Goal: Task Accomplishment & Management: Manage account settings

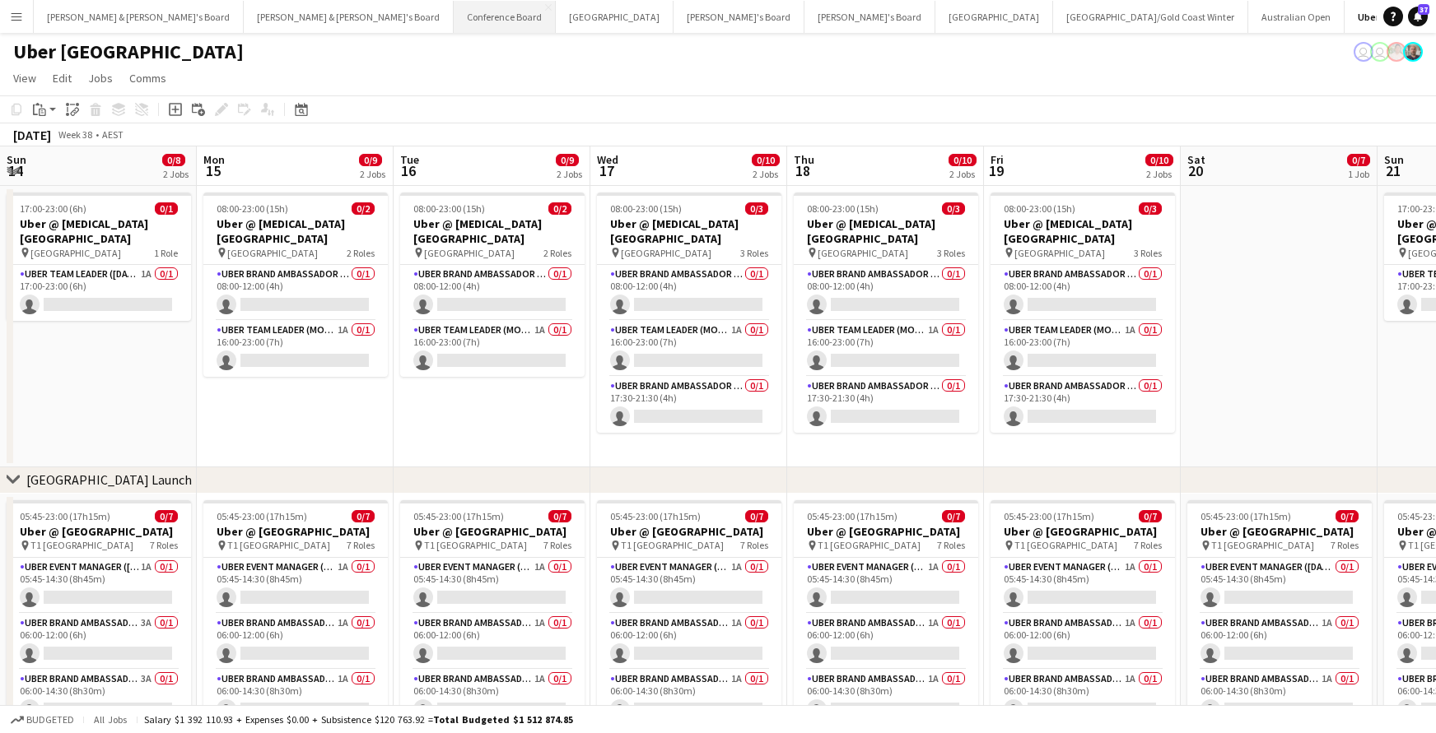
scroll to position [0, 346]
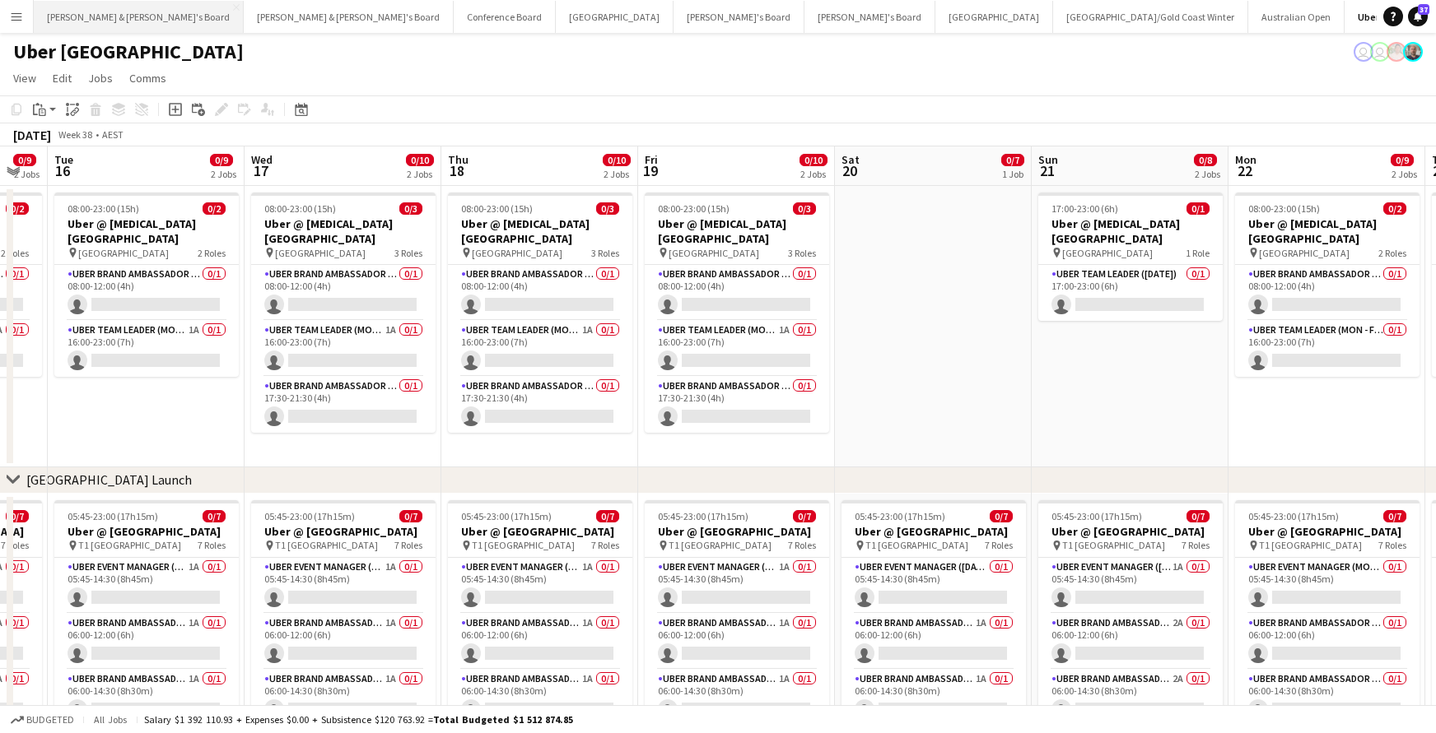
click at [123, 16] on button "[PERSON_NAME] & [PERSON_NAME]'s Board Close" at bounding box center [139, 17] width 210 height 32
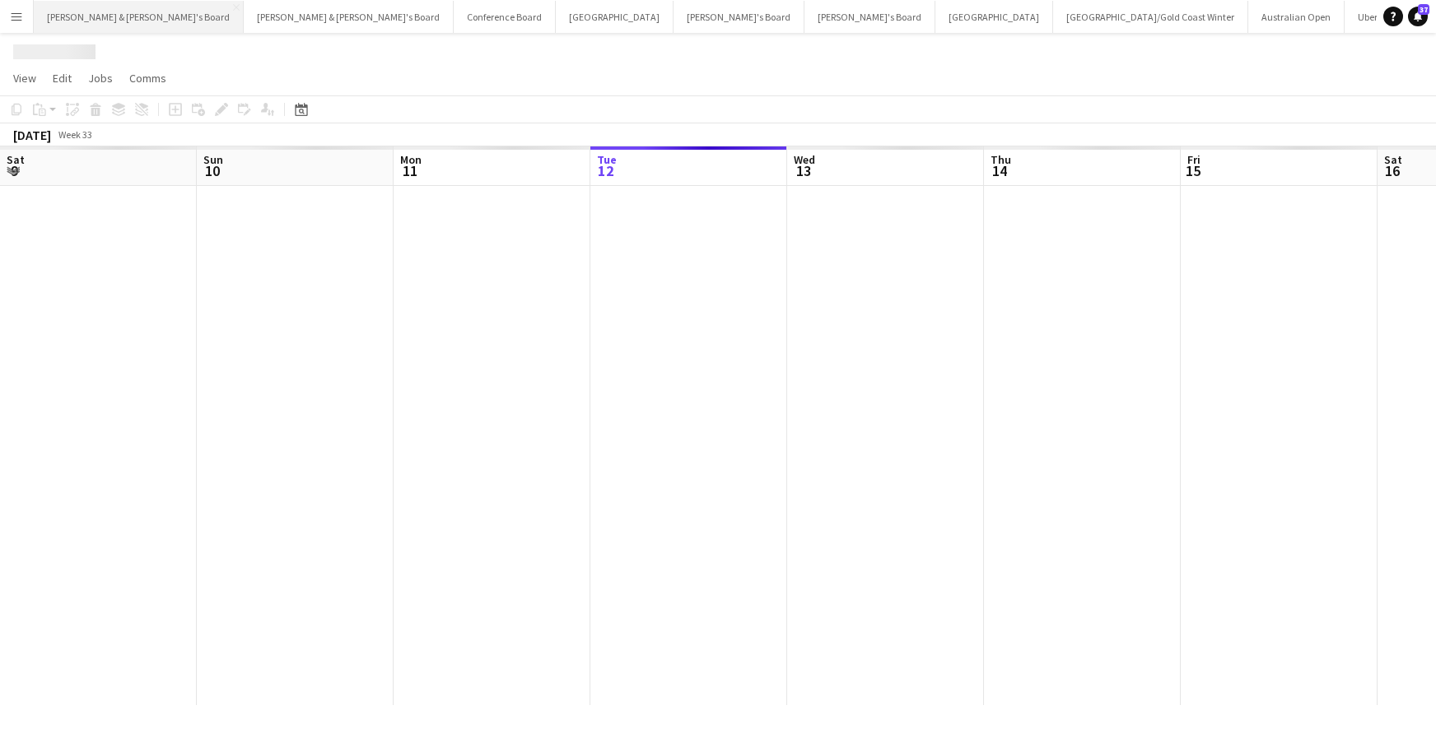
scroll to position [0, 393]
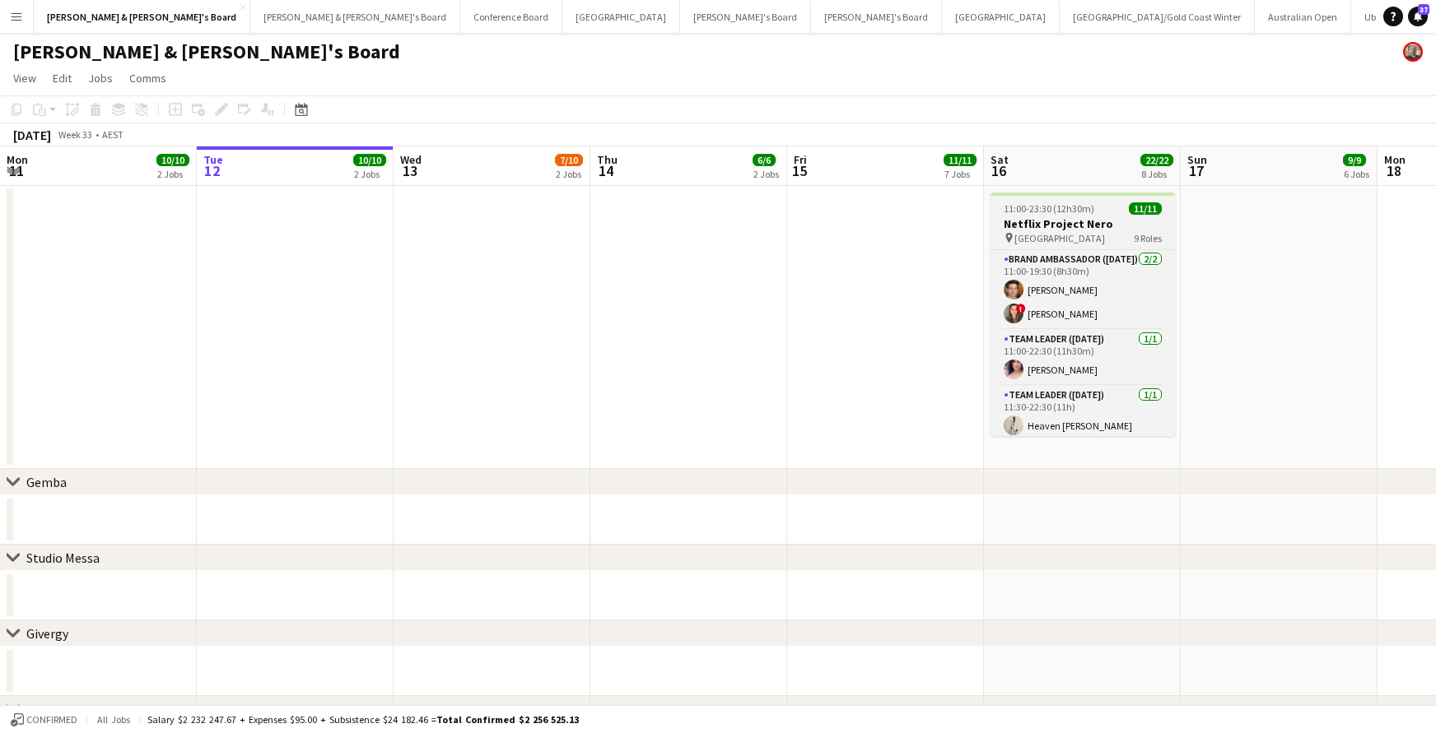
click at [1103, 214] on div "11:00-23:30 (12h30m) 11/11" at bounding box center [1082, 209] width 184 height 12
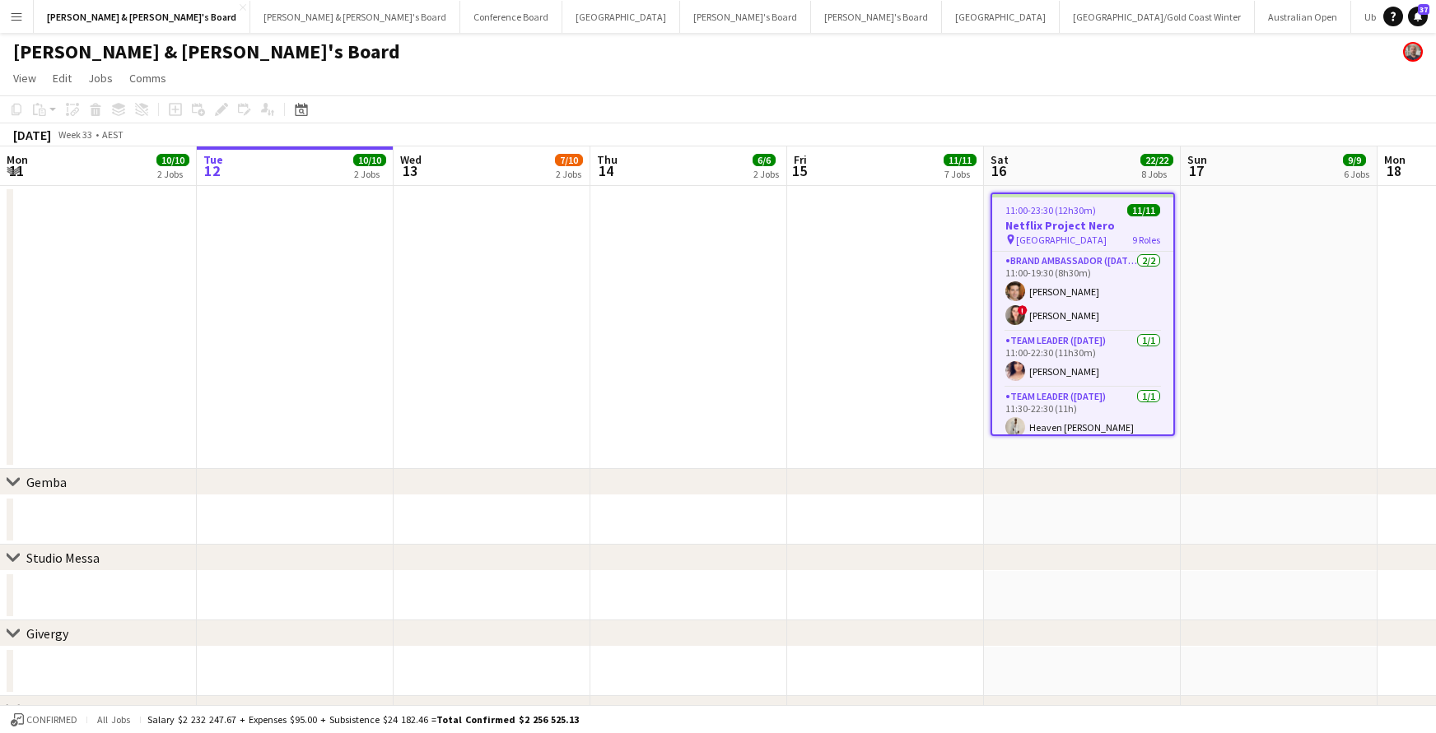
scroll to position [2, 0]
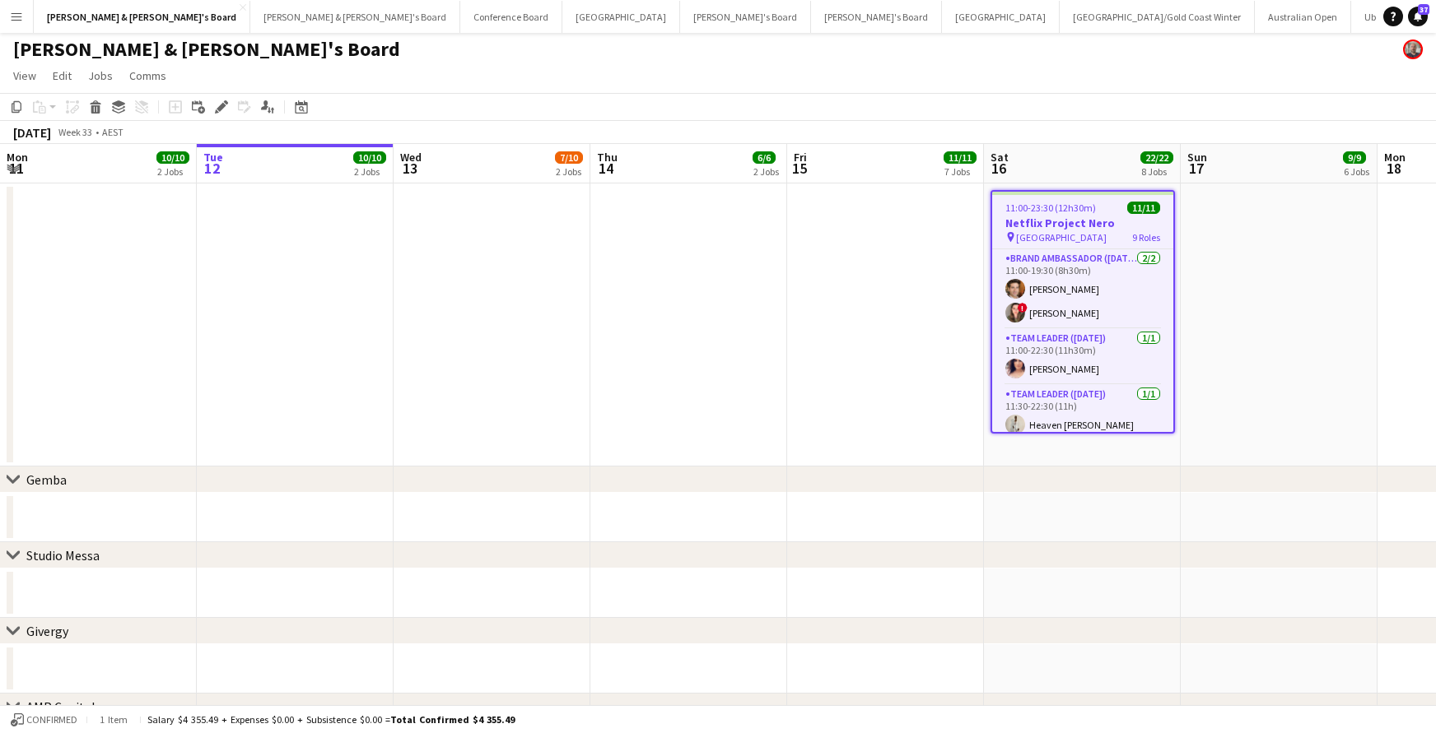
click at [20, 16] on app-icon "Menu" at bounding box center [16, 16] width 13 height 13
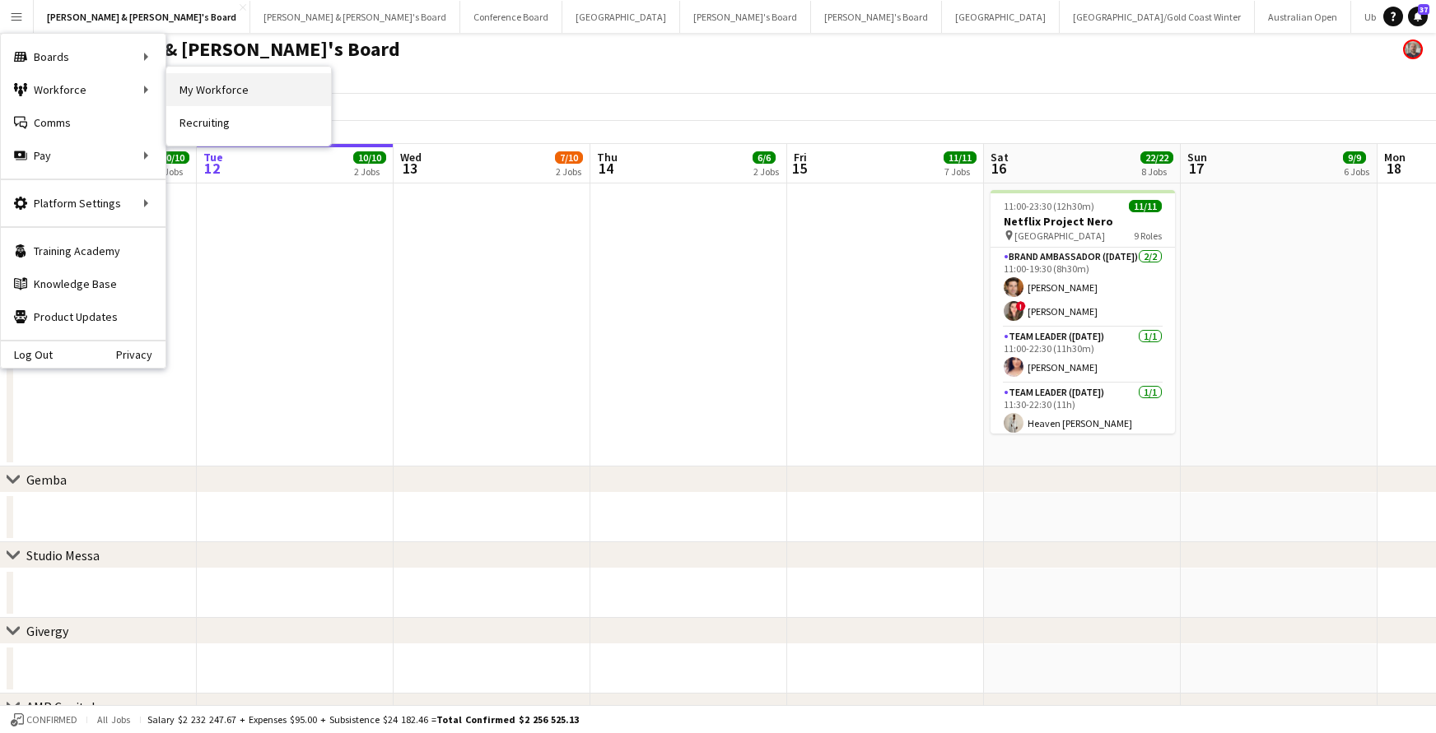
click at [238, 85] on link "My Workforce" at bounding box center [248, 89] width 165 height 33
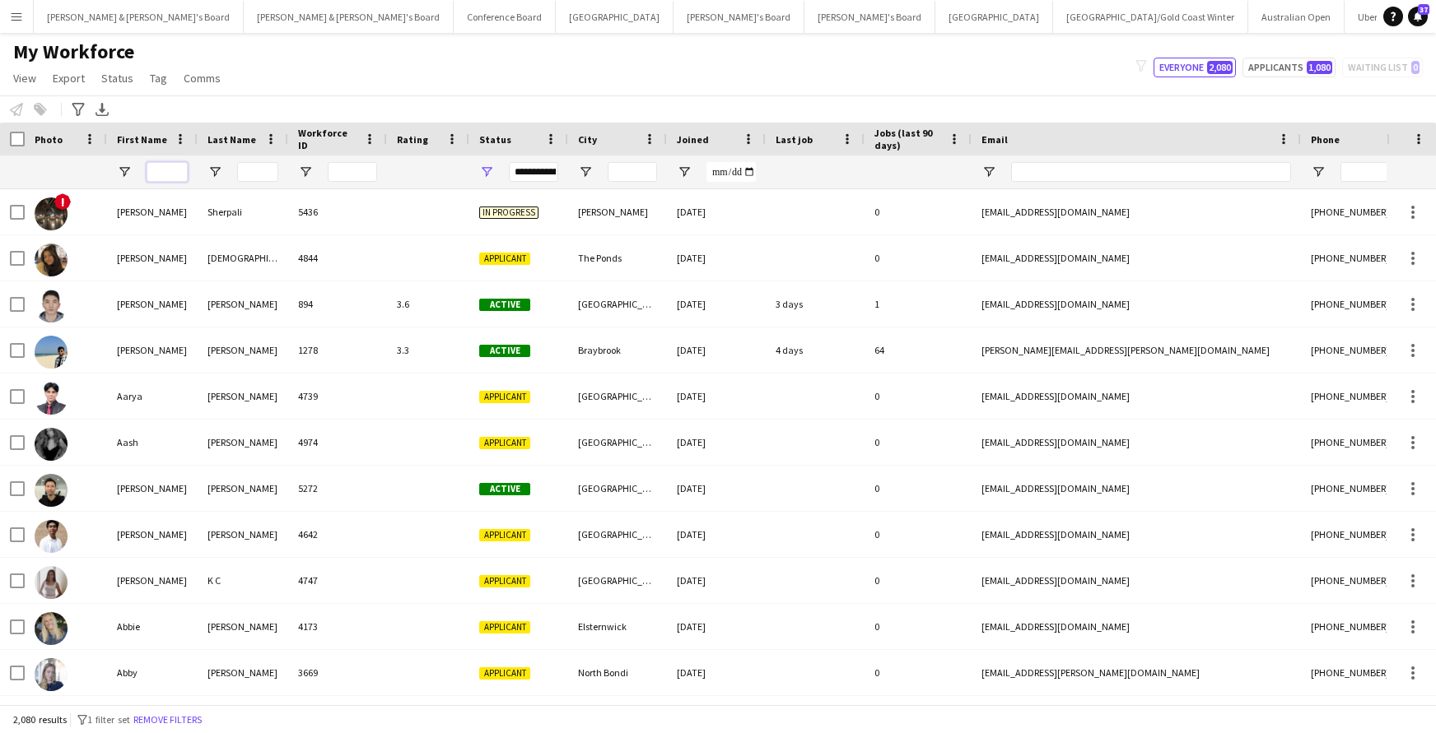
click at [172, 174] on input "First Name Filter Input" at bounding box center [167, 172] width 41 height 20
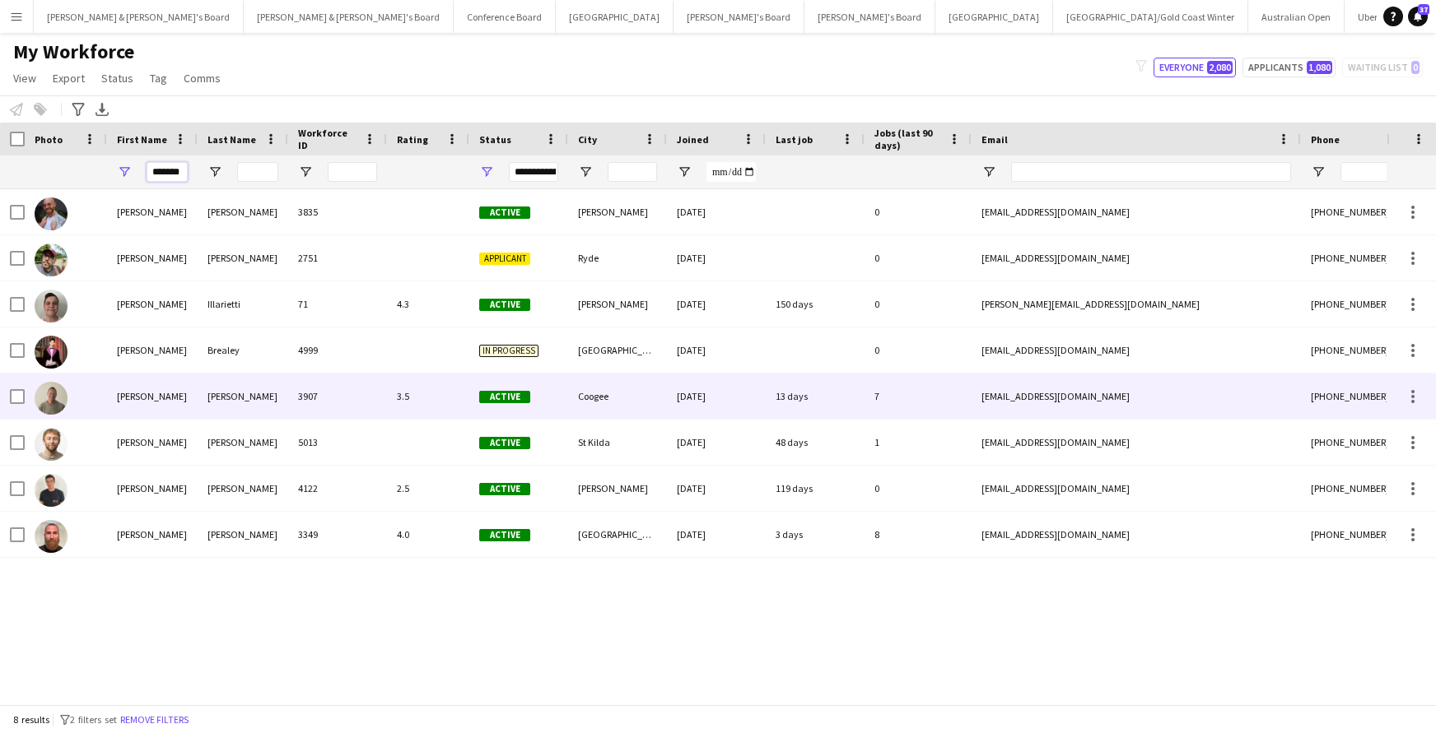
type input "*******"
click at [133, 395] on div "[PERSON_NAME]" at bounding box center [152, 396] width 91 height 45
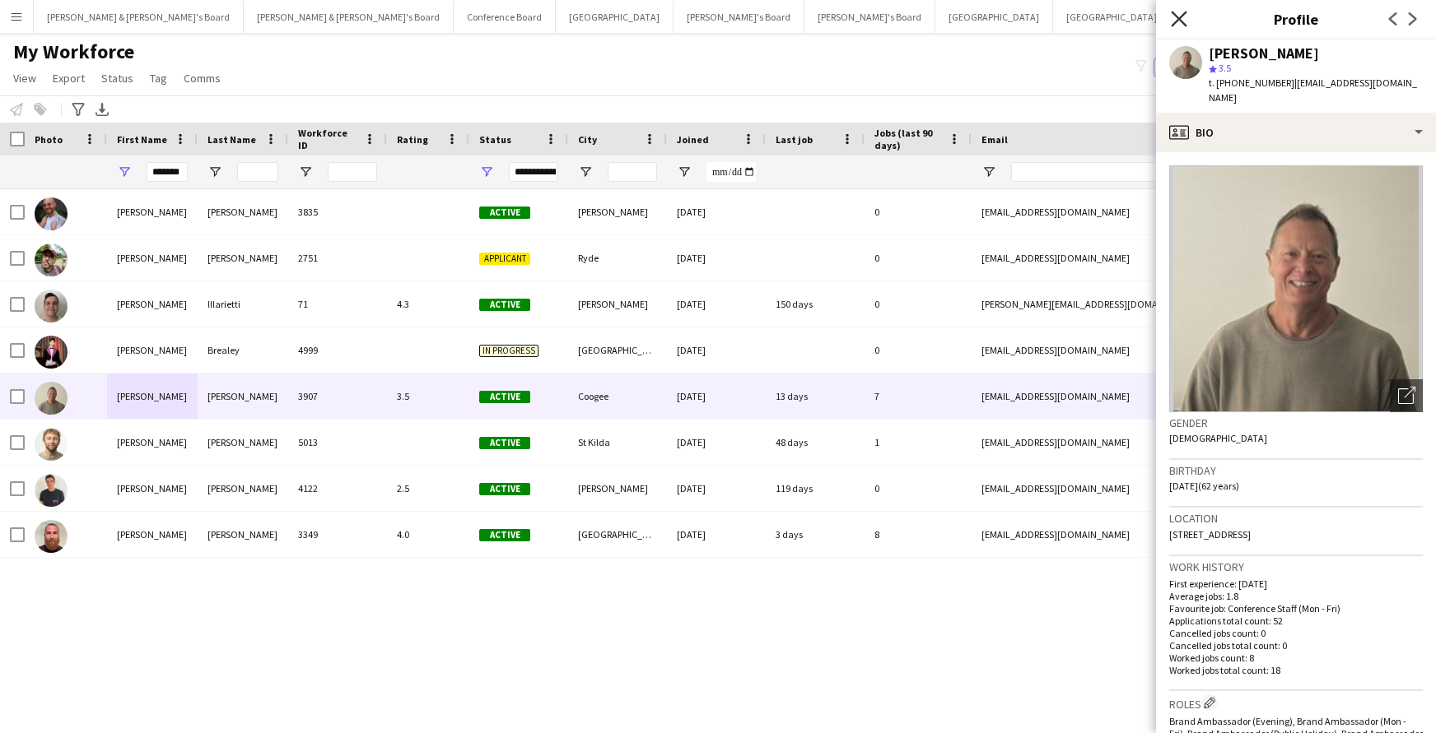
click at [1176, 19] on icon "Close pop-in" at bounding box center [1179, 19] width 16 height 16
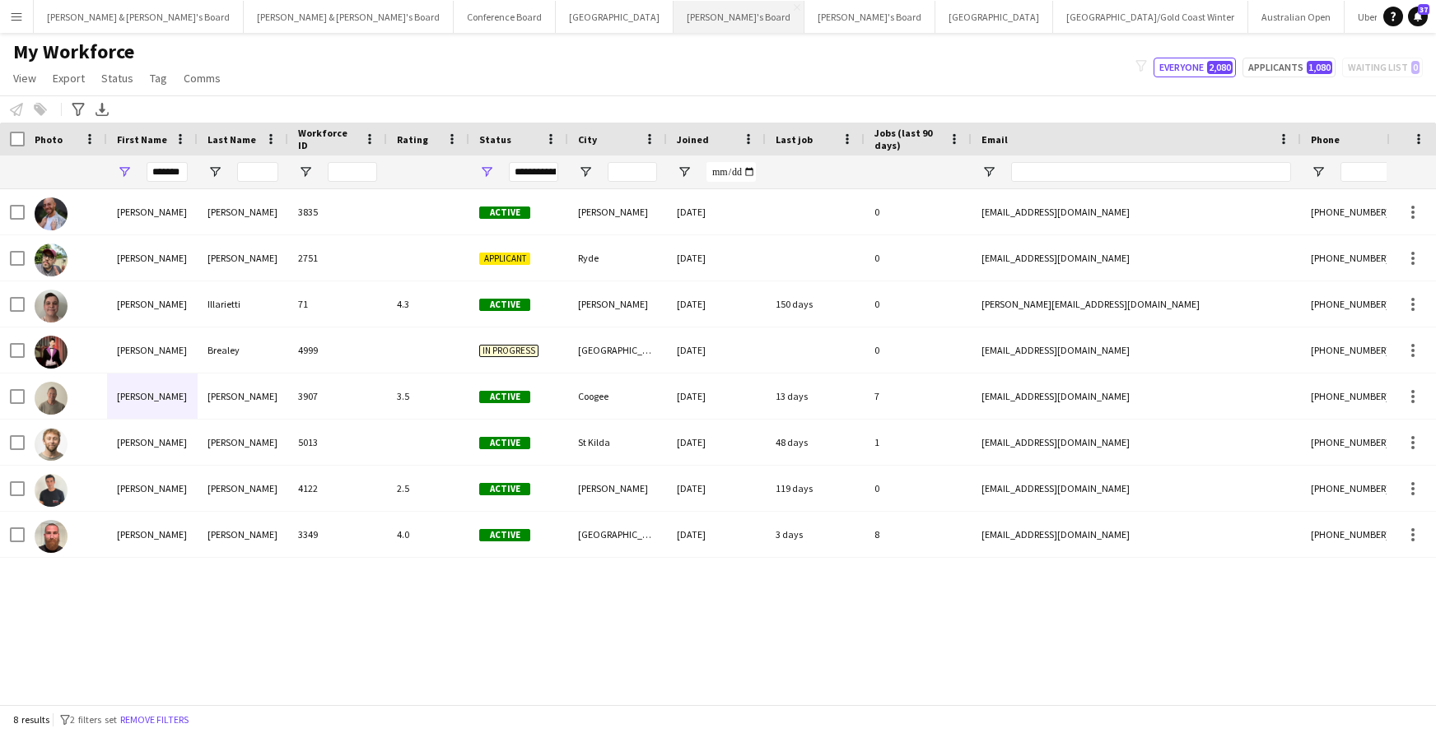
click at [673, 21] on button "Tennille's Board Close" at bounding box center [738, 17] width 131 height 32
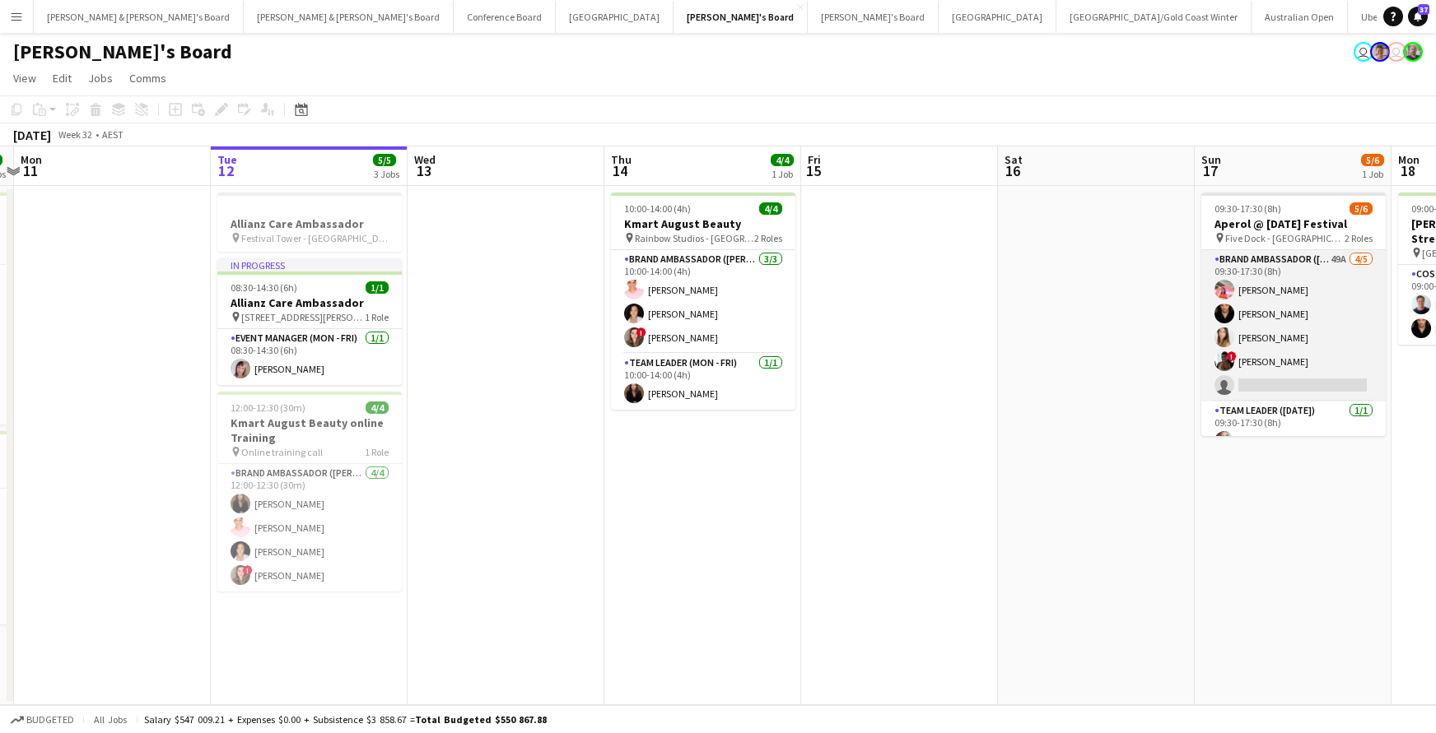
scroll to position [0, 382]
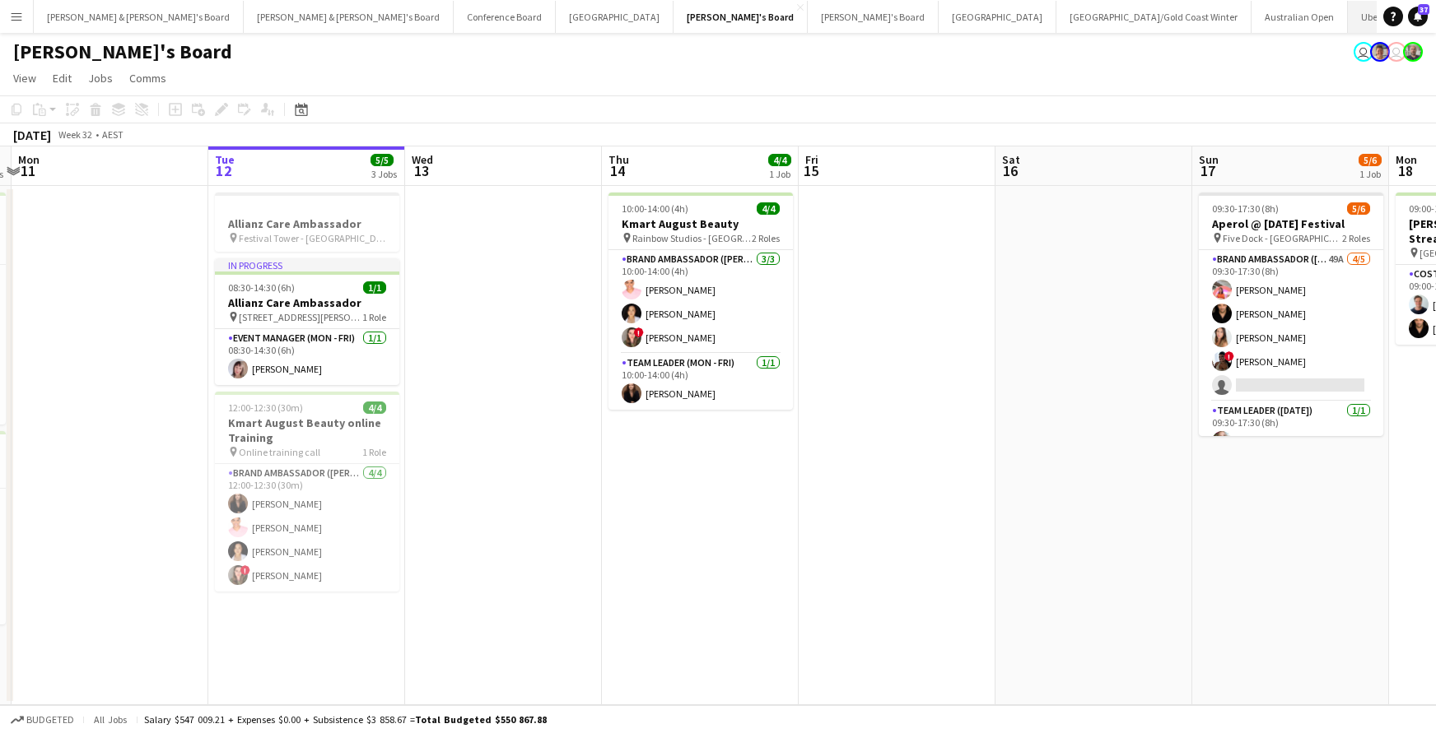
click at [1348, 23] on button "Uber Sydney Close" at bounding box center [1417, 17] width 139 height 32
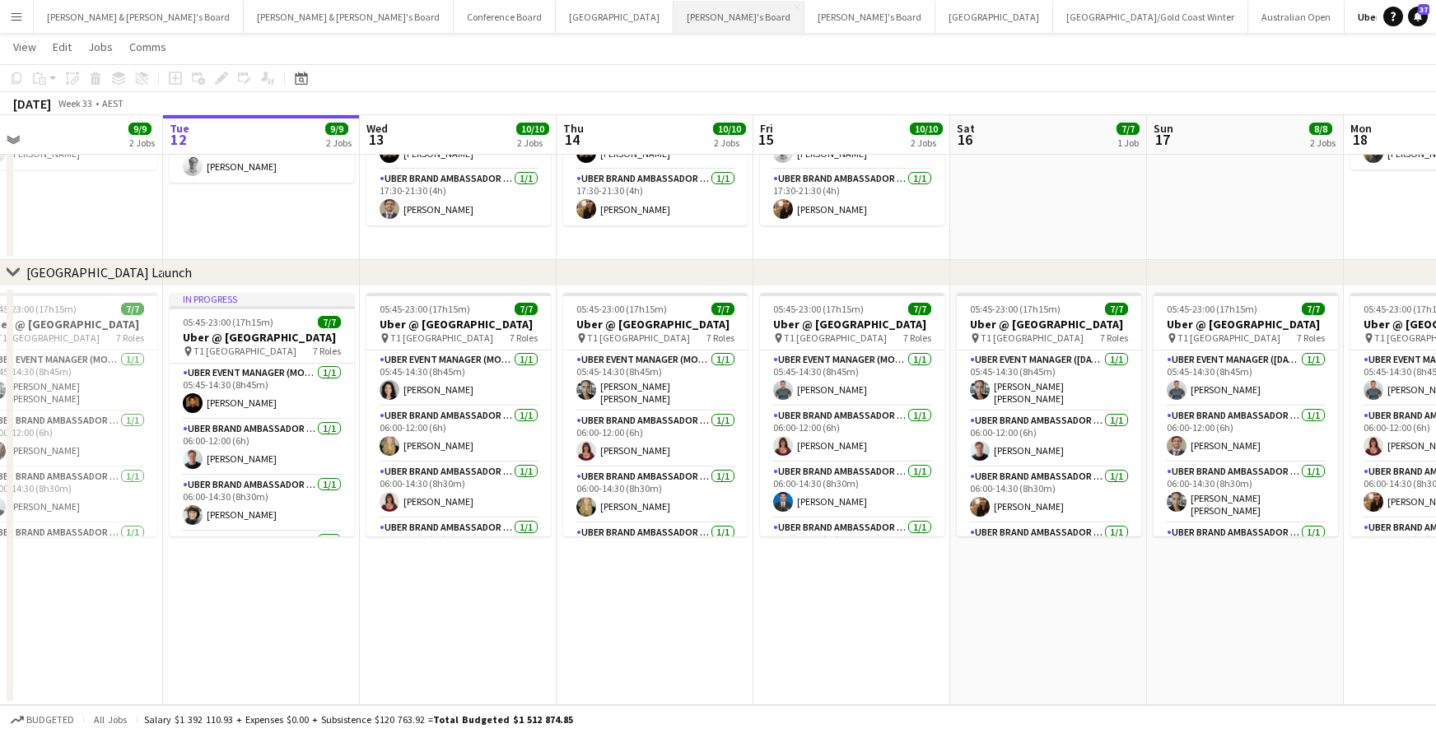
click at [673, 19] on button "Tennille's Board Close" at bounding box center [738, 17] width 131 height 32
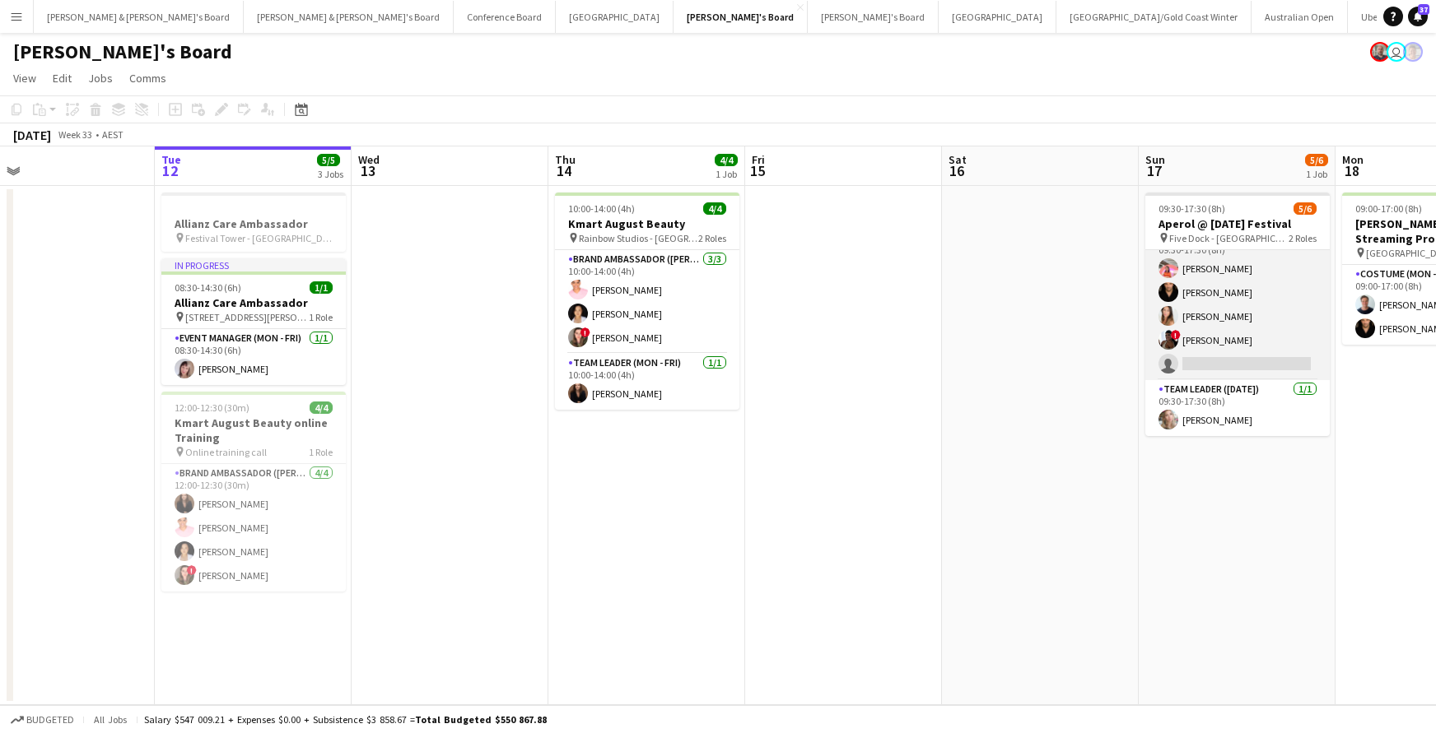
scroll to position [21, 0]
click at [1228, 213] on div "09:30-17:30 (8h) 5/6" at bounding box center [1237, 209] width 184 height 12
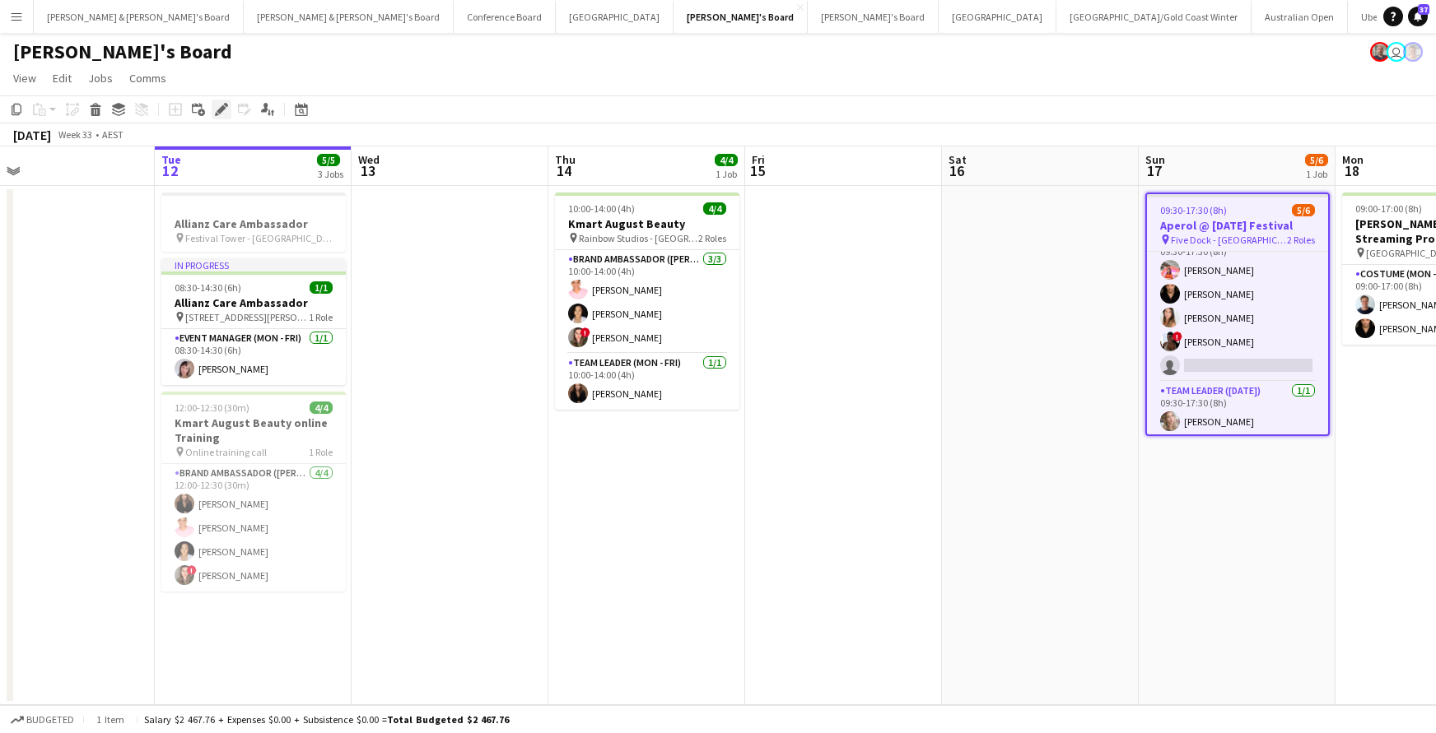
click at [219, 104] on icon "Edit" at bounding box center [221, 109] width 13 height 13
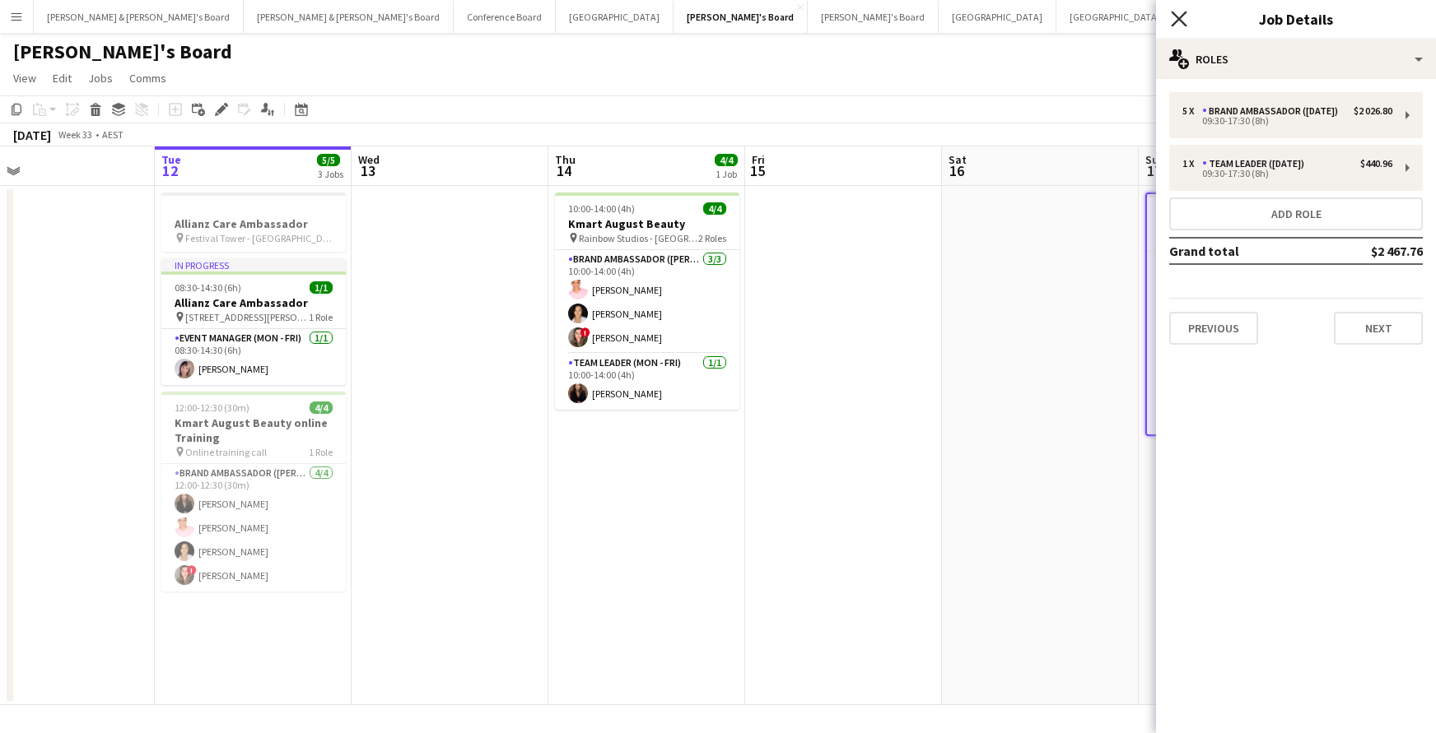
click at [1180, 17] on icon at bounding box center [1179, 19] width 16 height 16
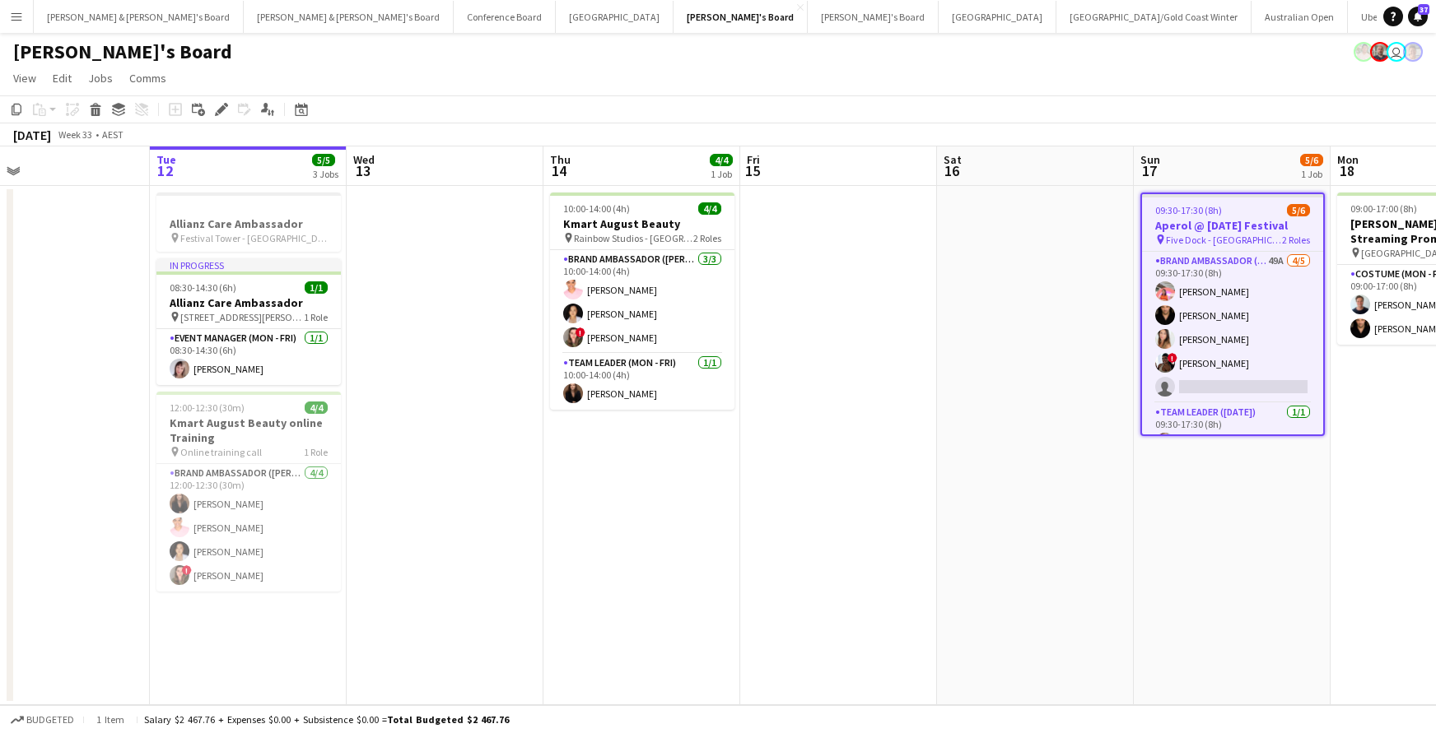
scroll to position [0, 440]
click at [244, 16] on button "[PERSON_NAME] & [PERSON_NAME]'s Board Close" at bounding box center [349, 17] width 210 height 32
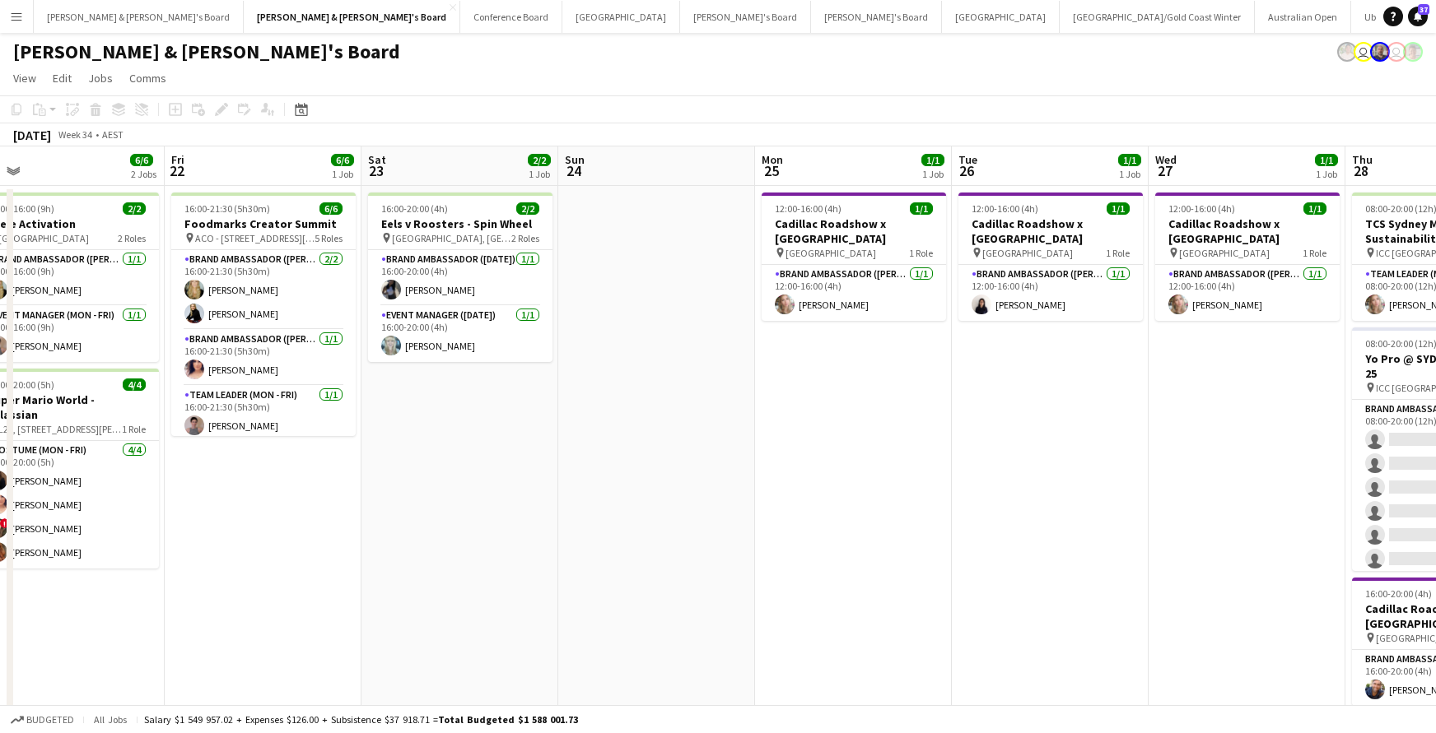
scroll to position [0, 428]
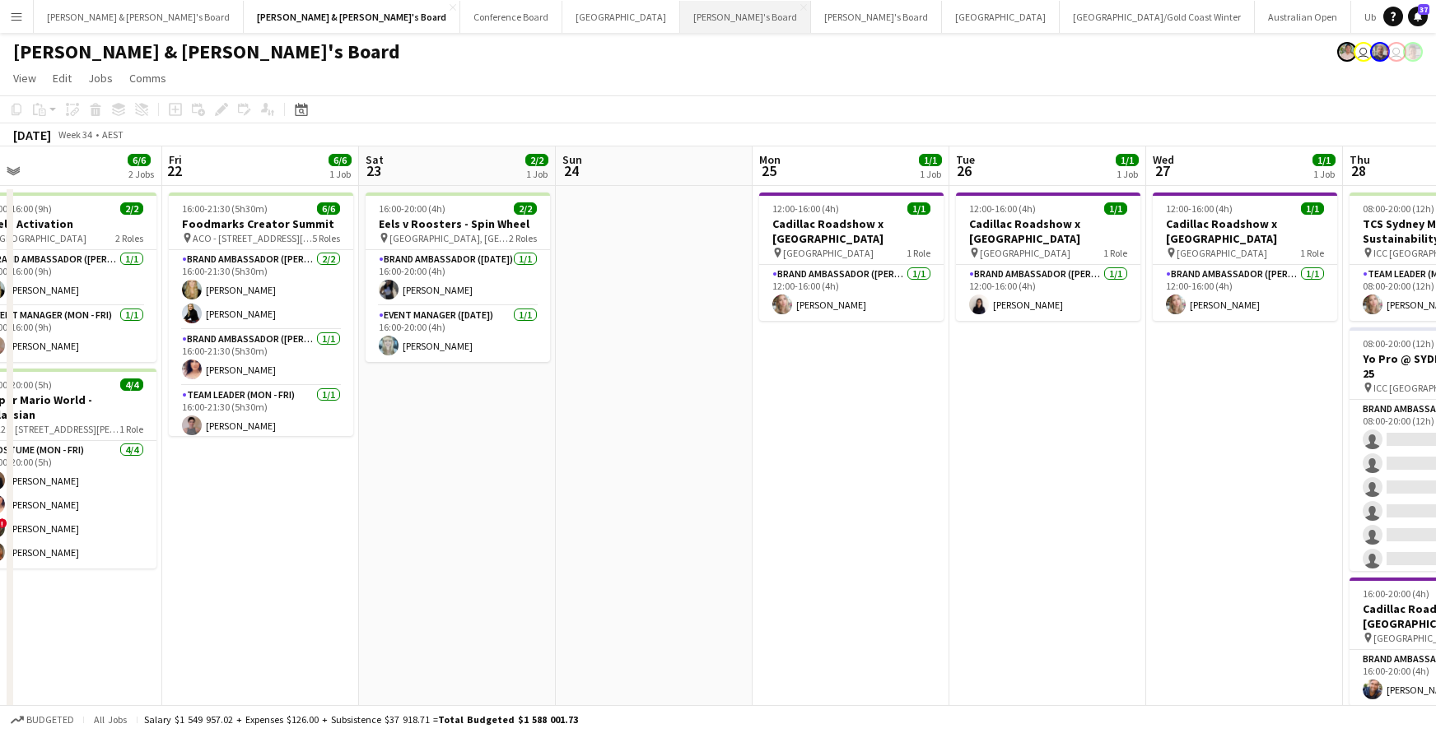
click at [680, 21] on button "Tennille's Board Close" at bounding box center [745, 17] width 131 height 32
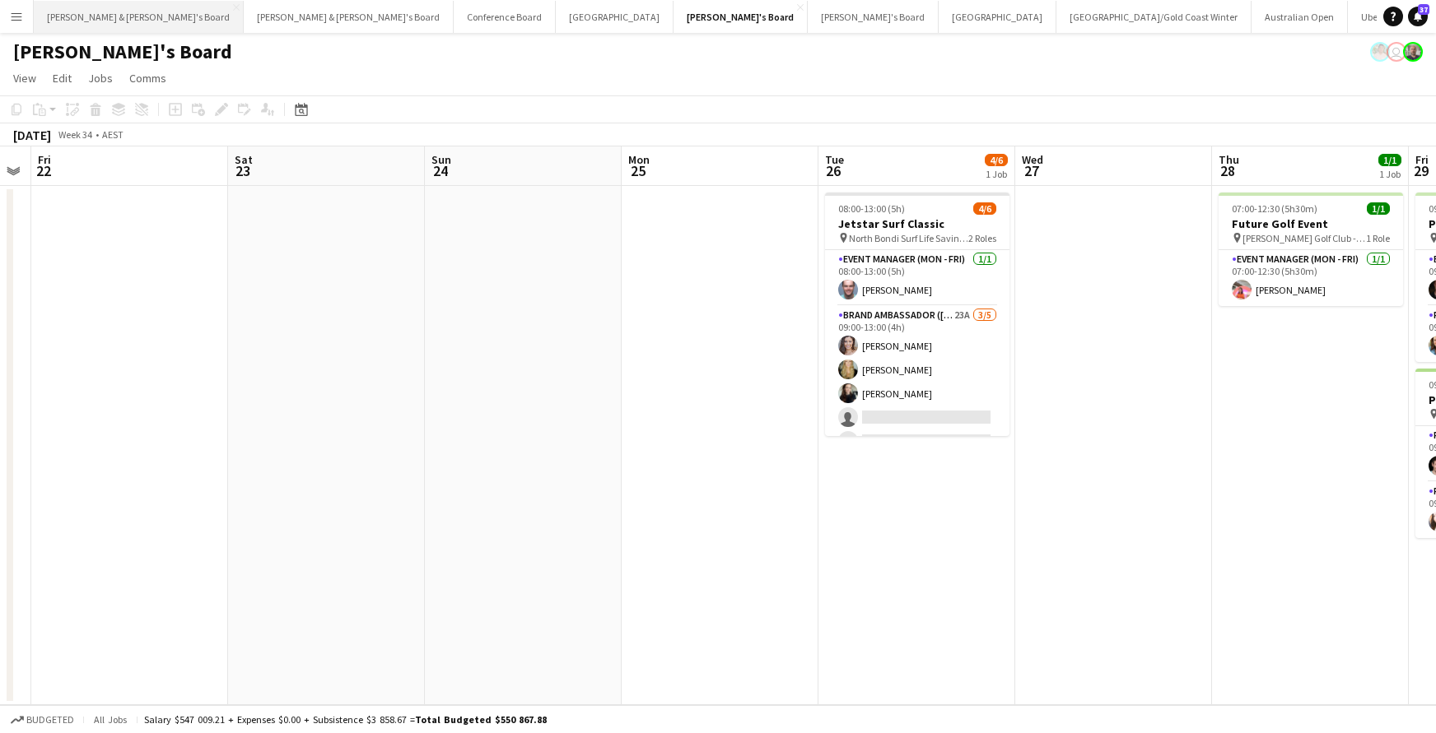
scroll to position [0, 1]
click at [92, 13] on button "[PERSON_NAME] & [PERSON_NAME]'s Board Close" at bounding box center [139, 17] width 210 height 32
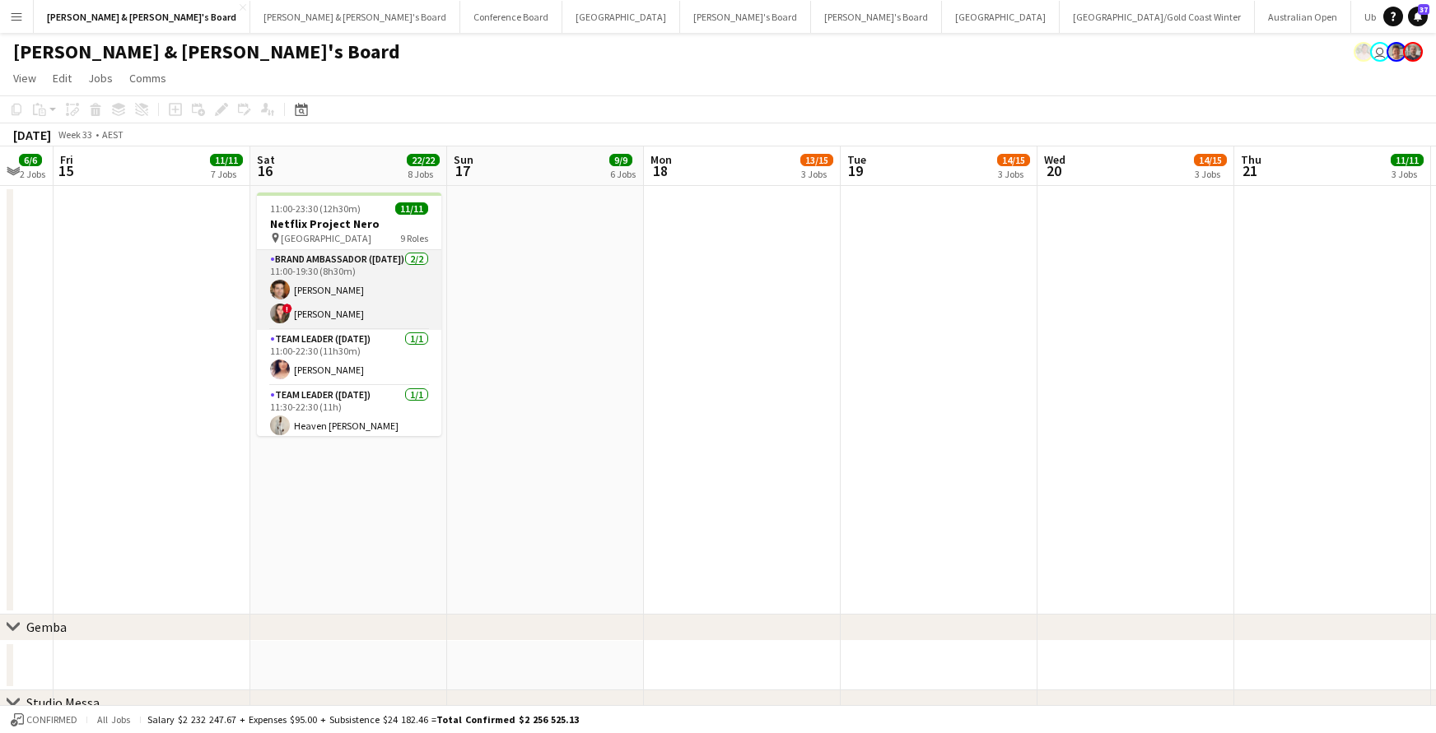
click at [328, 312] on app-card-role "Brand Ambassador ([DATE]) [DATE] 11:00-19:30 (8h30m) [PERSON_NAME] ! [PERSON_NA…" at bounding box center [349, 290] width 184 height 80
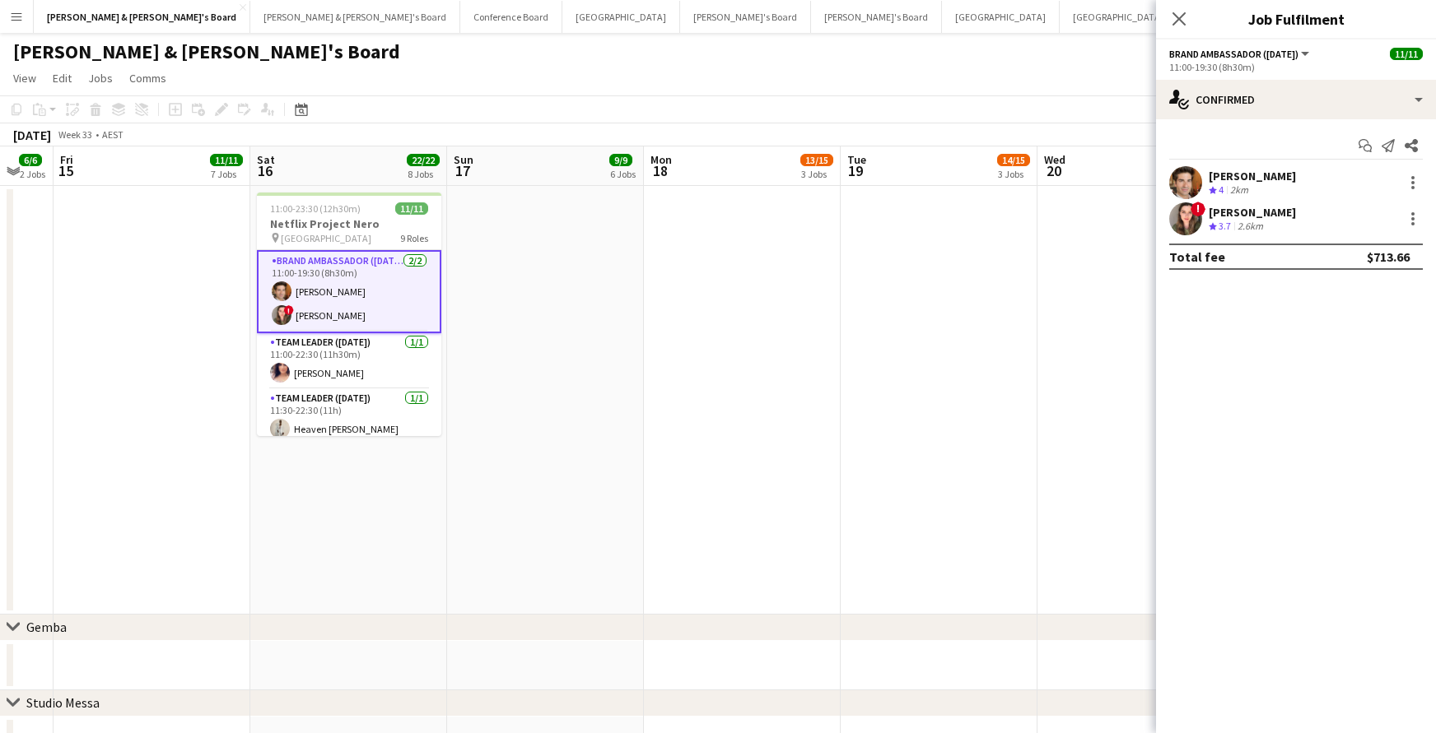
click at [1264, 216] on div "[PERSON_NAME]" at bounding box center [1251, 212] width 87 height 15
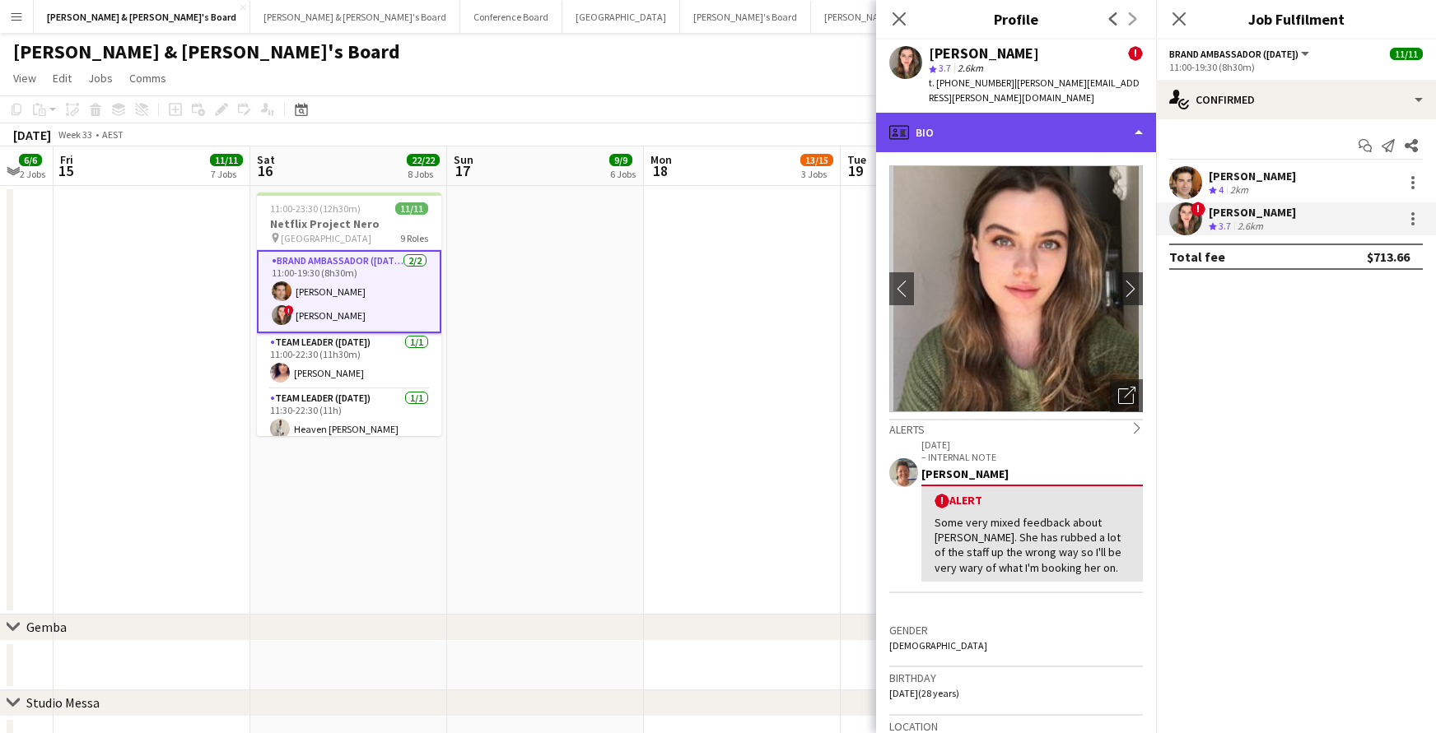
click at [1136, 113] on div "profile Bio" at bounding box center [1016, 133] width 280 height 40
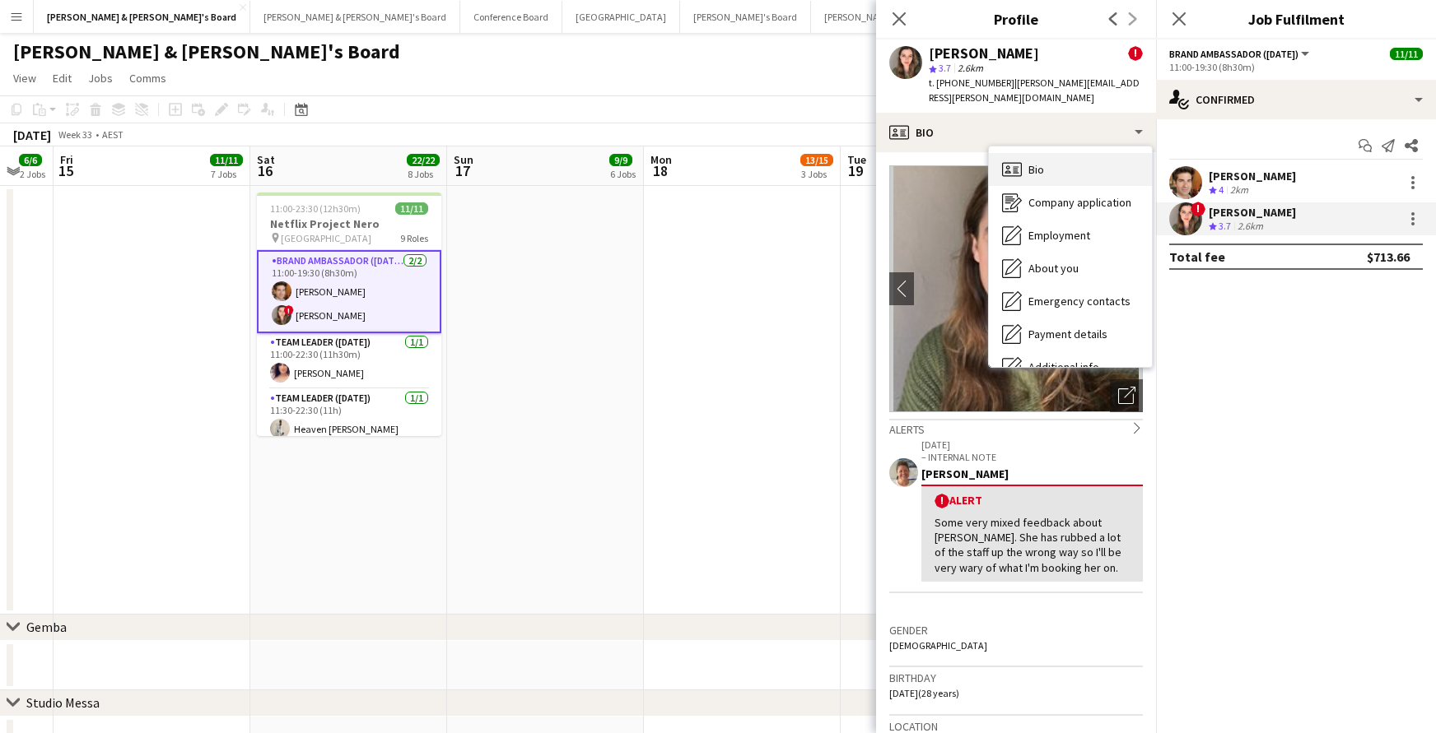
click at [1012, 163] on icon "Bio" at bounding box center [1012, 170] width 20 height 20
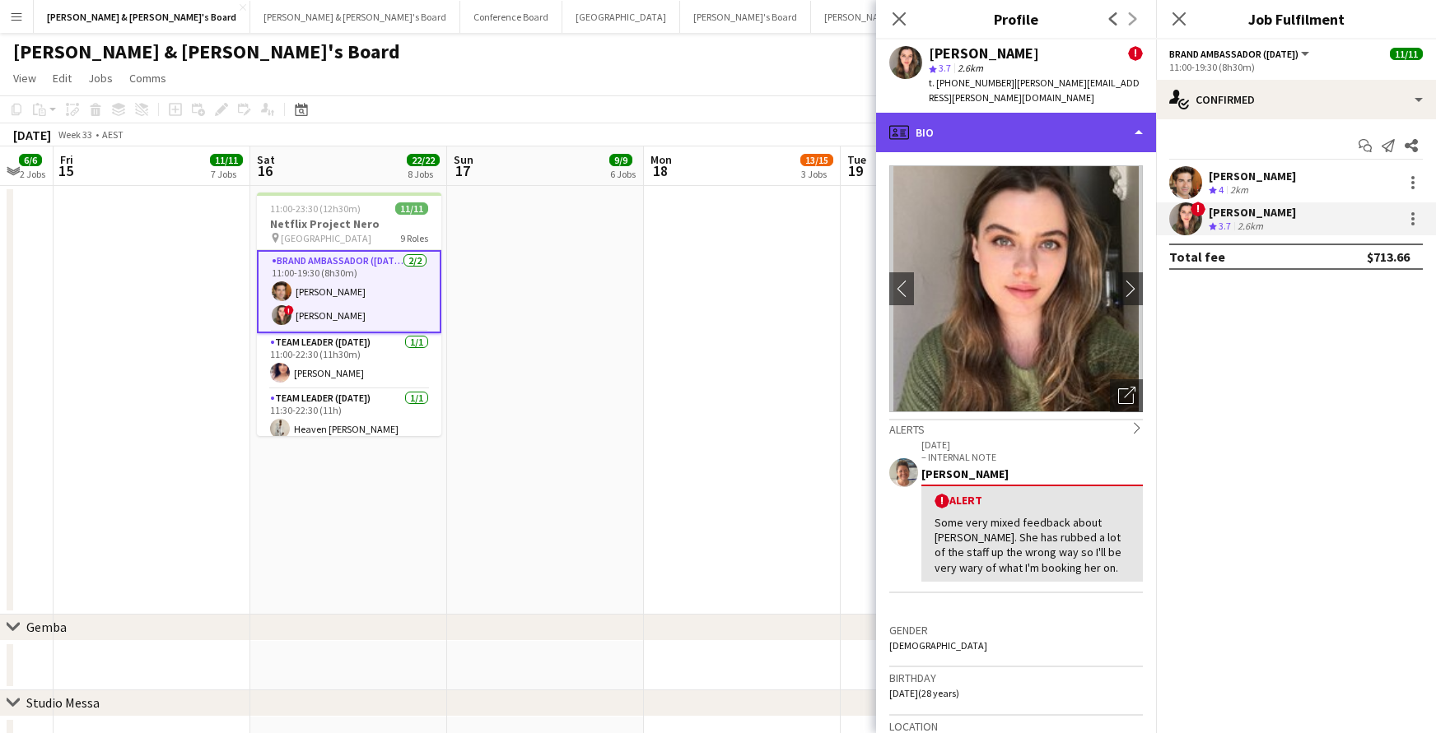
click at [1138, 114] on div "profile Bio" at bounding box center [1016, 133] width 280 height 40
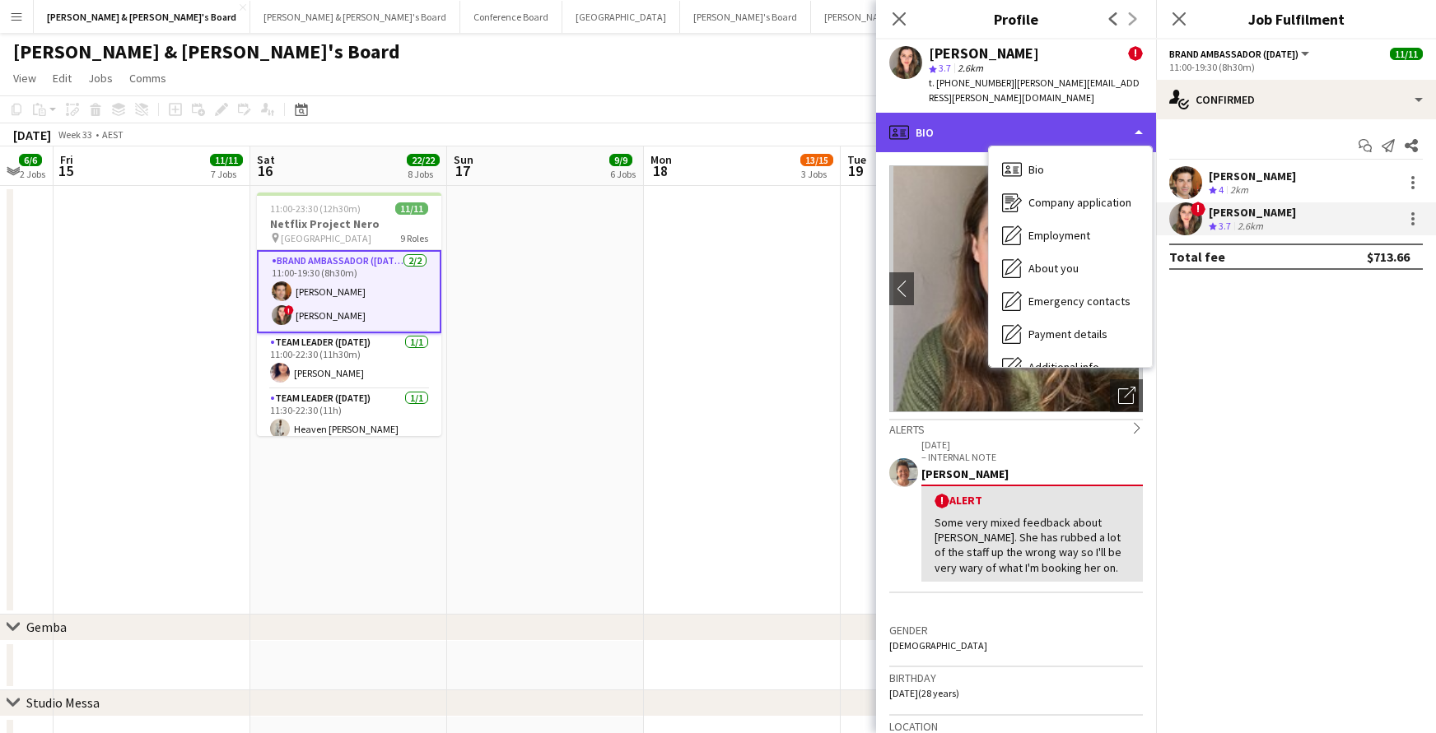
click at [1138, 117] on div "profile Bio" at bounding box center [1016, 133] width 280 height 40
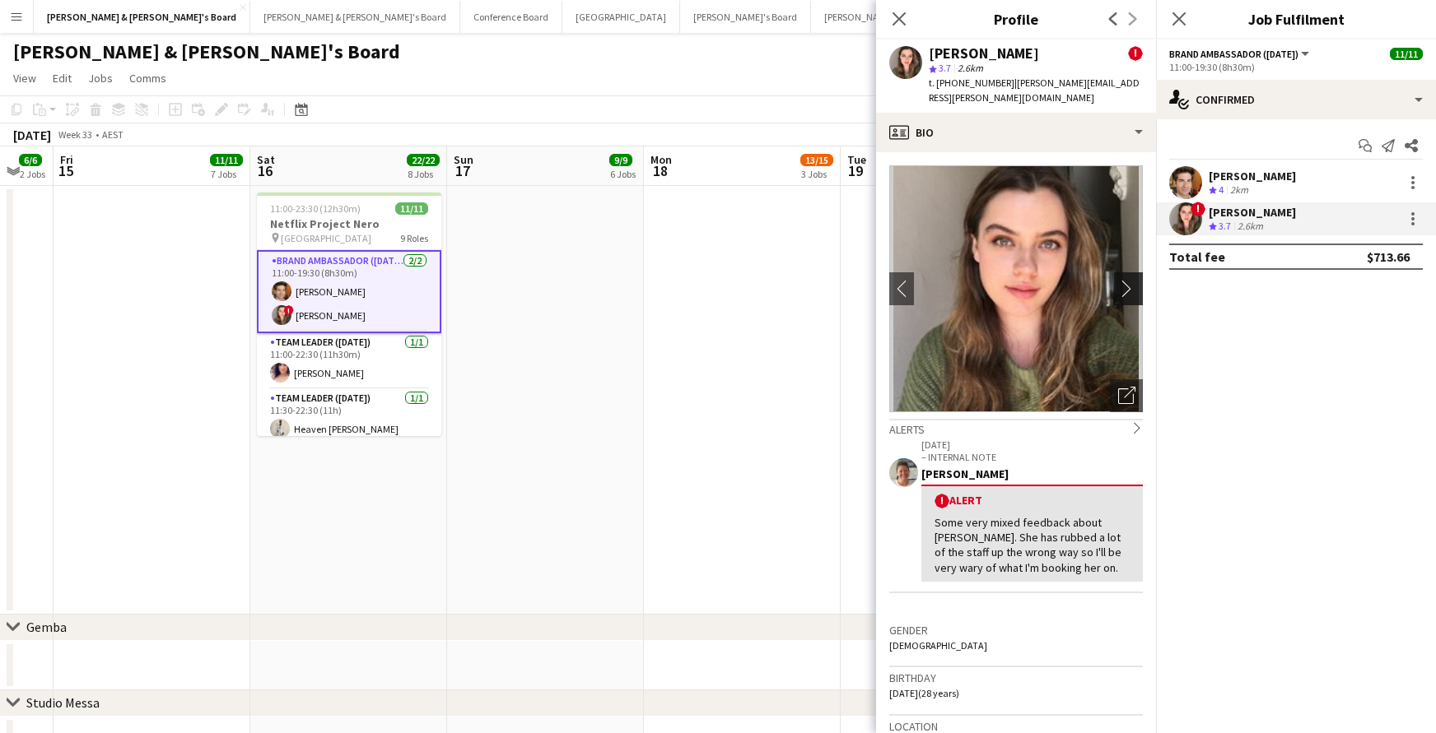
click at [1124, 280] on app-icon "chevron-right" at bounding box center [1131, 288] width 26 height 17
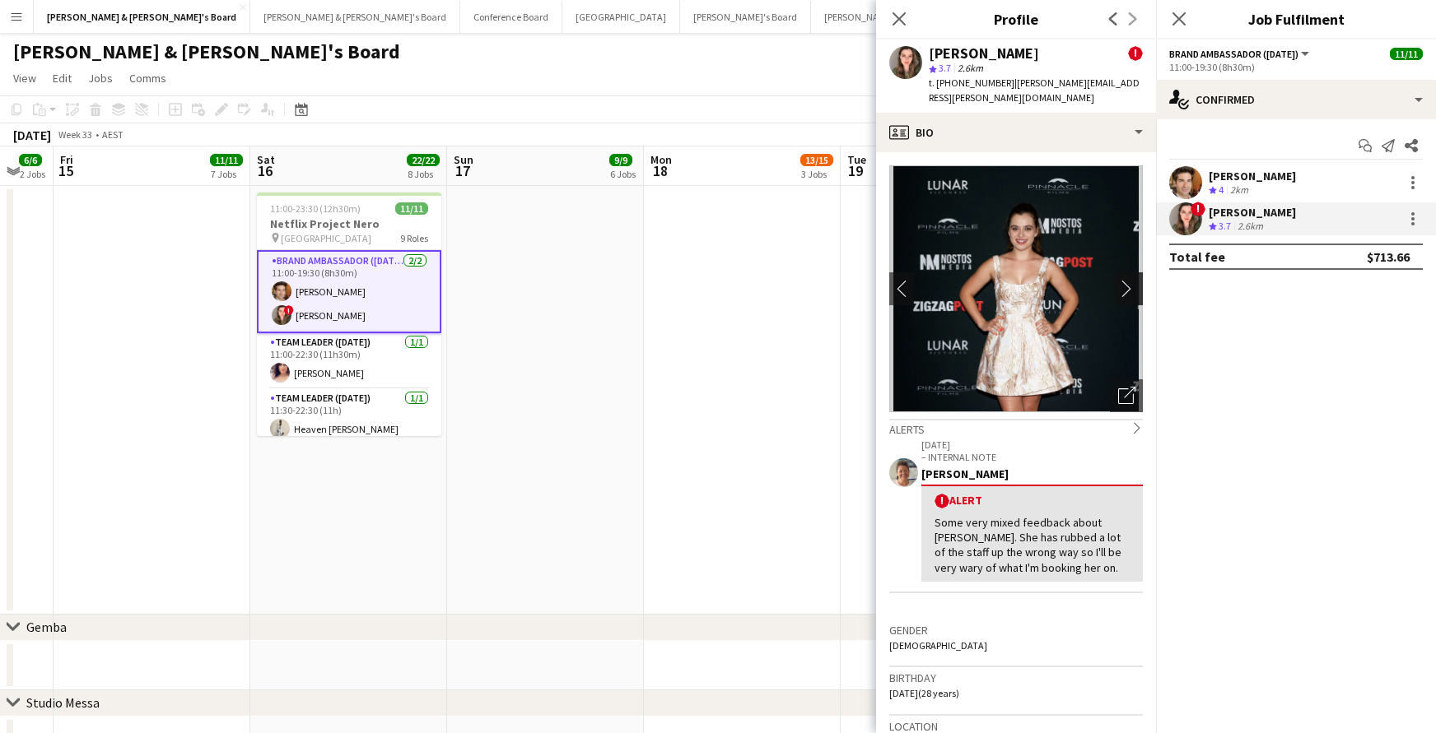
click at [1124, 280] on app-icon "chevron-right" at bounding box center [1131, 288] width 26 height 17
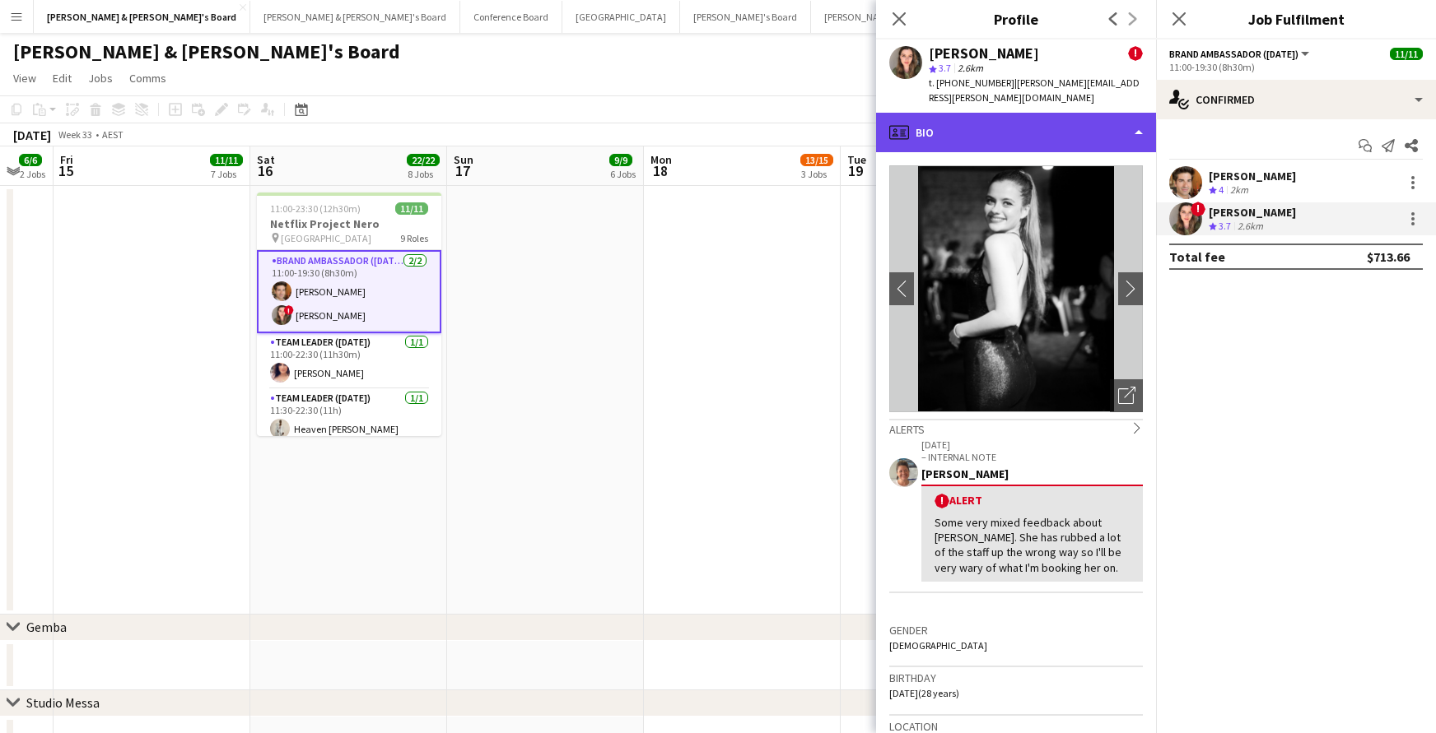
click at [1143, 113] on div "profile Bio" at bounding box center [1016, 133] width 280 height 40
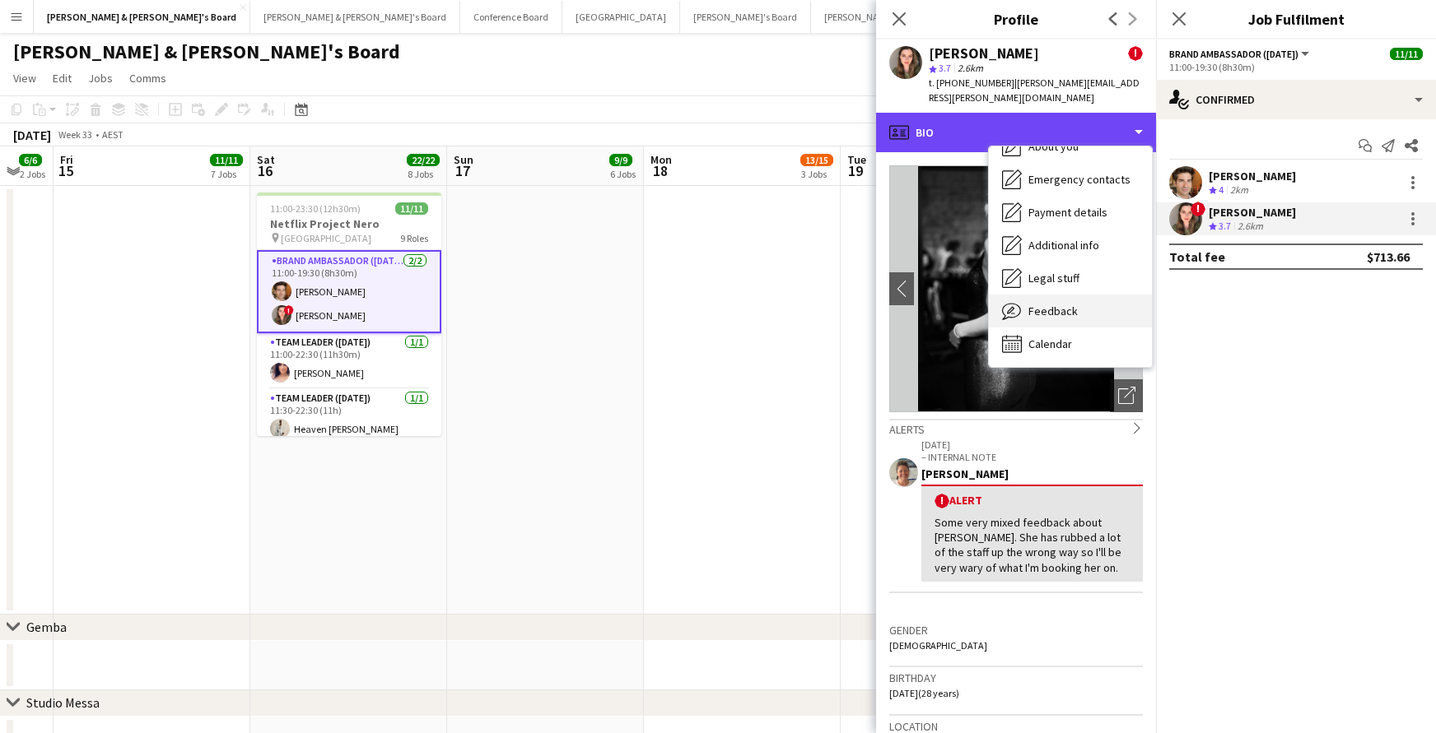
scroll to position [122, 0]
click at [1065, 304] on span "Feedback" at bounding box center [1052, 311] width 49 height 15
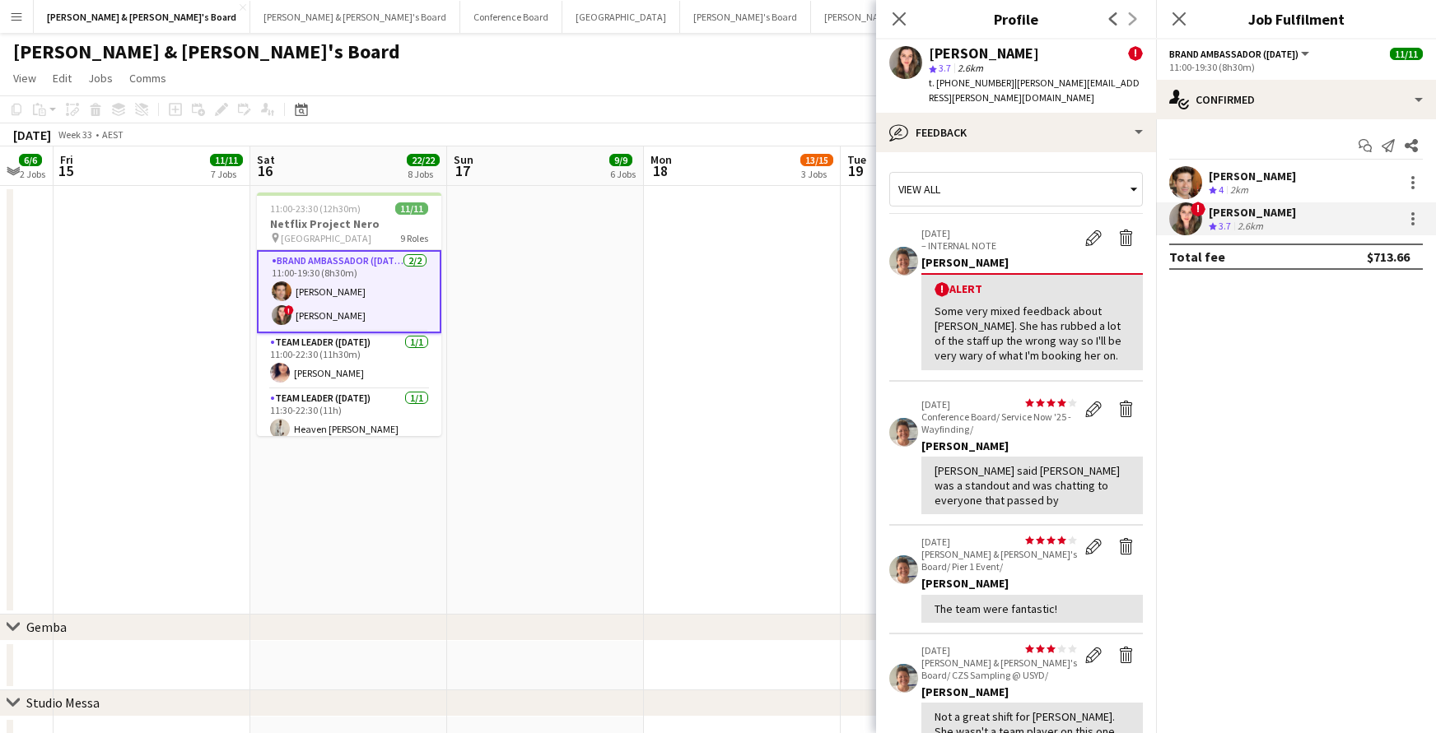
scroll to position [0, 0]
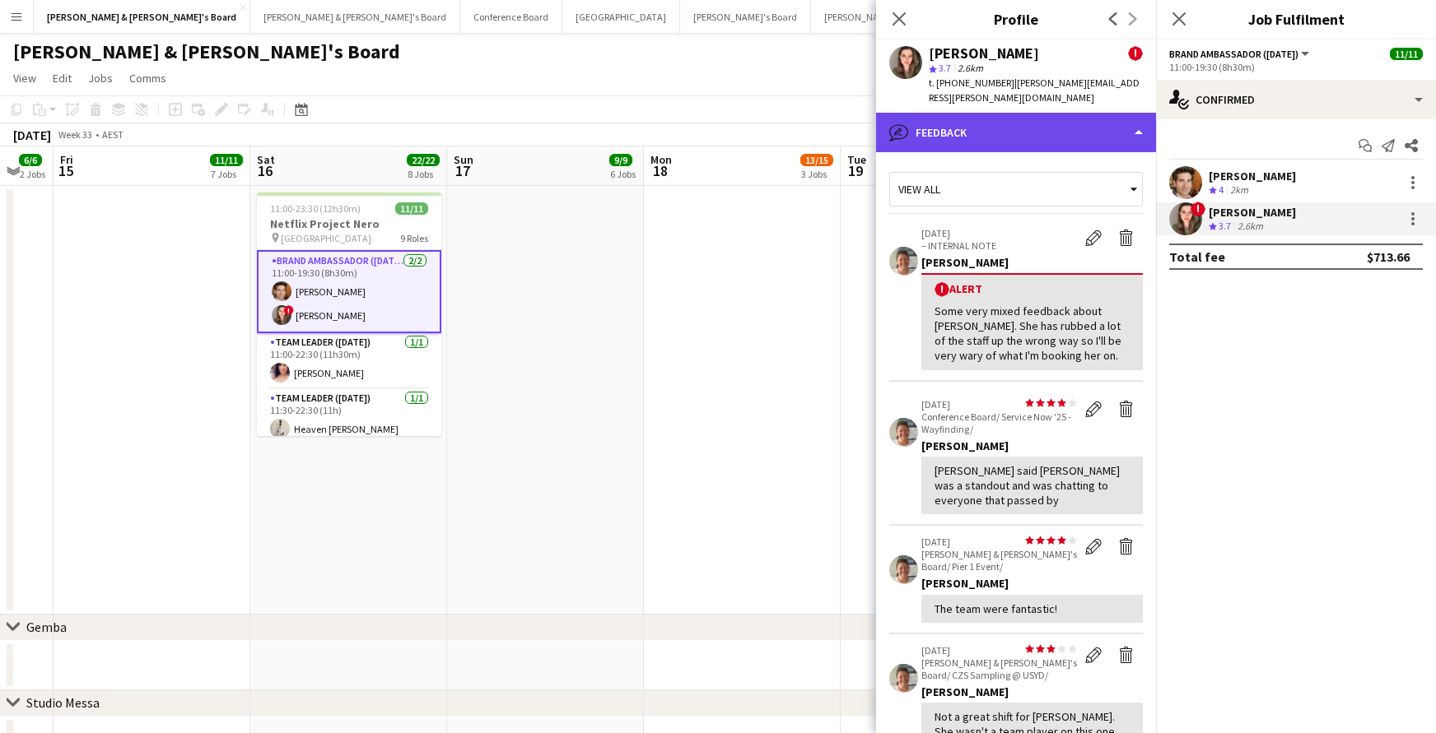
click at [1136, 116] on div "bubble-pencil Feedback" at bounding box center [1016, 133] width 280 height 40
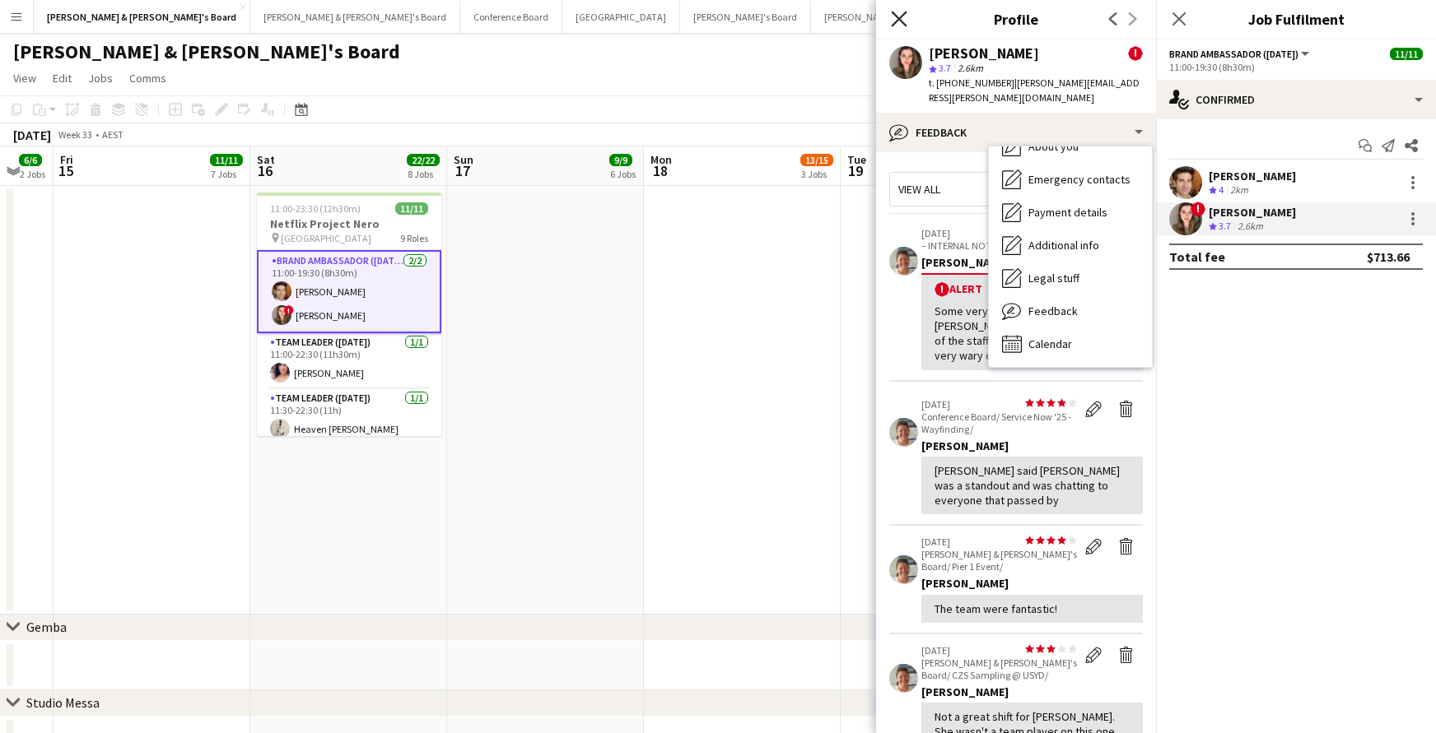
click at [905, 19] on icon "Close pop-in" at bounding box center [899, 19] width 16 height 16
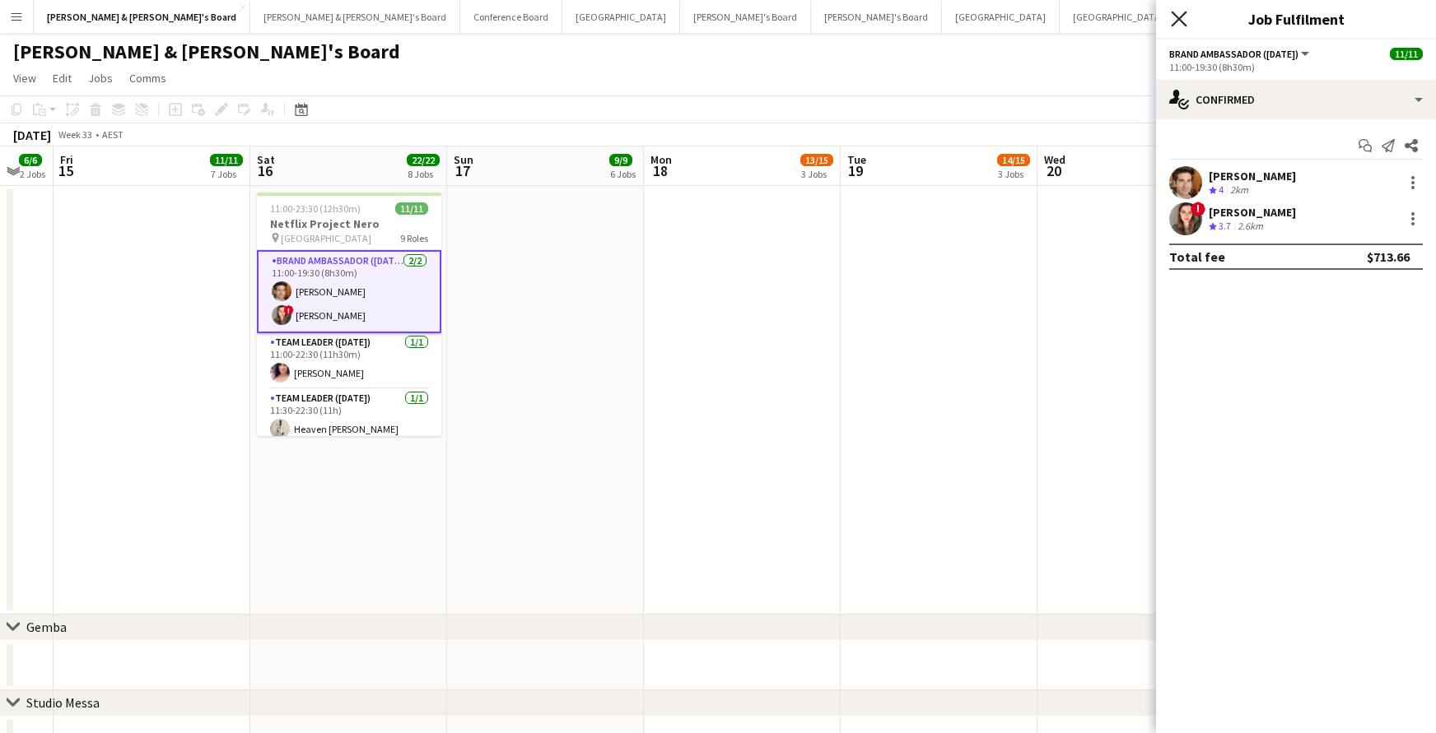
click at [1182, 14] on icon "Close pop-in" at bounding box center [1179, 19] width 16 height 16
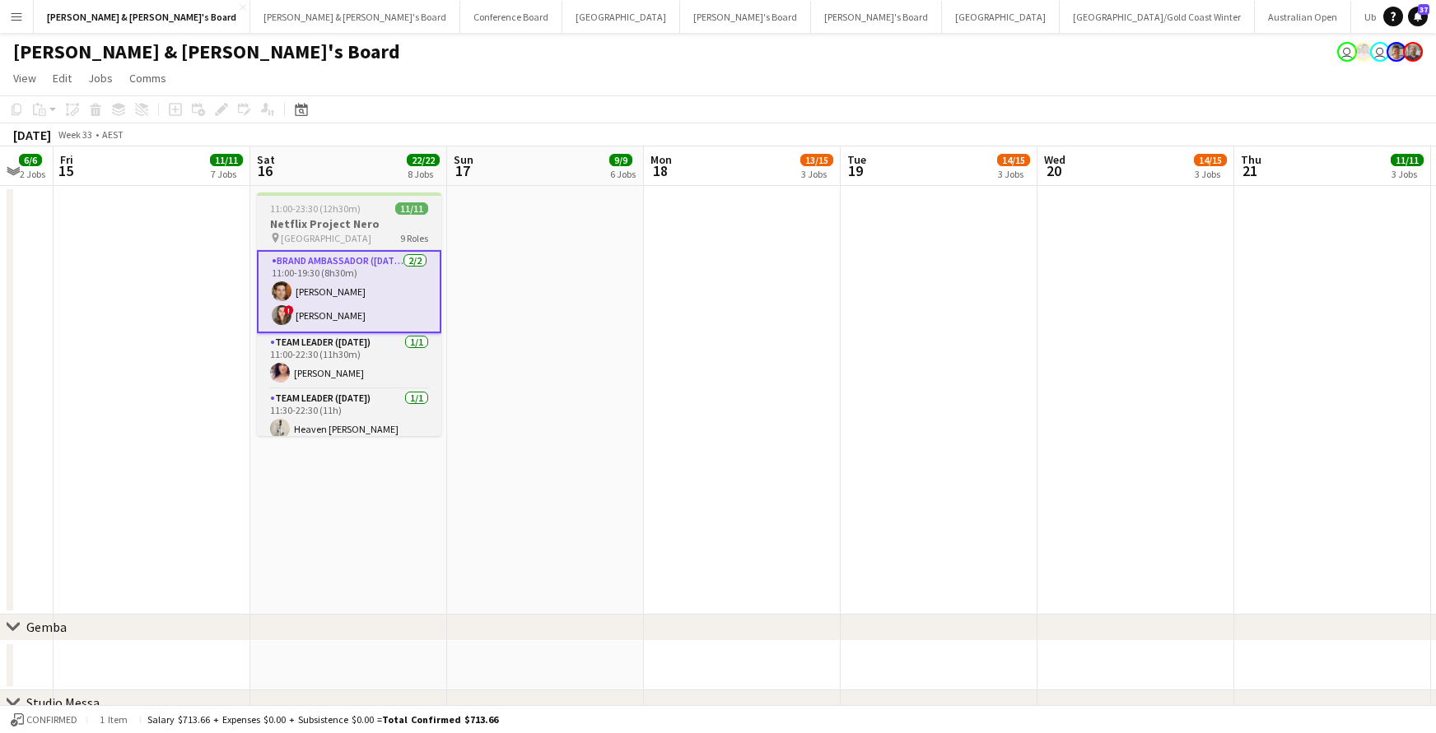
click at [338, 226] on h3 "Netflix Project Nero" at bounding box center [349, 224] width 184 height 15
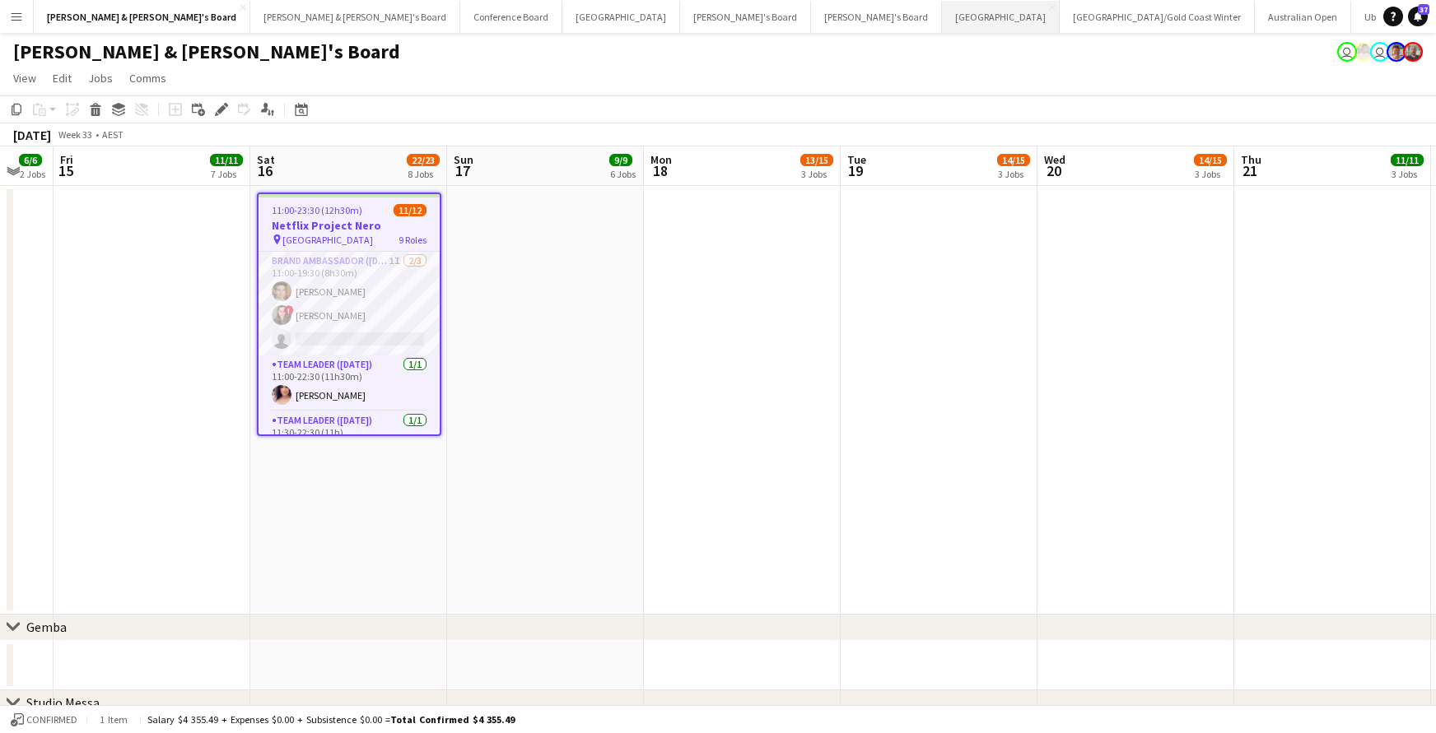
click at [942, 18] on button "Melbourne Close" at bounding box center [1001, 17] width 118 height 32
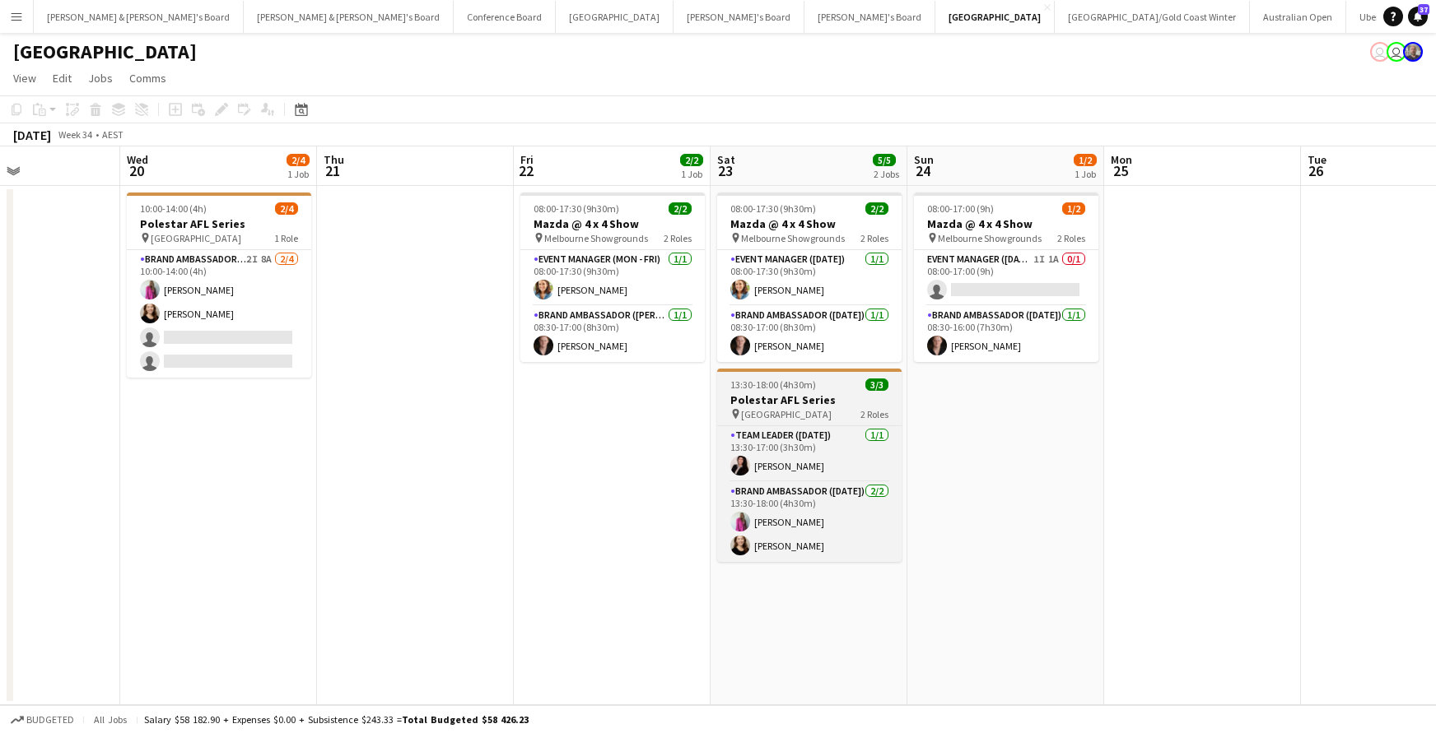
scroll to position [0, 473]
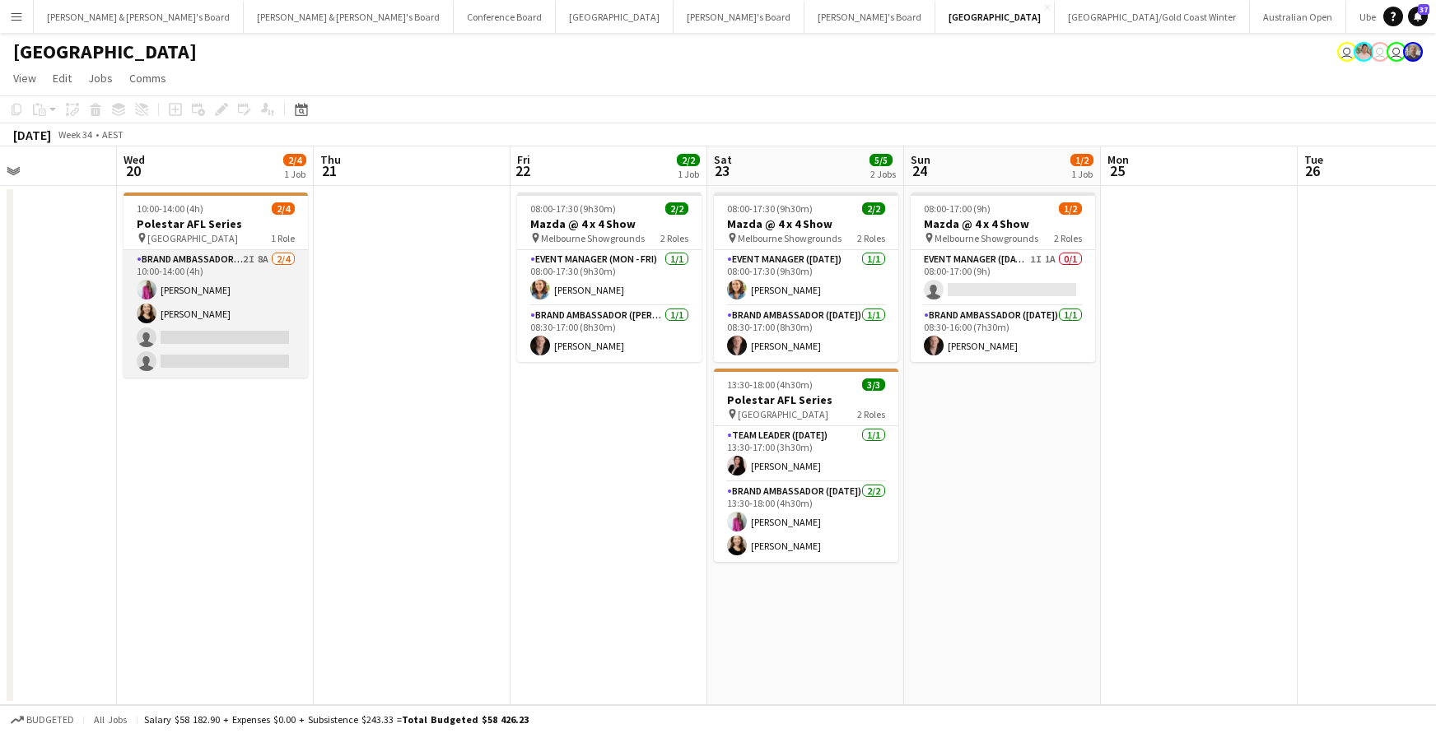
click at [193, 316] on app-card-role "Brand Ambassador (Mon - Fri) 2I 8A [DATE] 10:00-14:00 (4h) [PERSON_NAME] [PERSO…" at bounding box center [215, 314] width 184 height 128
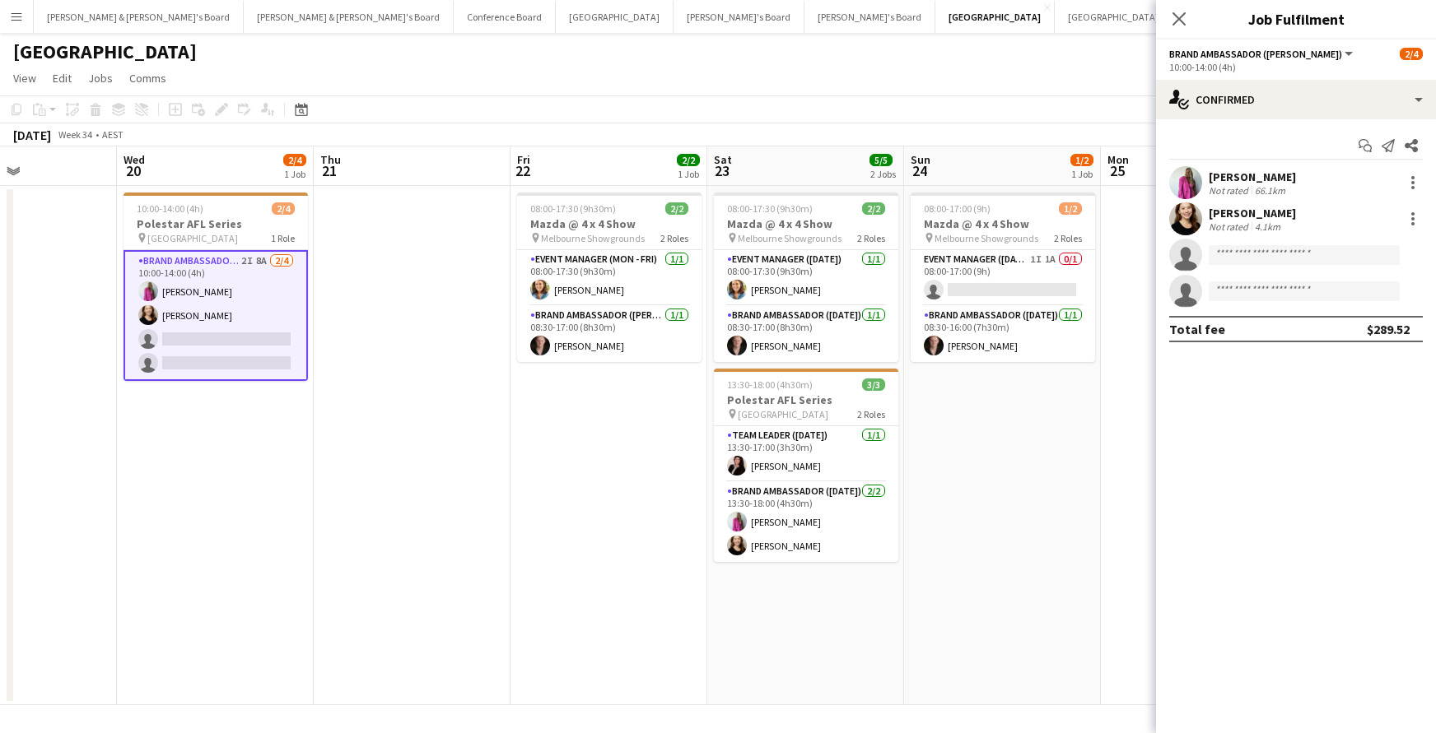
click at [1245, 219] on div "[PERSON_NAME]" at bounding box center [1251, 213] width 87 height 15
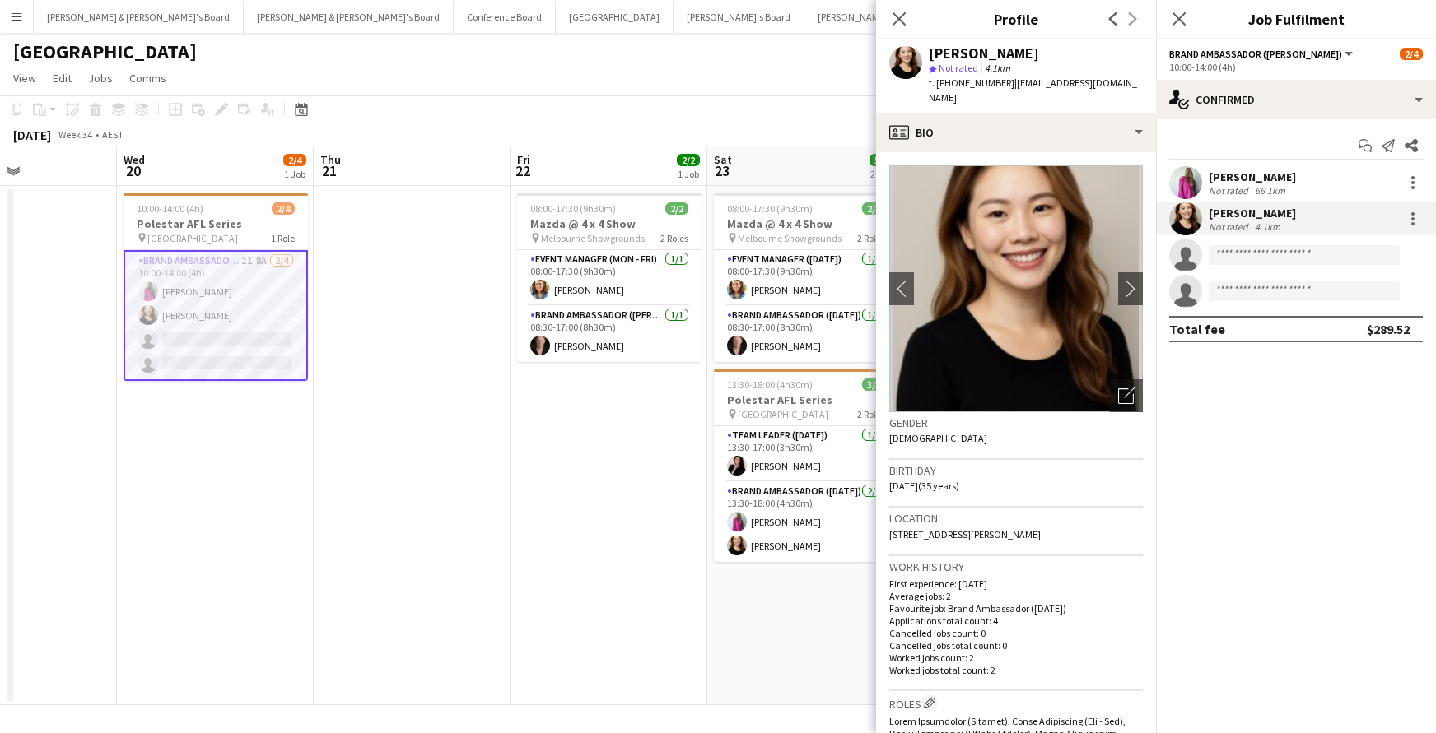
scroll to position [0, 0]
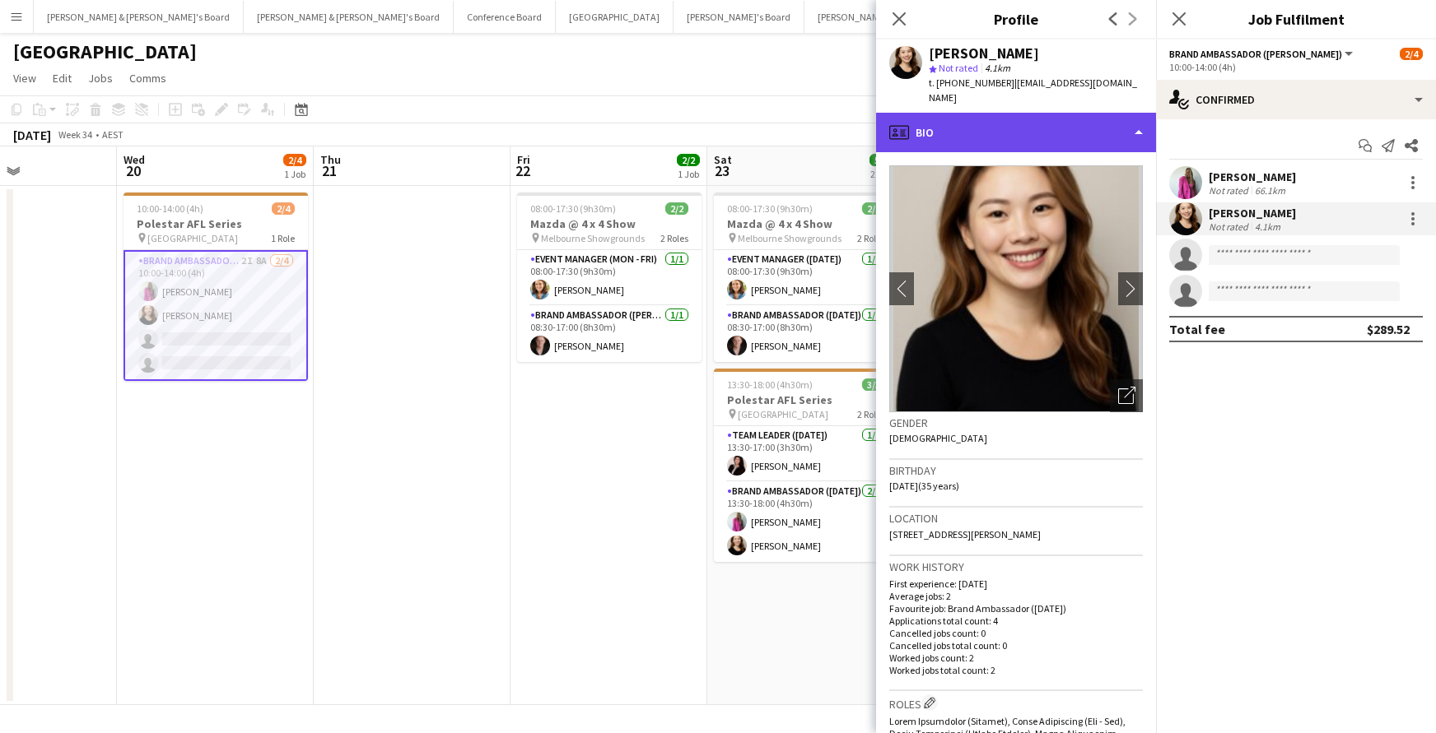
click at [1133, 121] on div "profile Bio" at bounding box center [1016, 133] width 280 height 40
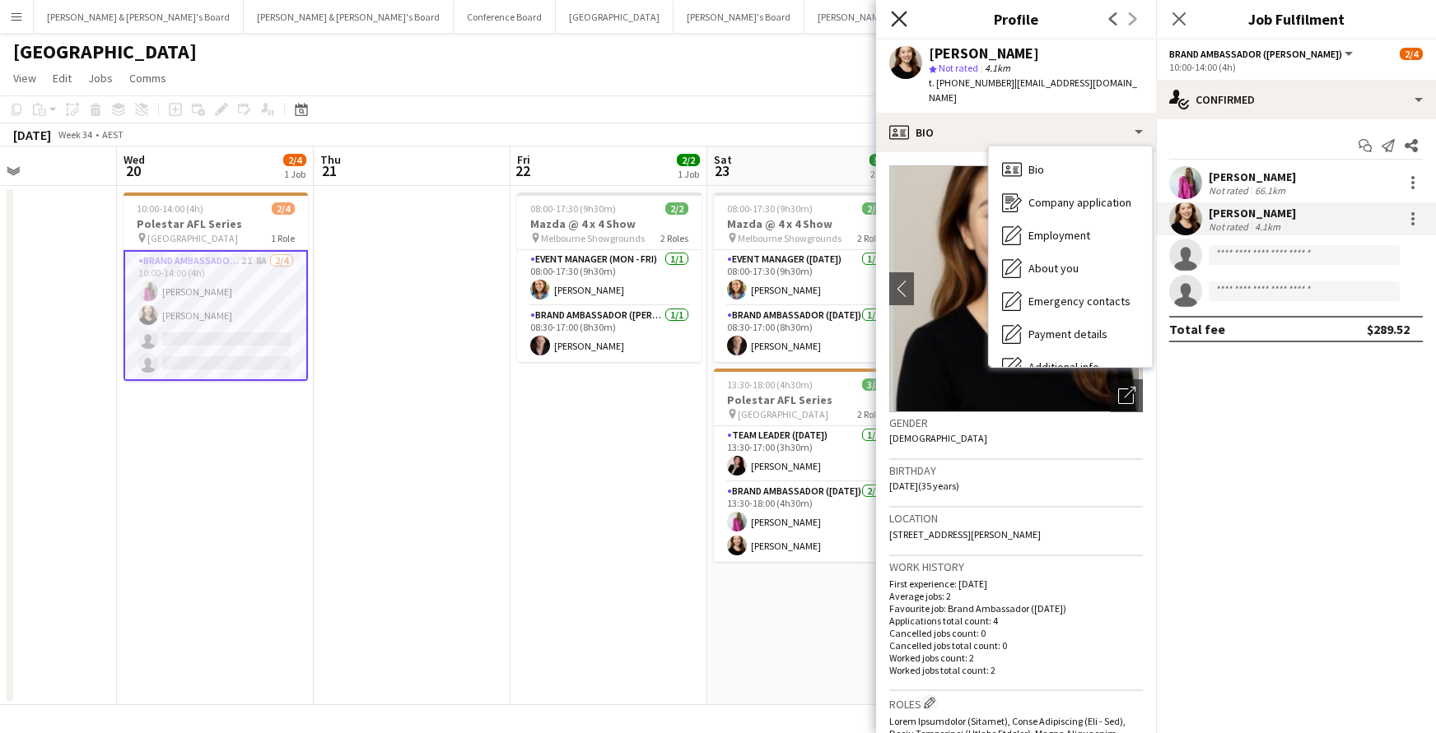
click at [896, 18] on icon "Close pop-in" at bounding box center [899, 19] width 16 height 16
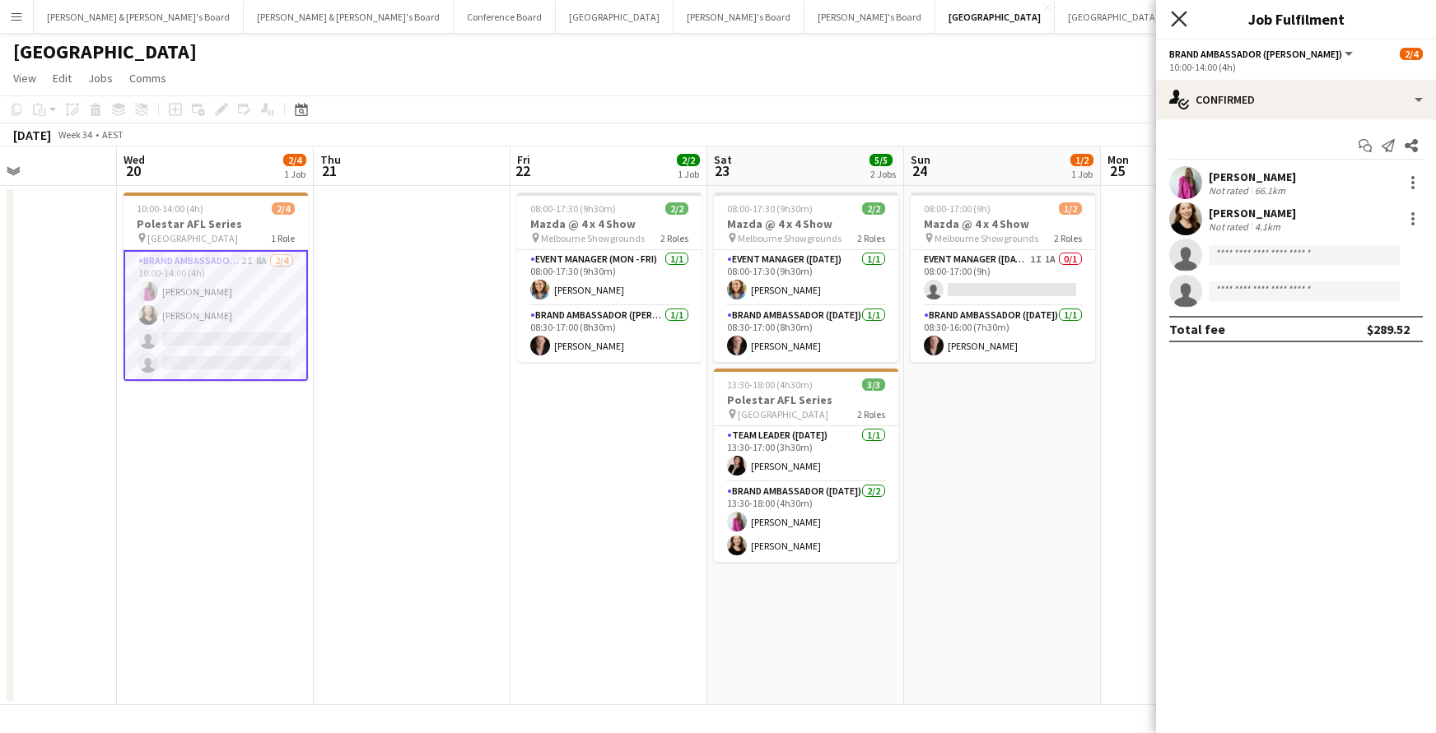
click at [1180, 15] on icon "Close pop-in" at bounding box center [1179, 19] width 16 height 16
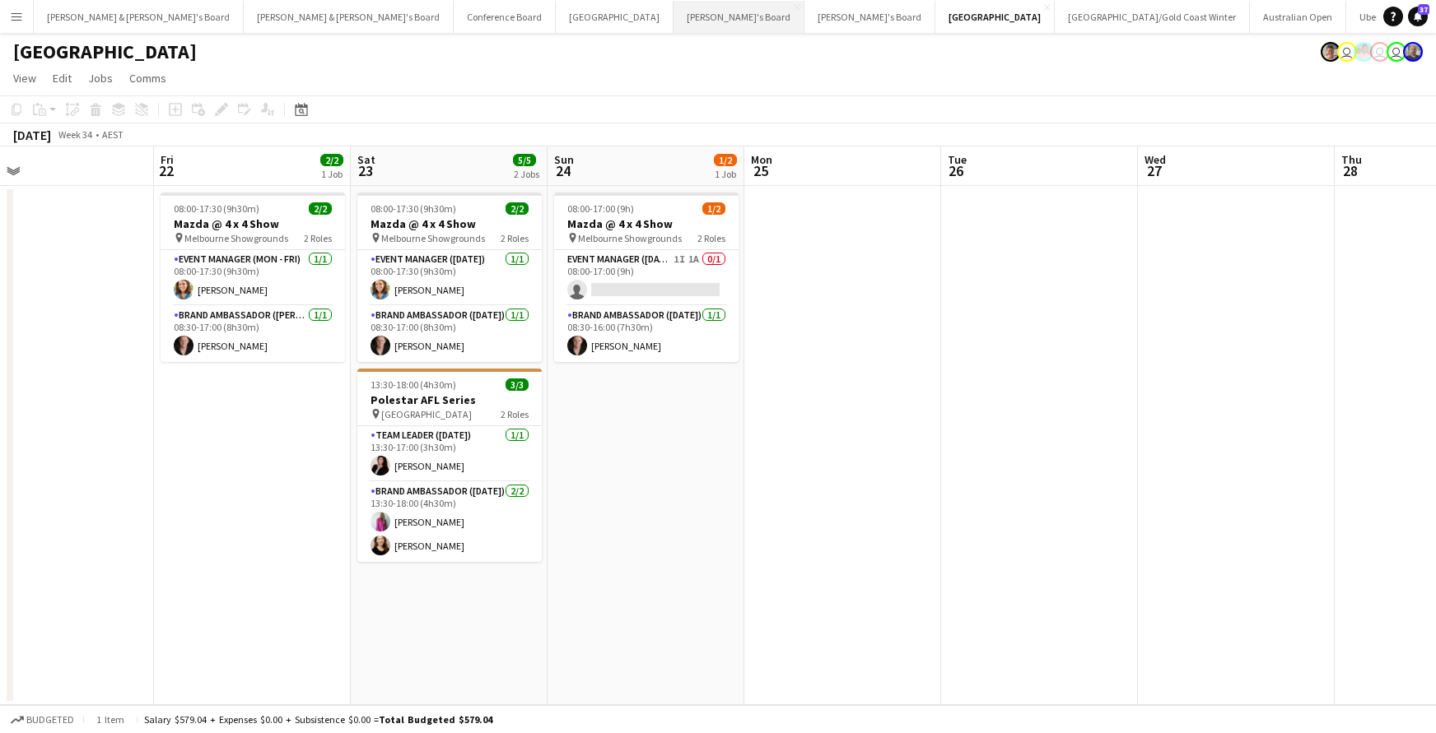
scroll to position [0, 433]
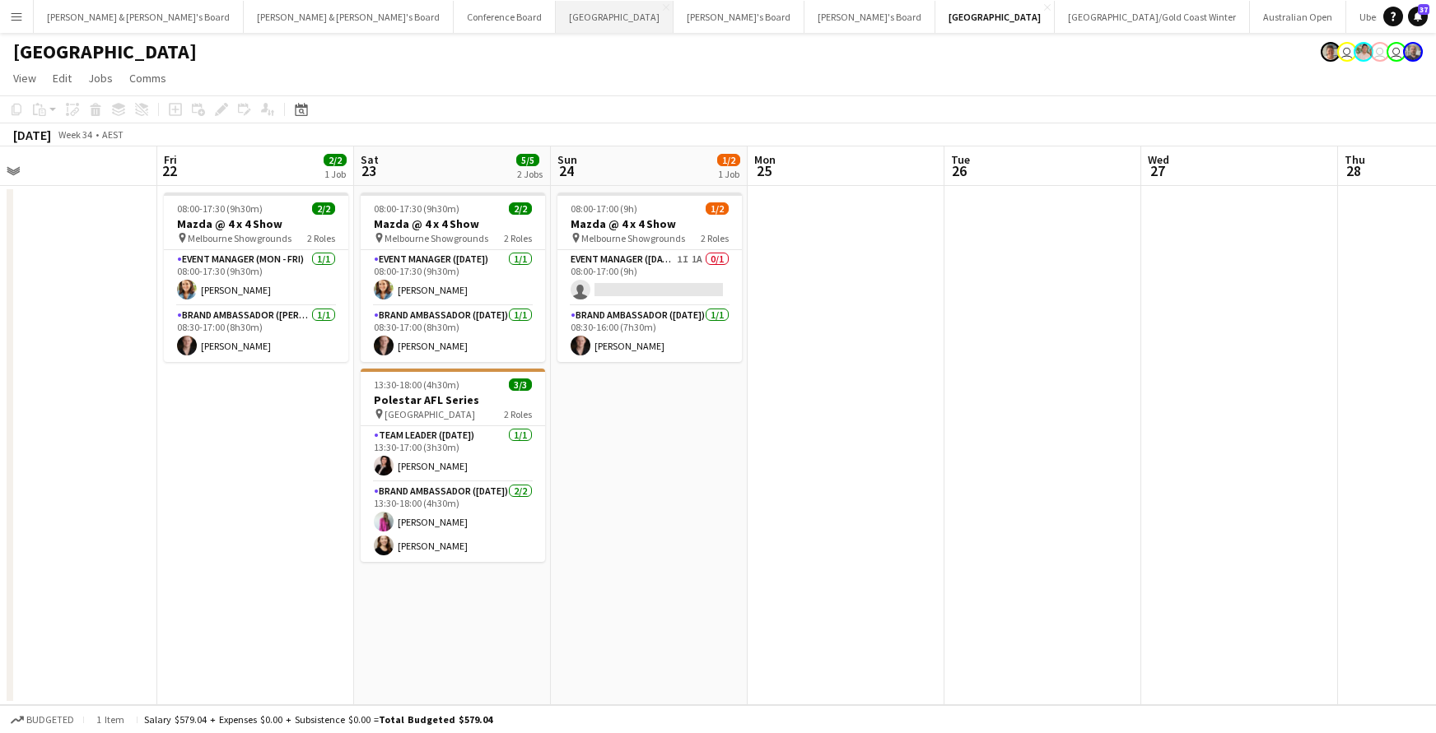
click at [556, 17] on button "Sydney Close" at bounding box center [615, 17] width 118 height 32
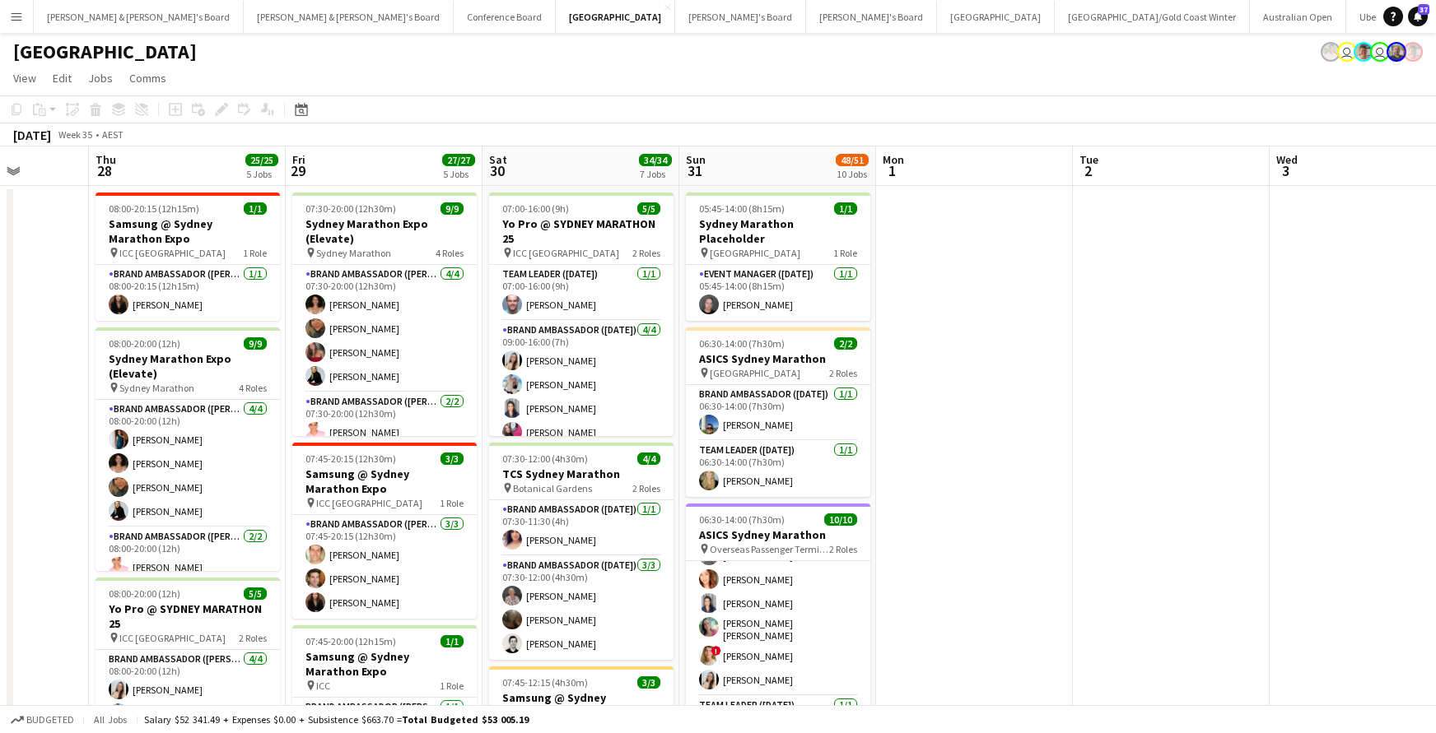
scroll to position [0, 504]
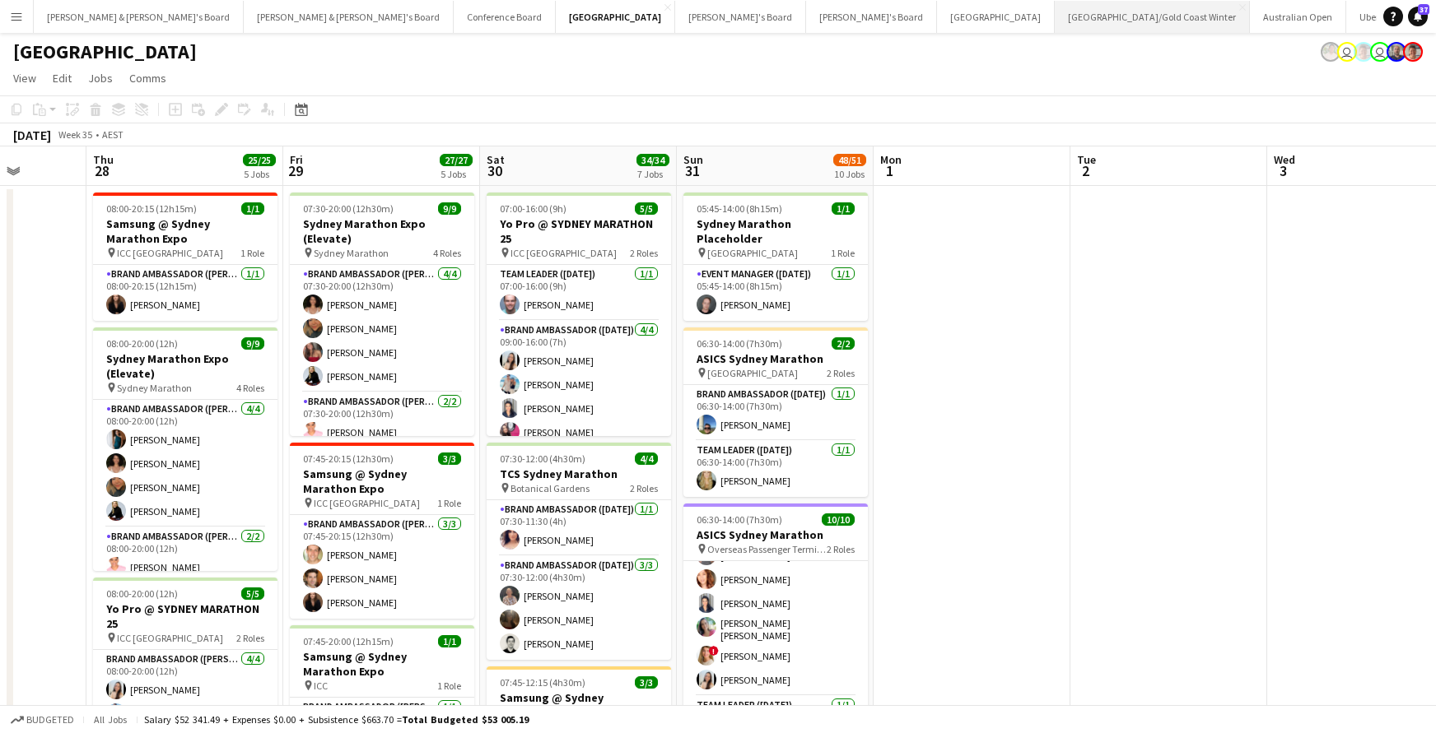
click at [1055, 15] on button "[GEOGRAPHIC_DATA]/[GEOGRAPHIC_DATA] Winter Close" at bounding box center [1152, 17] width 195 height 32
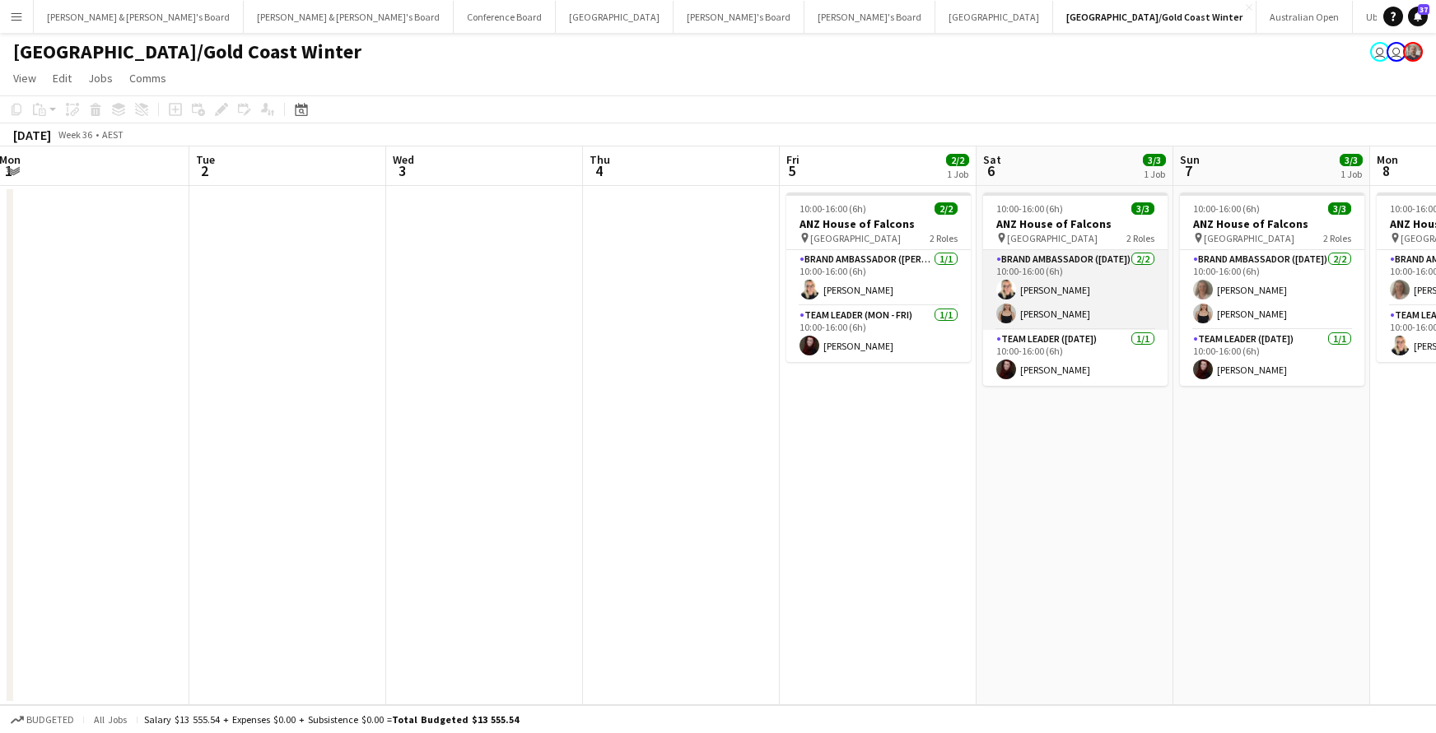
scroll to position [0, 400]
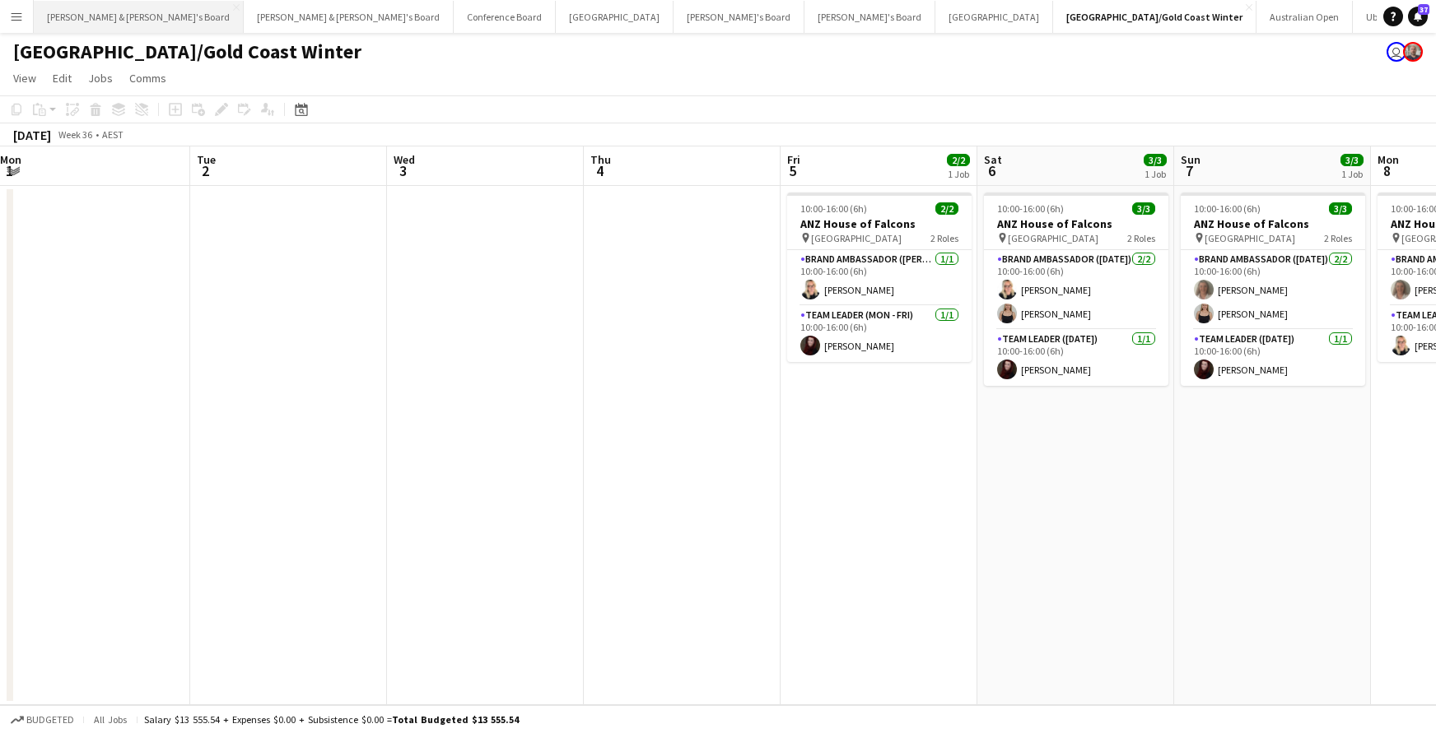
click at [100, 19] on button "[PERSON_NAME] & [PERSON_NAME]'s Board Close" at bounding box center [139, 17] width 210 height 32
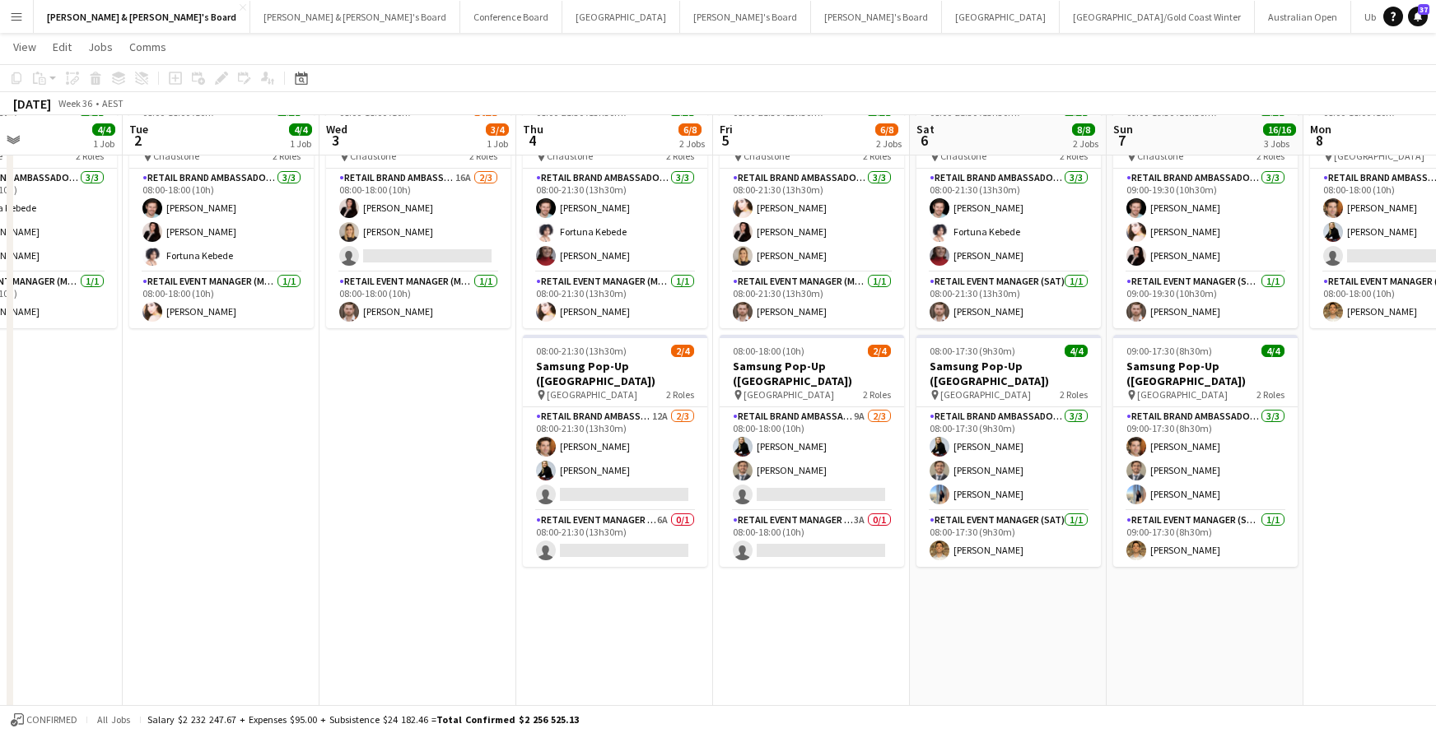
scroll to position [1273, 0]
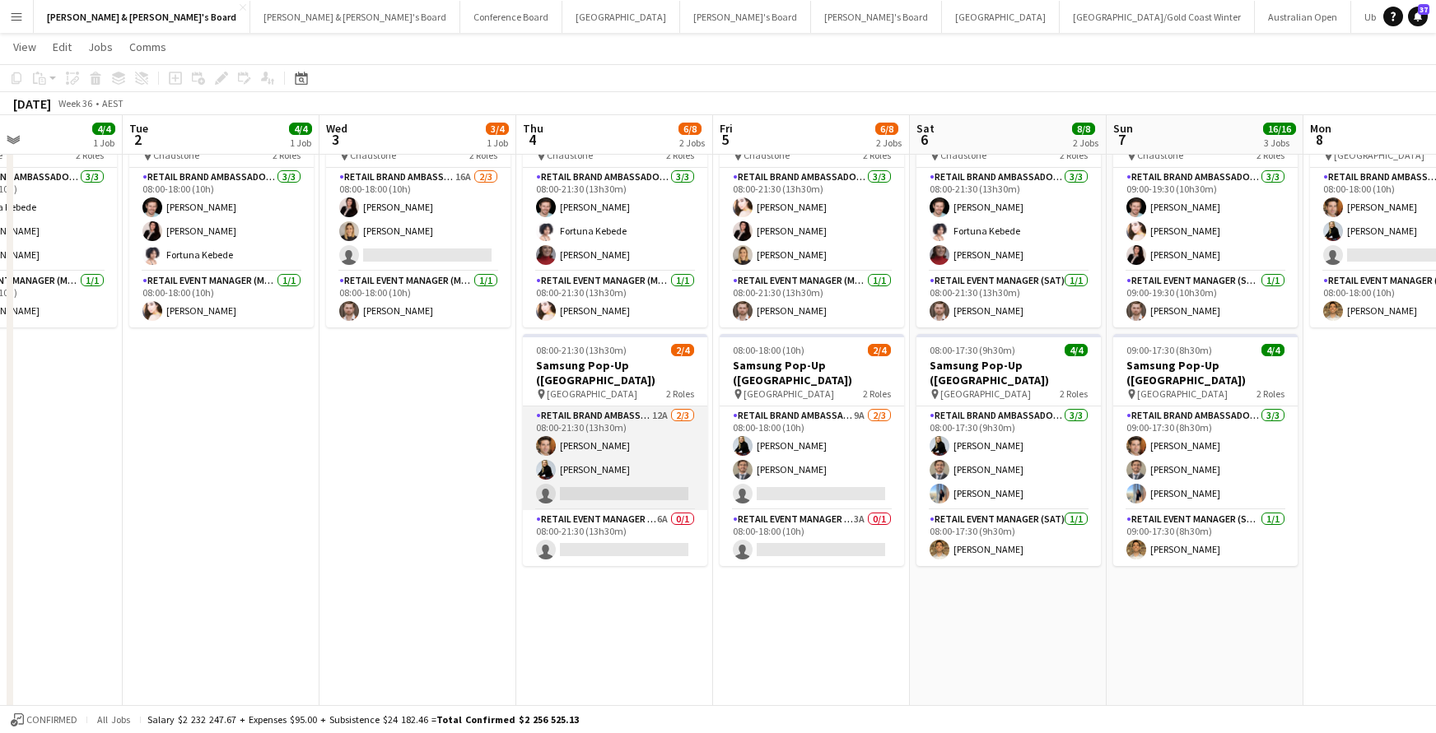
click at [619, 476] on app-card-role "RETAIL Brand Ambassador (Mon - Fri) 12A [DATE] 08:00-21:30 (13h30m) [PERSON_NAM…" at bounding box center [615, 459] width 184 height 104
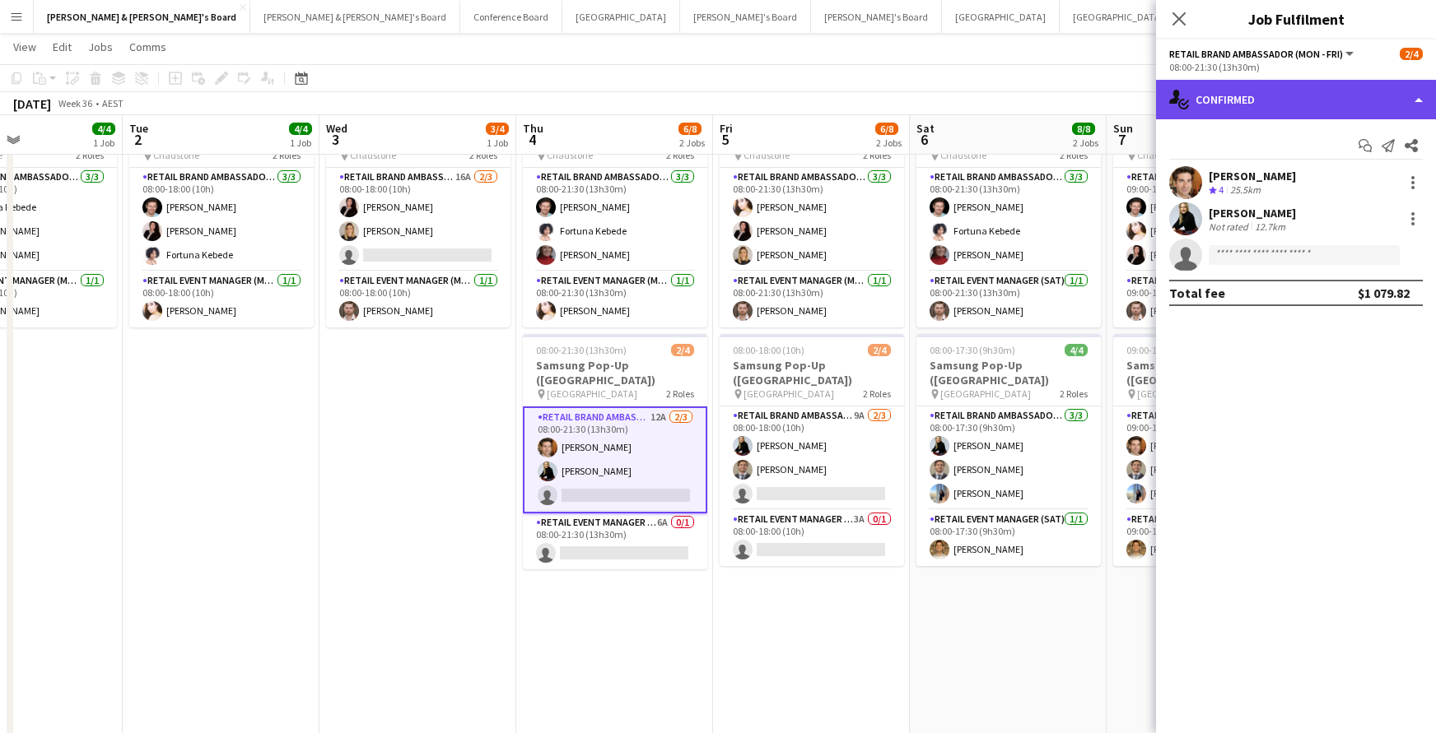
click at [1290, 109] on div "single-neutral-actions-check-2 Confirmed" at bounding box center [1296, 100] width 280 height 40
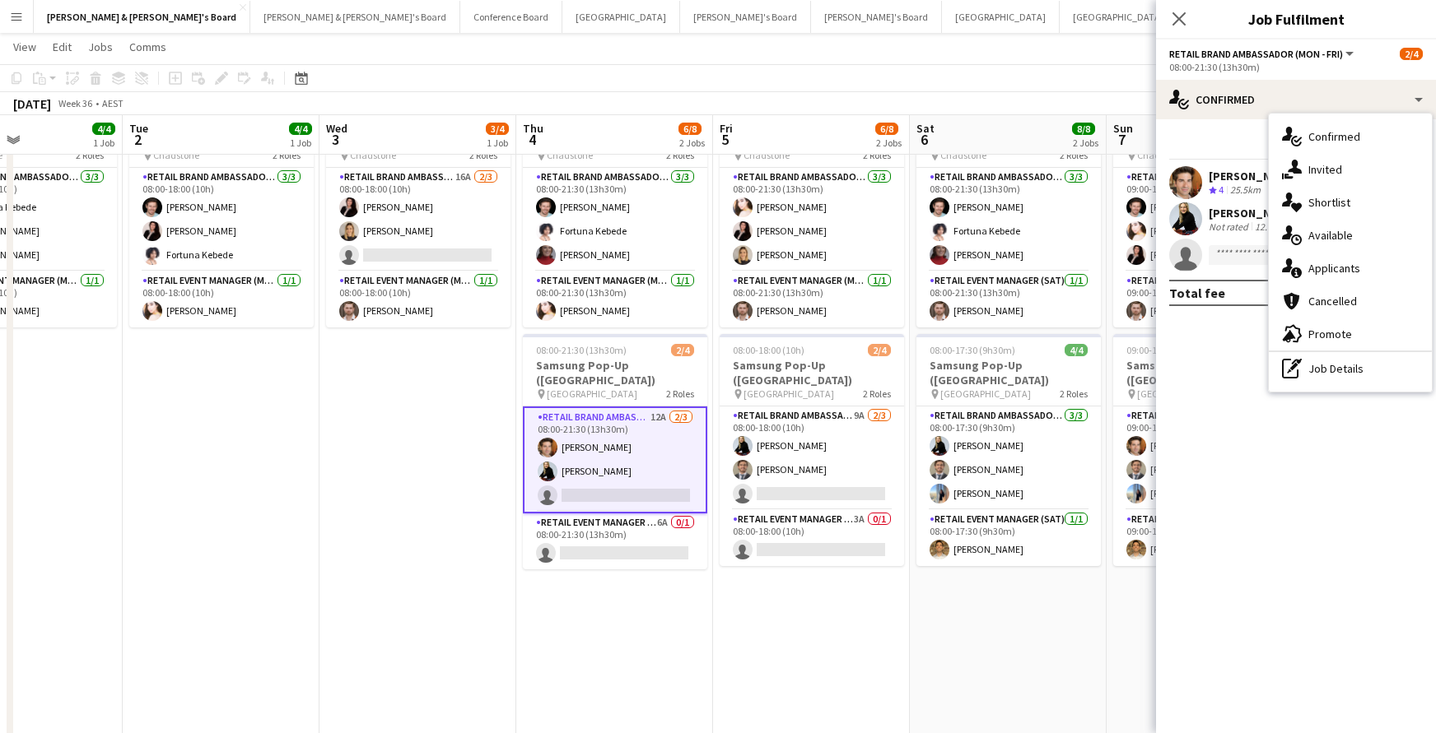
click at [1335, 266] on div "single-neutral-actions-information Applicants" at bounding box center [1350, 268] width 163 height 33
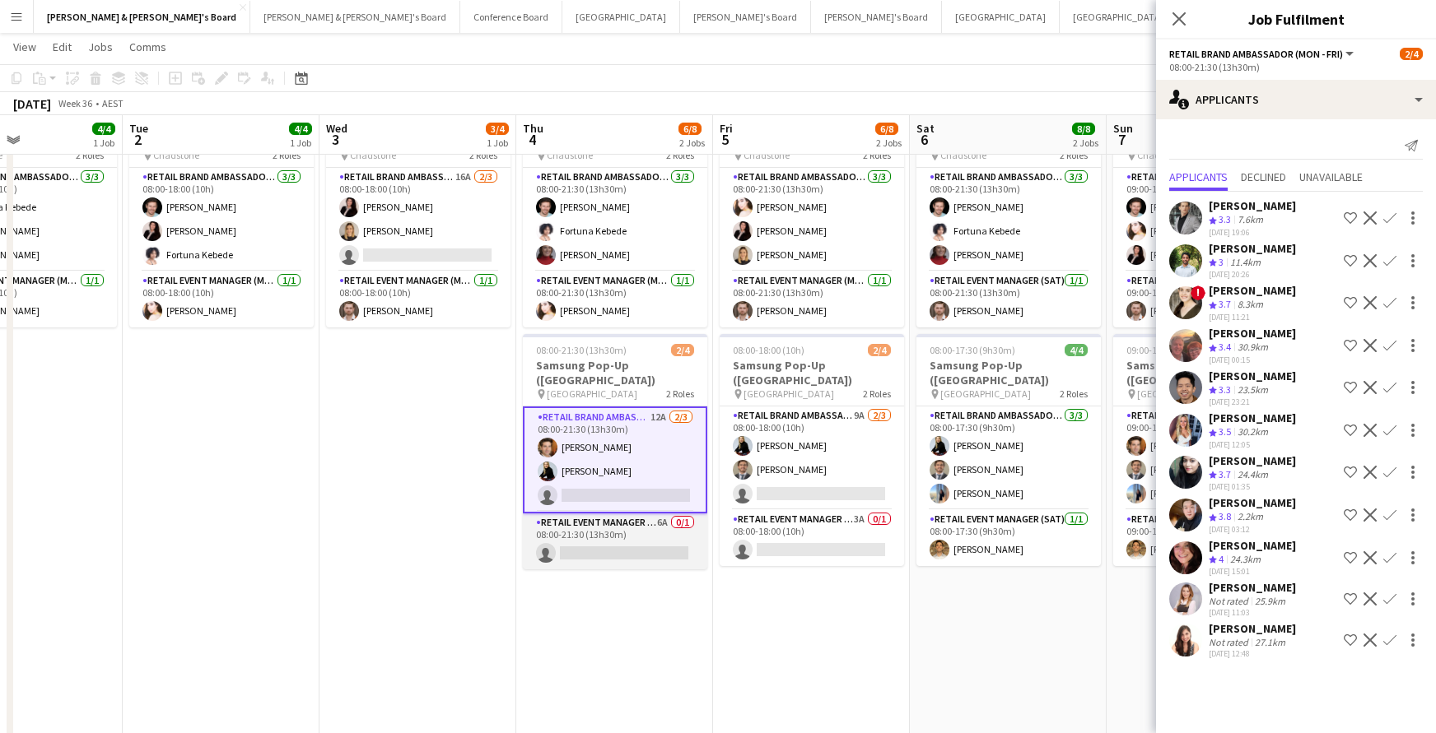
click at [626, 532] on app-card-role "RETAIL Event Manager (Mon - Fri) 6A 0/1 08:00-21:30 (13h30m) single-neutral-act…" at bounding box center [615, 542] width 184 height 56
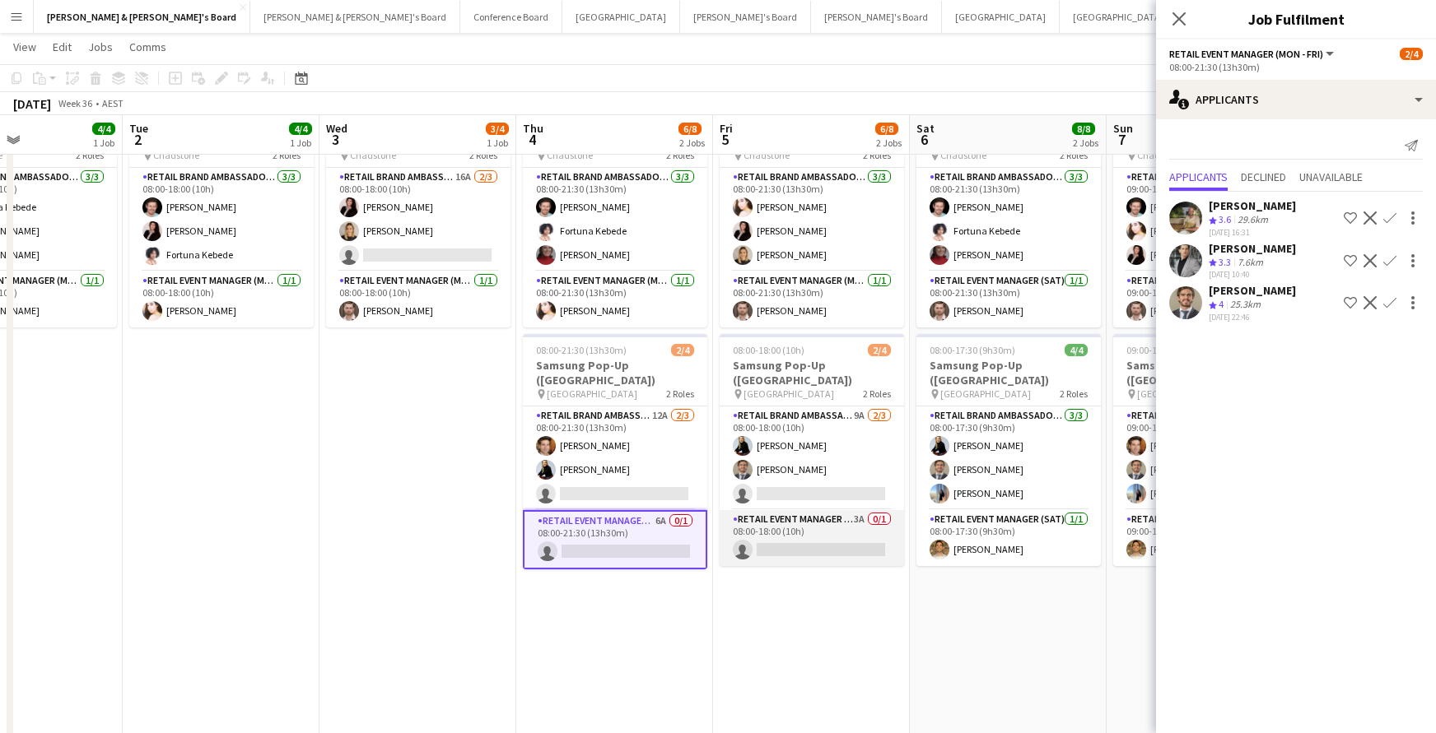
click at [823, 525] on app-card-role "RETAIL Event Manager (Mon - Fri) 3A 0/1 08:00-18:00 (10h) single-neutral-actions" at bounding box center [811, 538] width 184 height 56
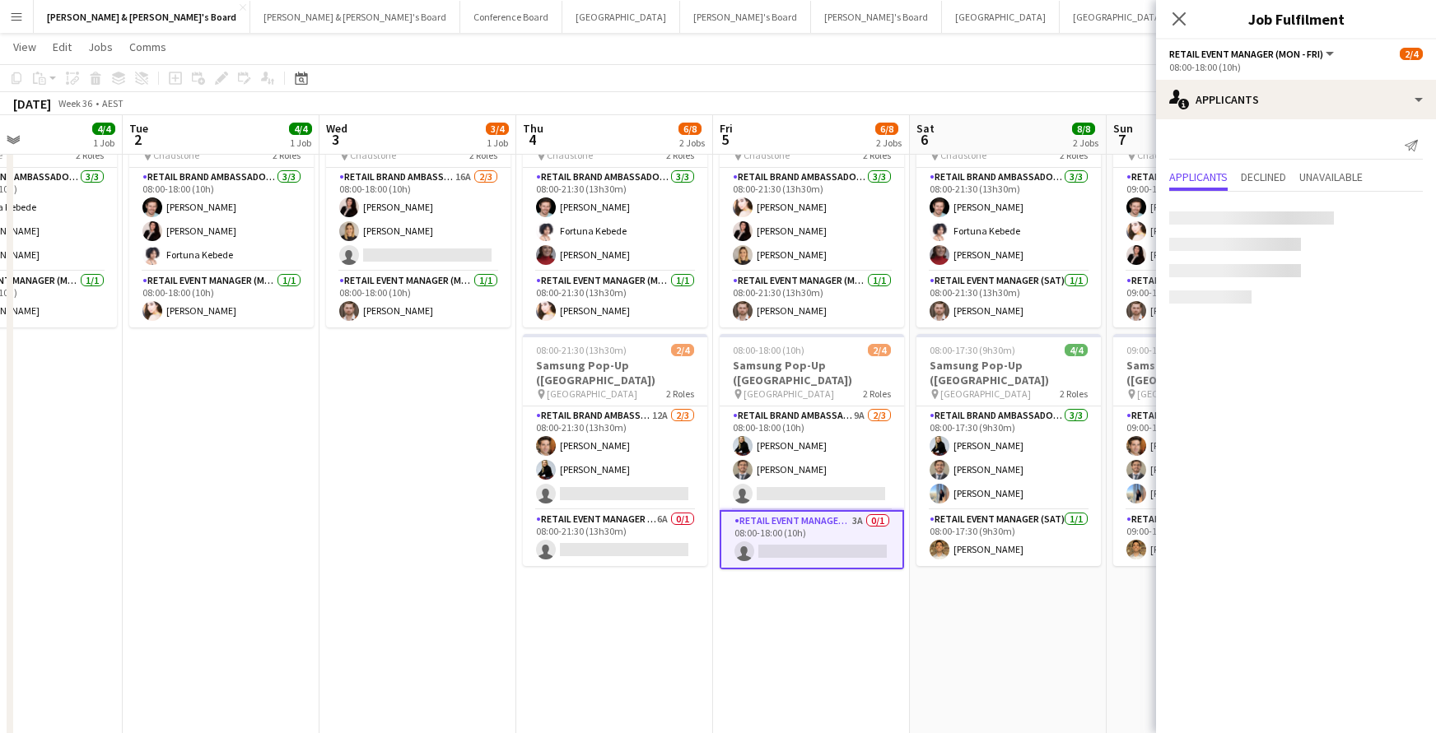
scroll to position [0, 664]
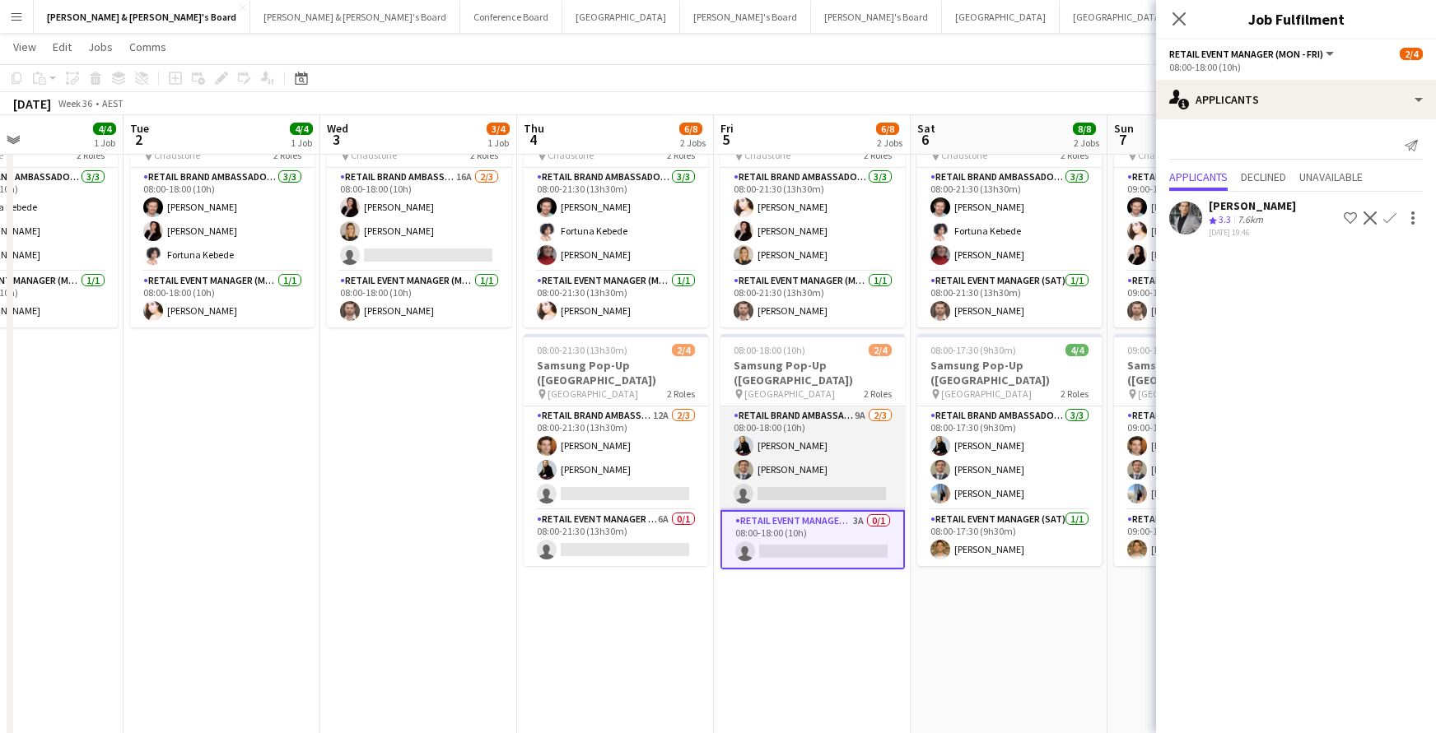
click at [815, 474] on app-card-role "RETAIL Brand Ambassador (Mon - Fri) 9A [DATE] 08:00-18:00 (10h) [PERSON_NAME] […" at bounding box center [812, 459] width 184 height 104
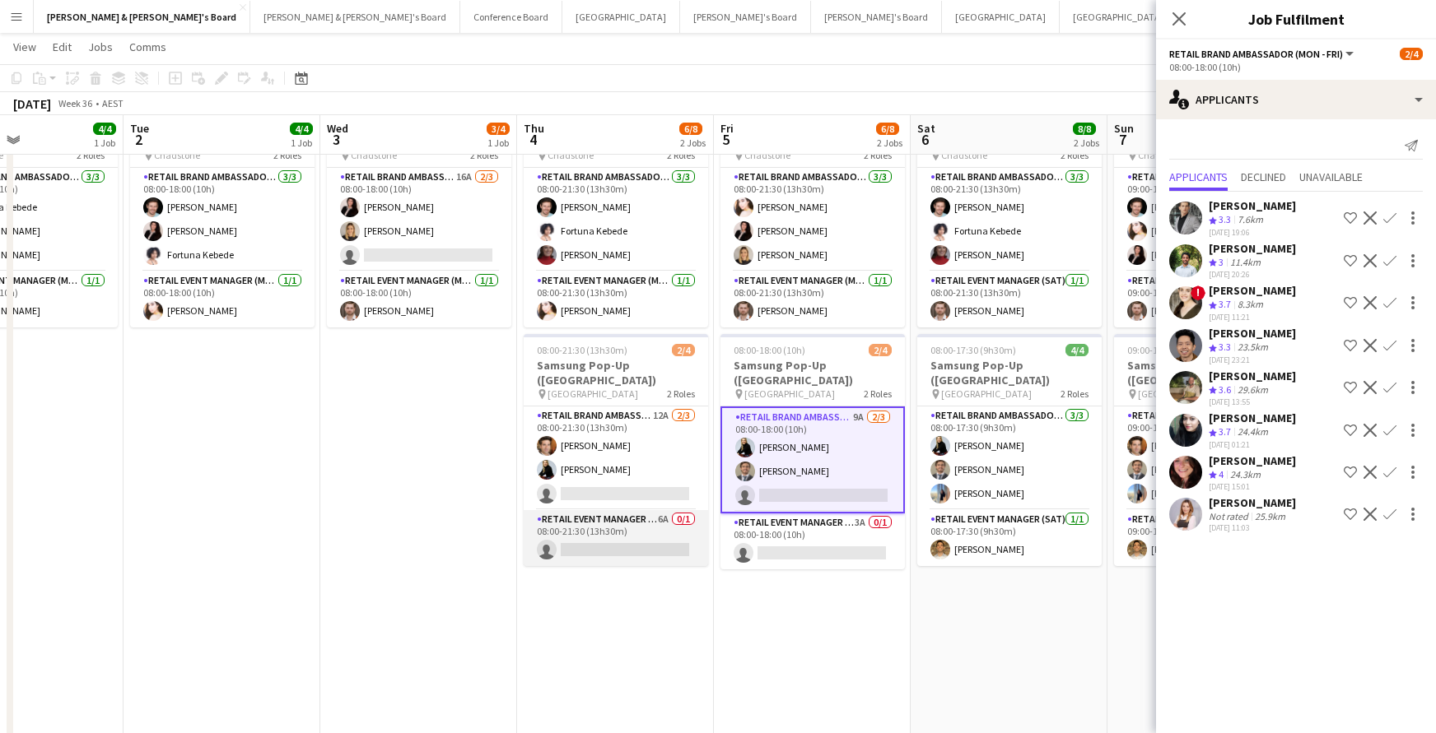
click at [626, 538] on app-card-role "RETAIL Event Manager (Mon - Fri) 6A 0/1 08:00-21:30 (13h30m) single-neutral-act…" at bounding box center [616, 538] width 184 height 56
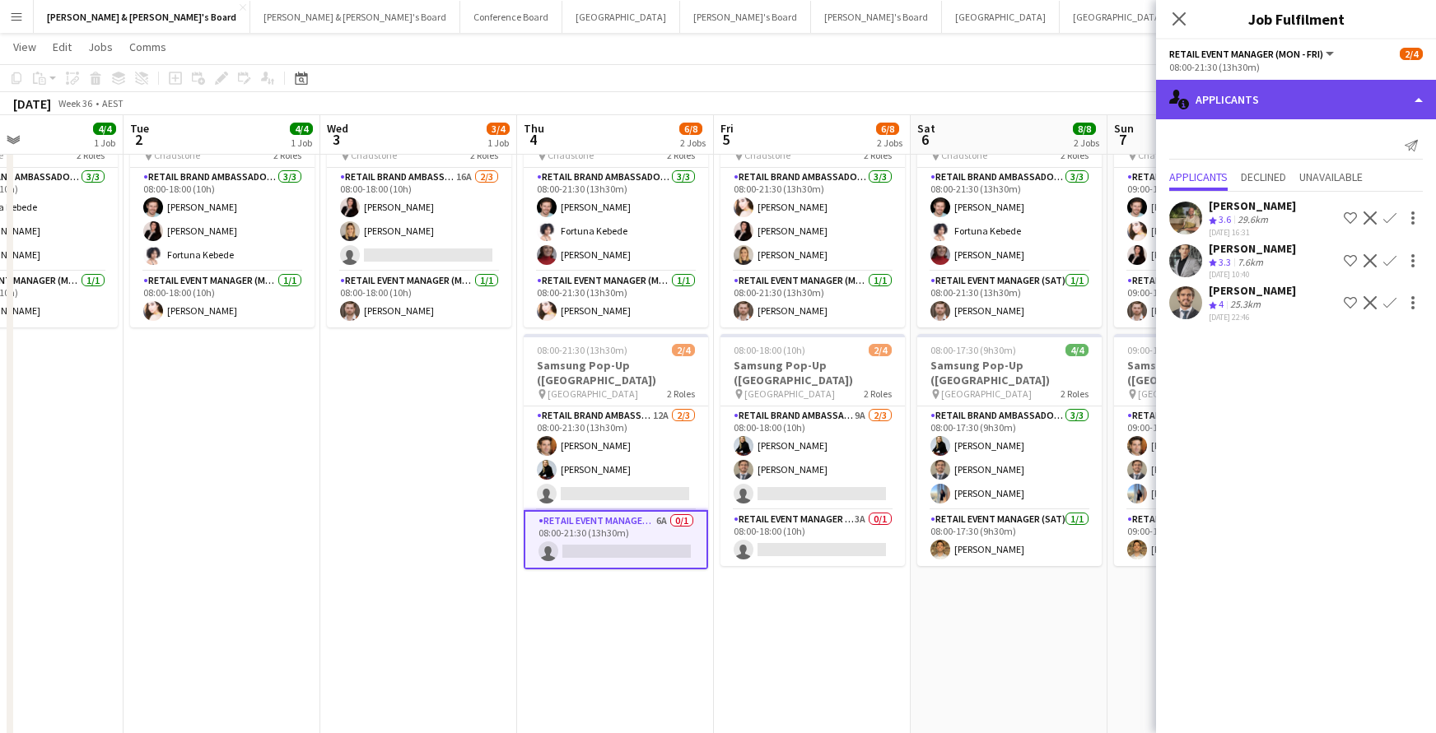
click at [1260, 96] on div "single-neutral-actions-information Applicants" at bounding box center [1296, 100] width 280 height 40
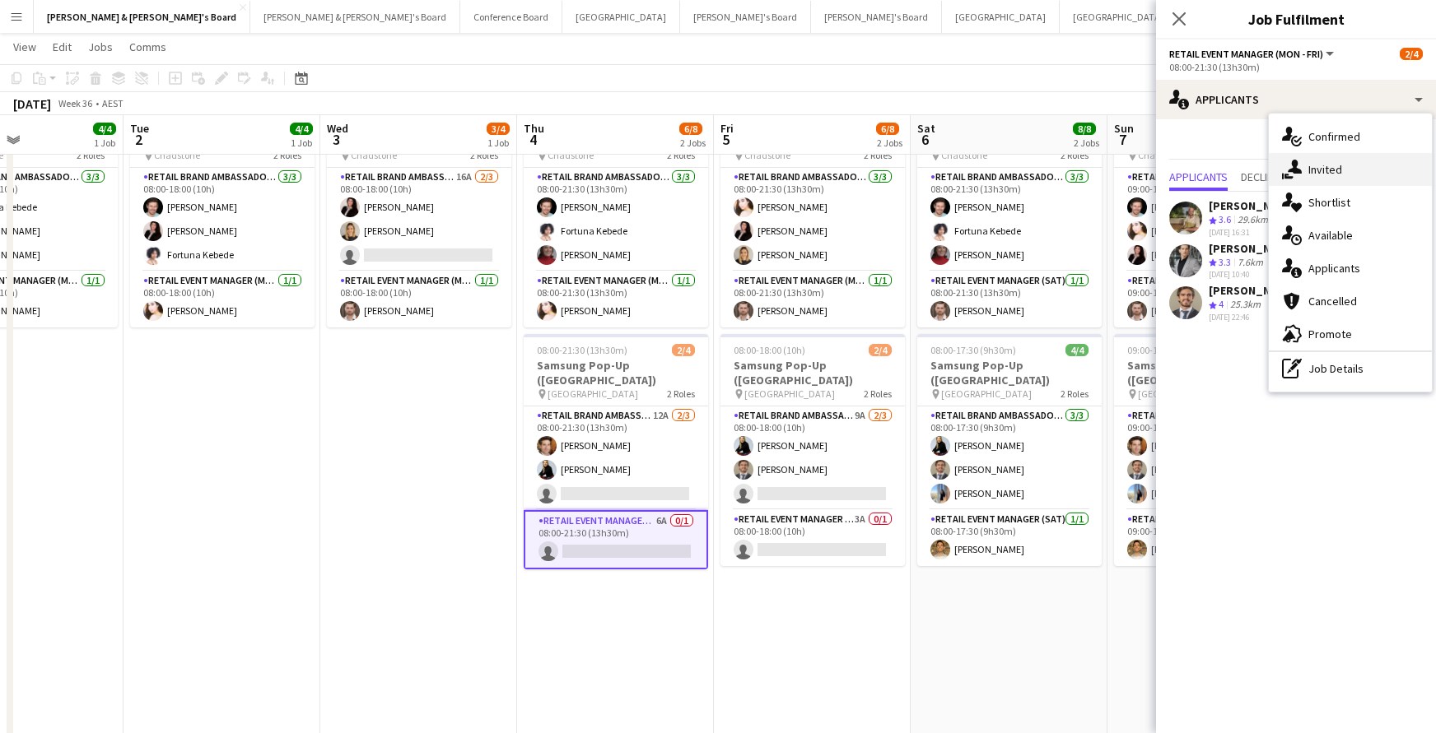
click at [1331, 171] on div "single-neutral-actions-share-1 Invited" at bounding box center [1350, 169] width 163 height 33
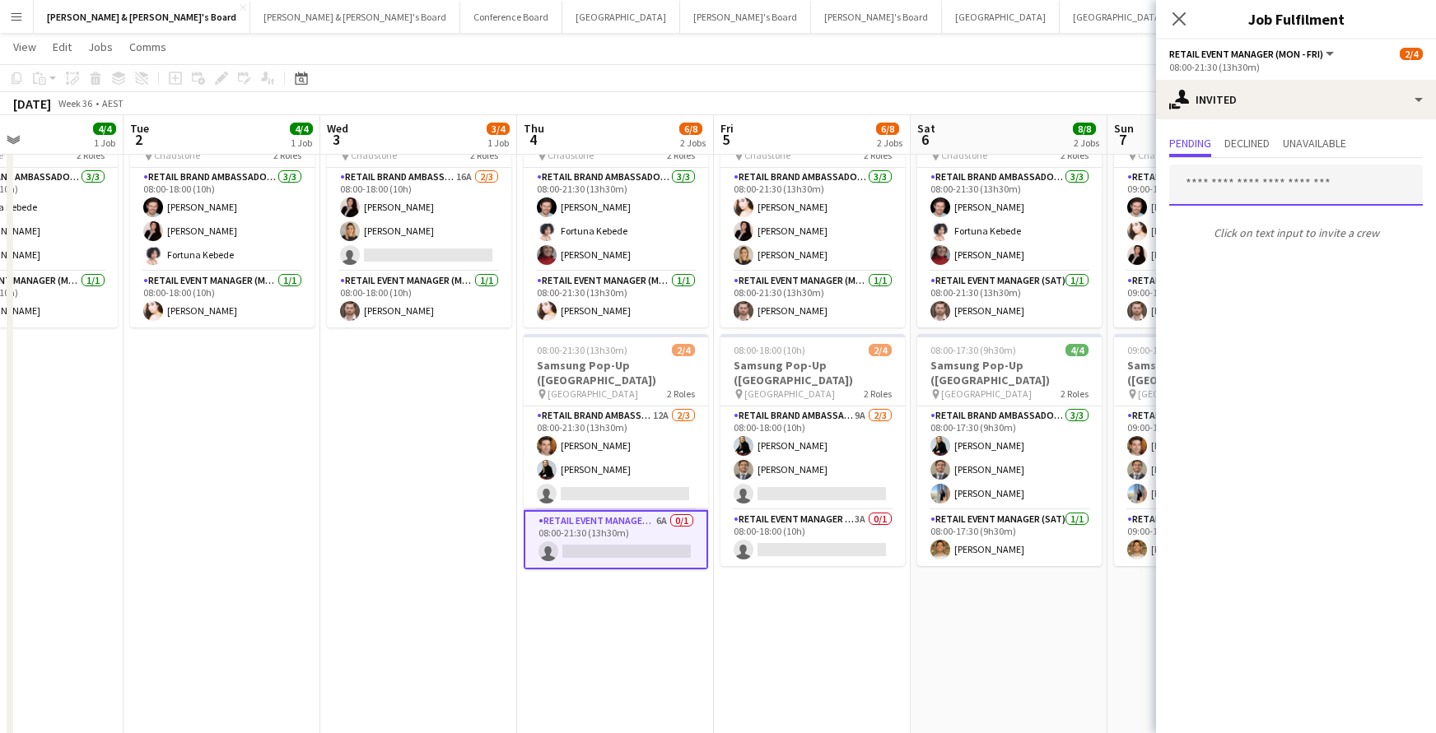
click at [1199, 186] on input "text" at bounding box center [1296, 185] width 254 height 41
type input "*"
click at [835, 527] on app-card-role "RETAIL Event Manager (Mon - Fri) 3A 0/1 08:00-18:00 (10h) single-neutral-actions" at bounding box center [812, 538] width 184 height 56
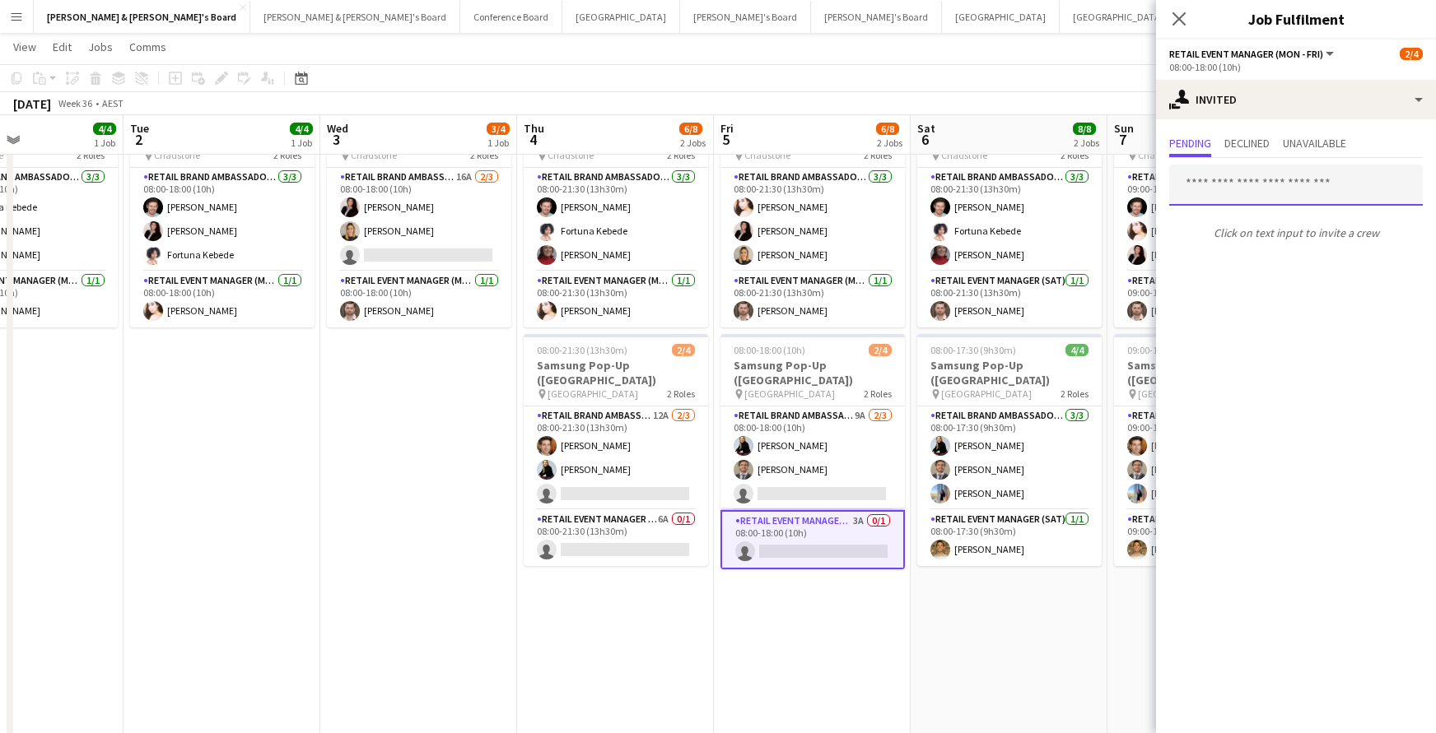
click at [1195, 184] on input "text" at bounding box center [1296, 185] width 254 height 41
type input "******"
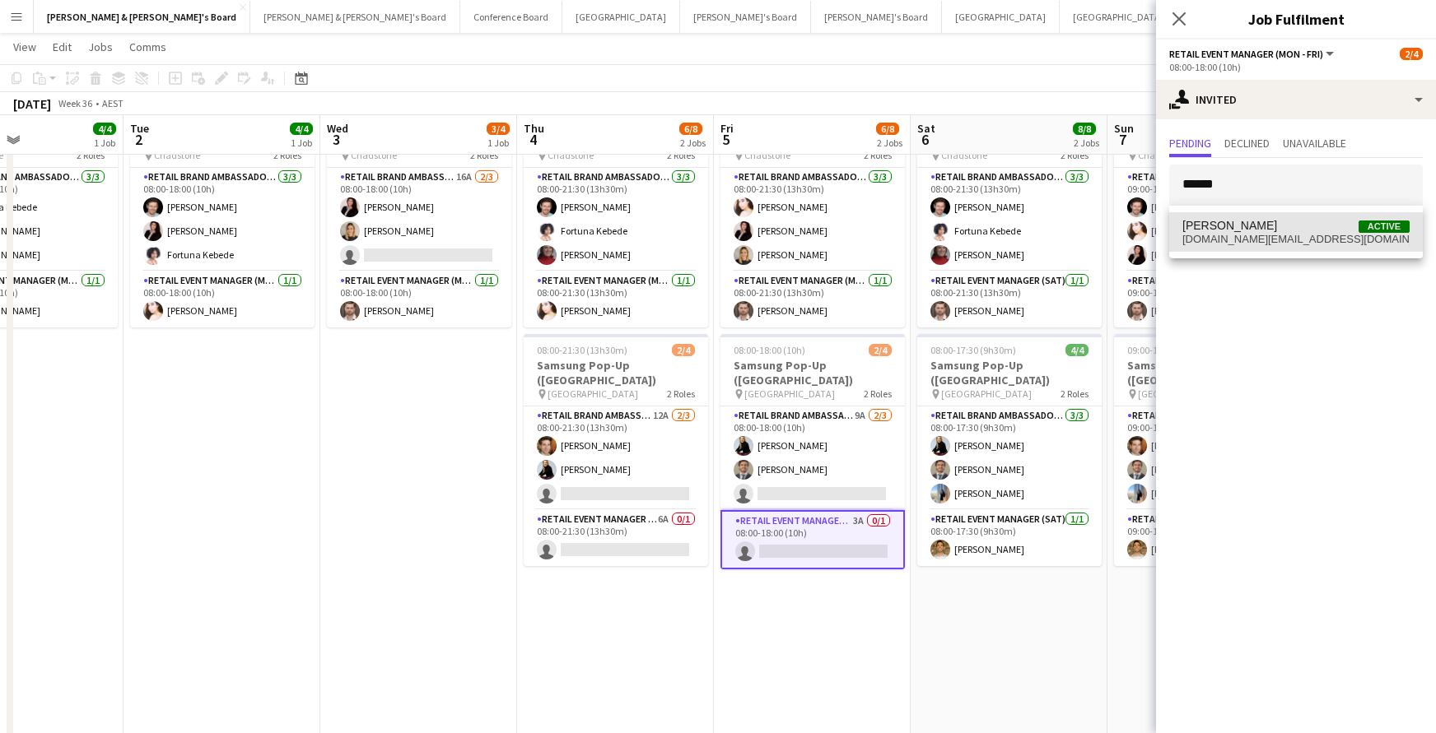
drag, startPoint x: 1208, startPoint y: 216, endPoint x: 1229, endPoint y: 241, distance: 32.8
click at [1229, 241] on span "[DOMAIN_NAME][EMAIL_ADDRESS][DOMAIN_NAME]" at bounding box center [1295, 239] width 227 height 13
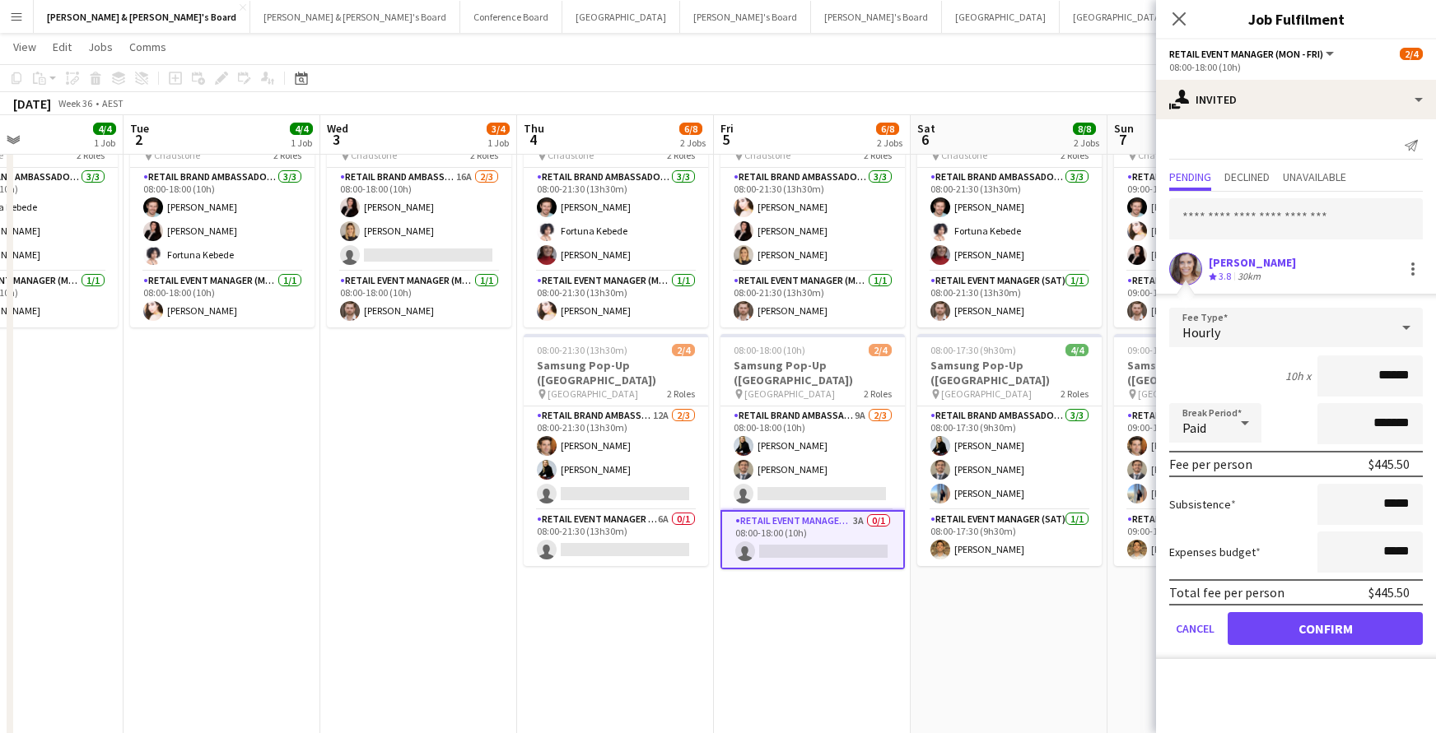
click at [1328, 635] on button "Confirm" at bounding box center [1324, 628] width 195 height 33
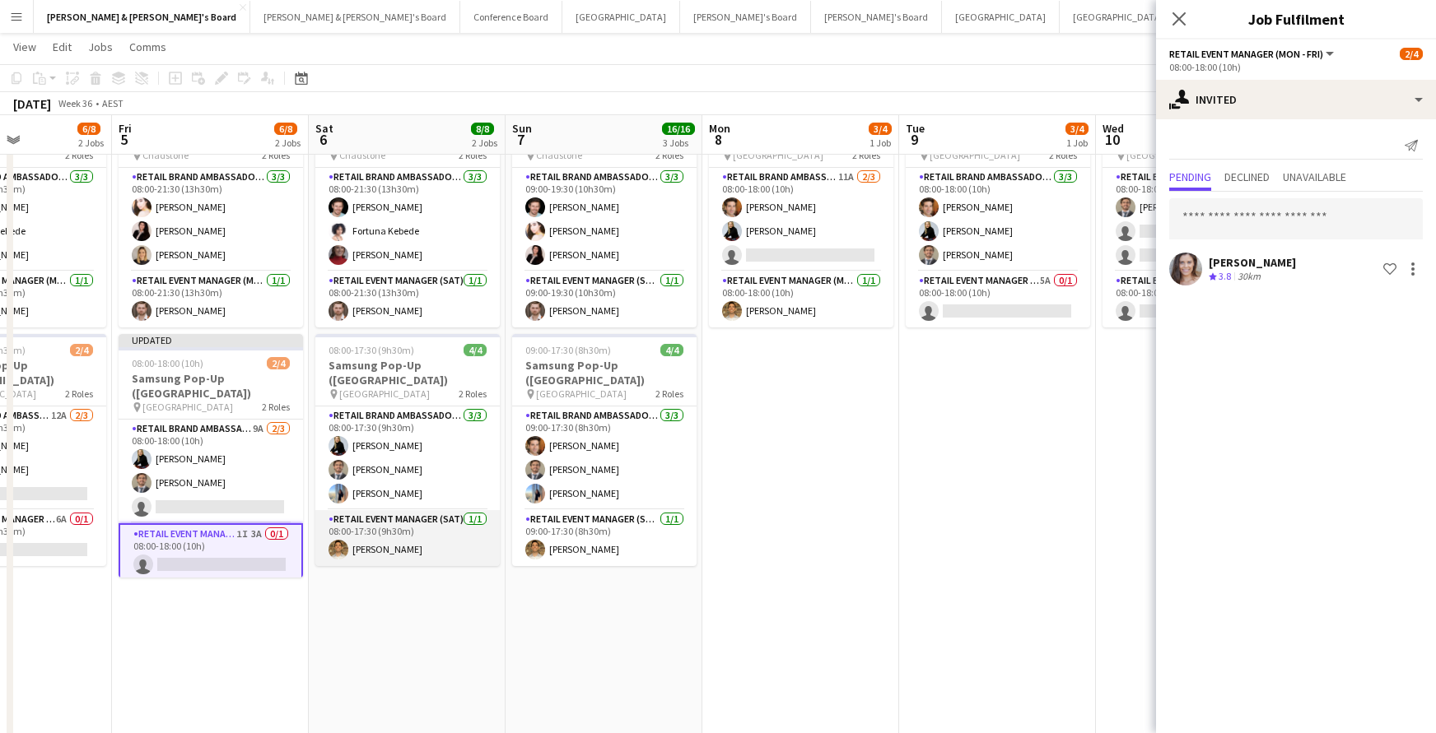
scroll to position [0, 480]
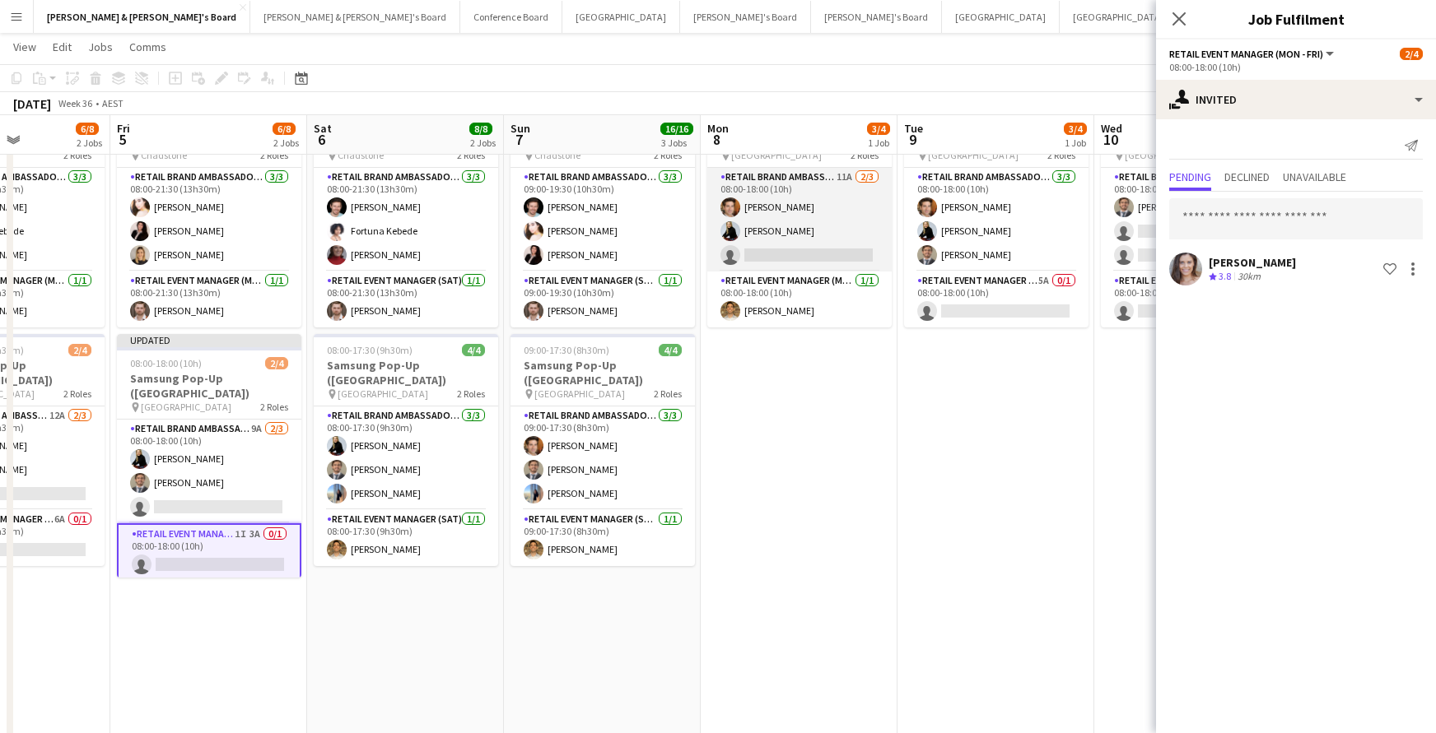
click at [763, 231] on app-card-role "RETAIL Brand Ambassador (Mon - Fri) 11A [DATE] 08:00-18:00 (10h) [PERSON_NAME] …" at bounding box center [799, 220] width 184 height 104
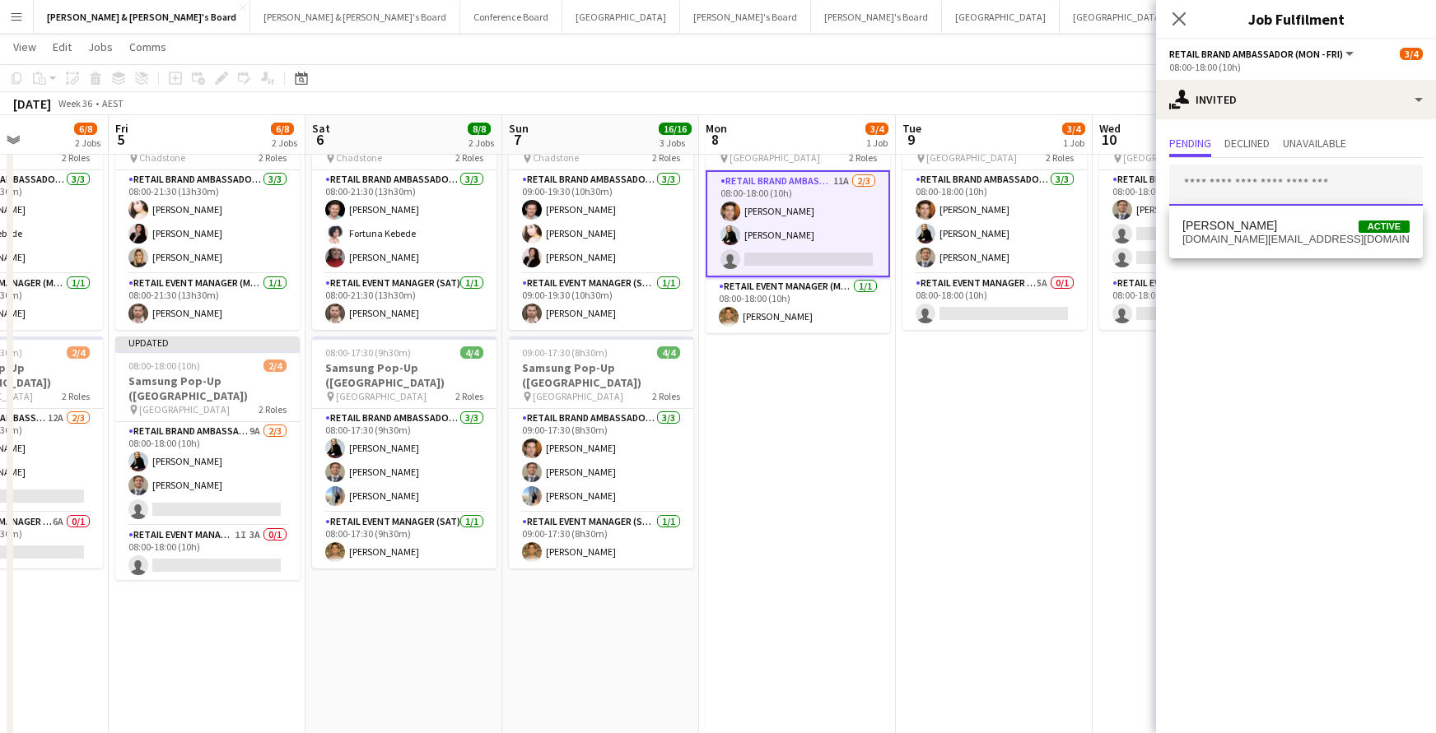
scroll to position [1270, 1]
click at [1219, 184] on input "text" at bounding box center [1296, 185] width 254 height 41
click at [1242, 232] on span "[PERSON_NAME]" at bounding box center [1229, 226] width 95 height 14
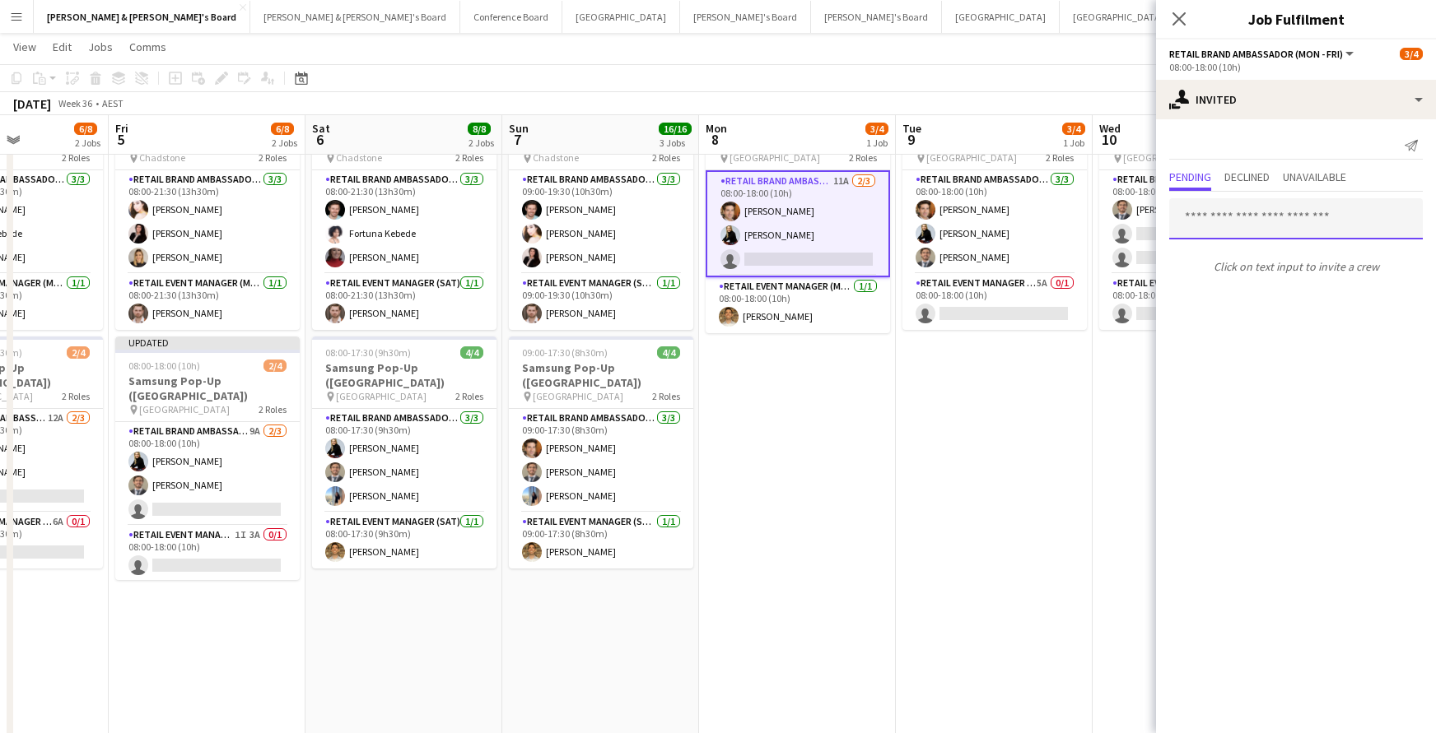
click at [1207, 228] on input "text" at bounding box center [1296, 218] width 254 height 41
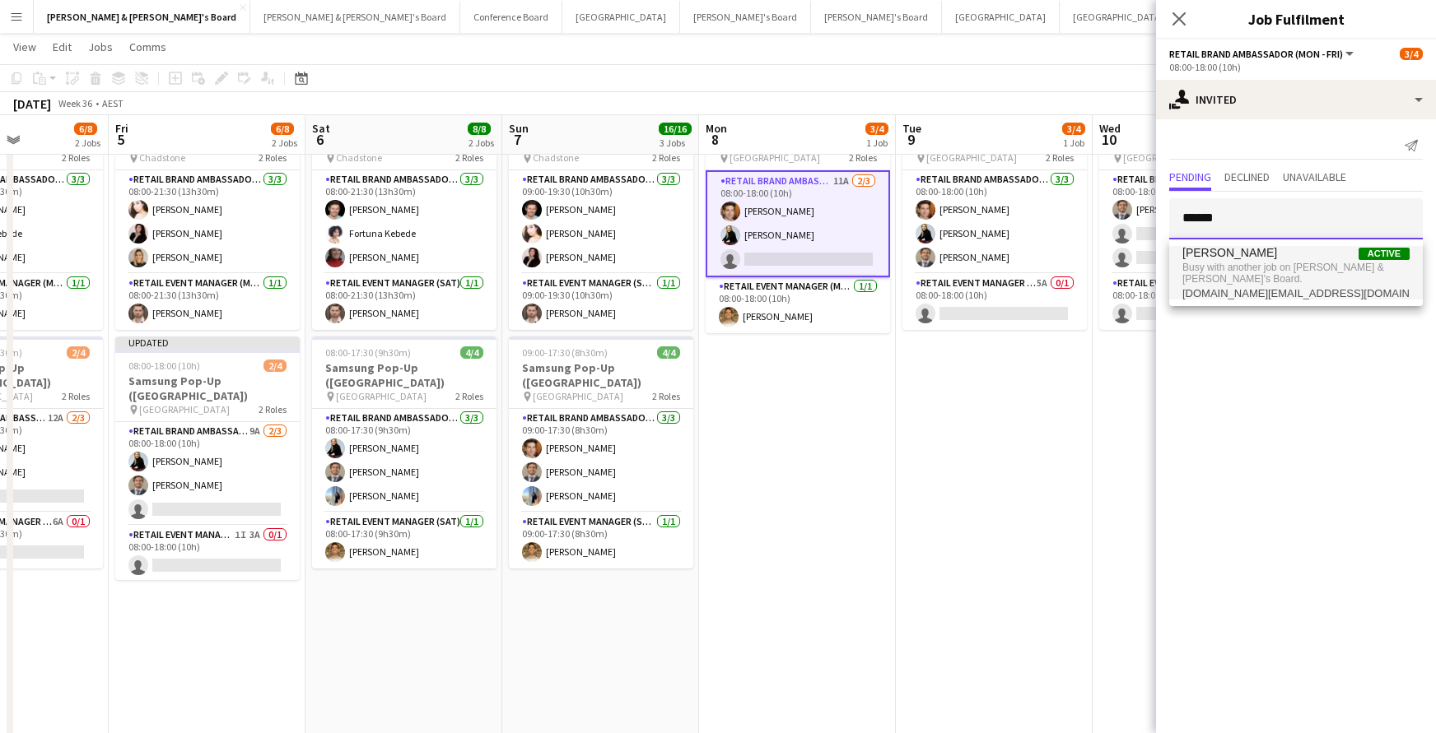
type input "******"
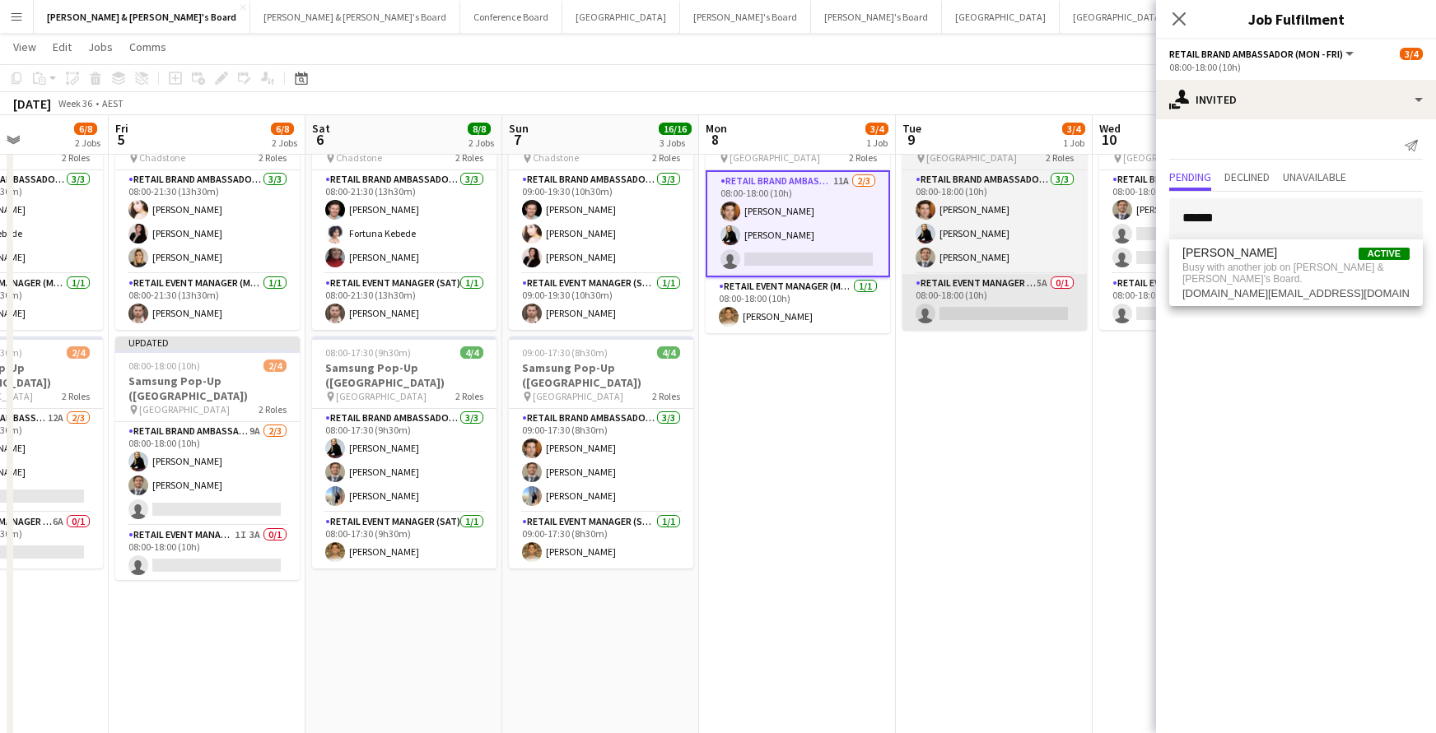
drag, startPoint x: 1222, startPoint y: 246, endPoint x: 1022, endPoint y: 291, distance: 204.9
click at [1022, 291] on app-card-role "RETAIL Event Manager (Mon - Fri) 5A 0/1 08:00-18:00 (10h) single-neutral-actions" at bounding box center [994, 302] width 184 height 56
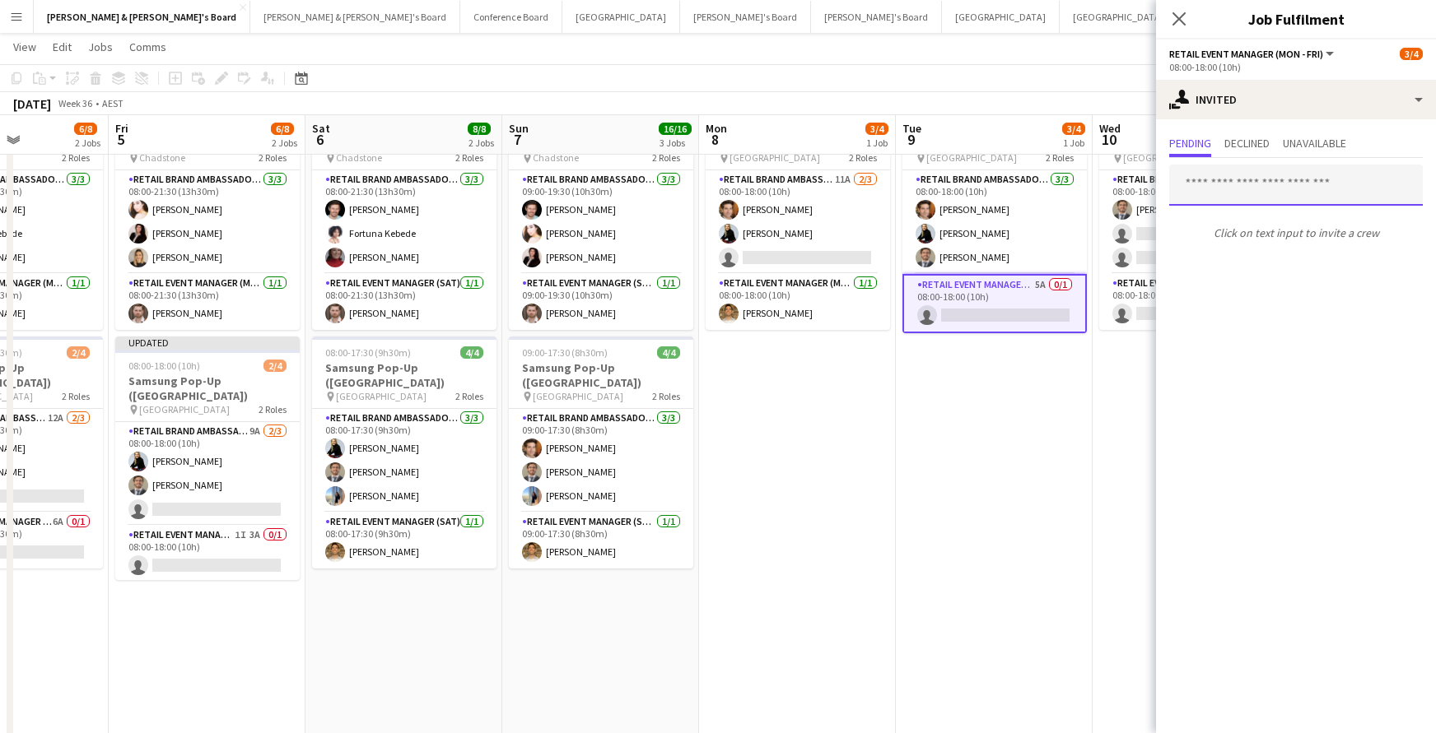
click at [1267, 189] on input "text" at bounding box center [1296, 185] width 254 height 41
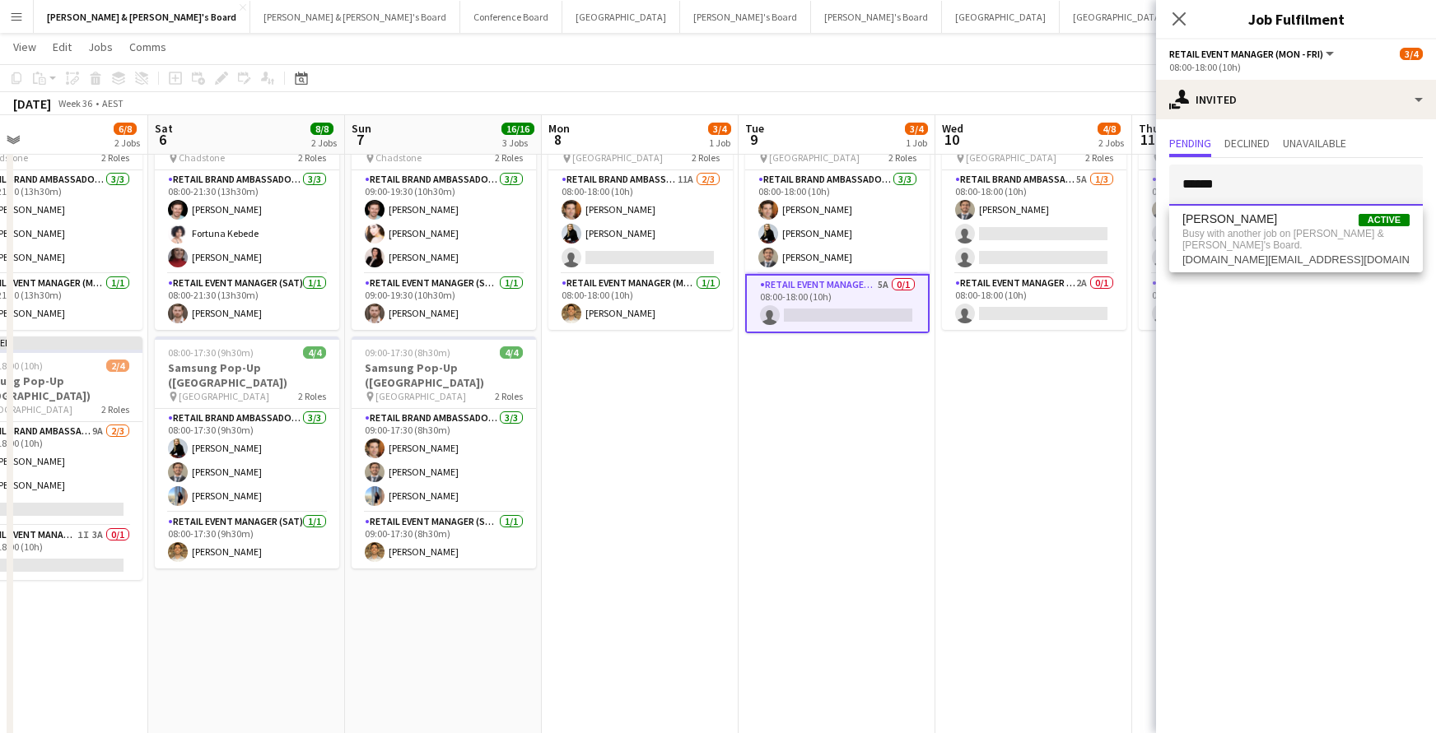
scroll to position [0, 638]
type input "******"
click at [1035, 300] on app-card-role "RETAIL Event Manager (Mon - Fri) 2A 0/1 08:00-18:00 (10h) single-neutral-actions" at bounding box center [1035, 302] width 184 height 56
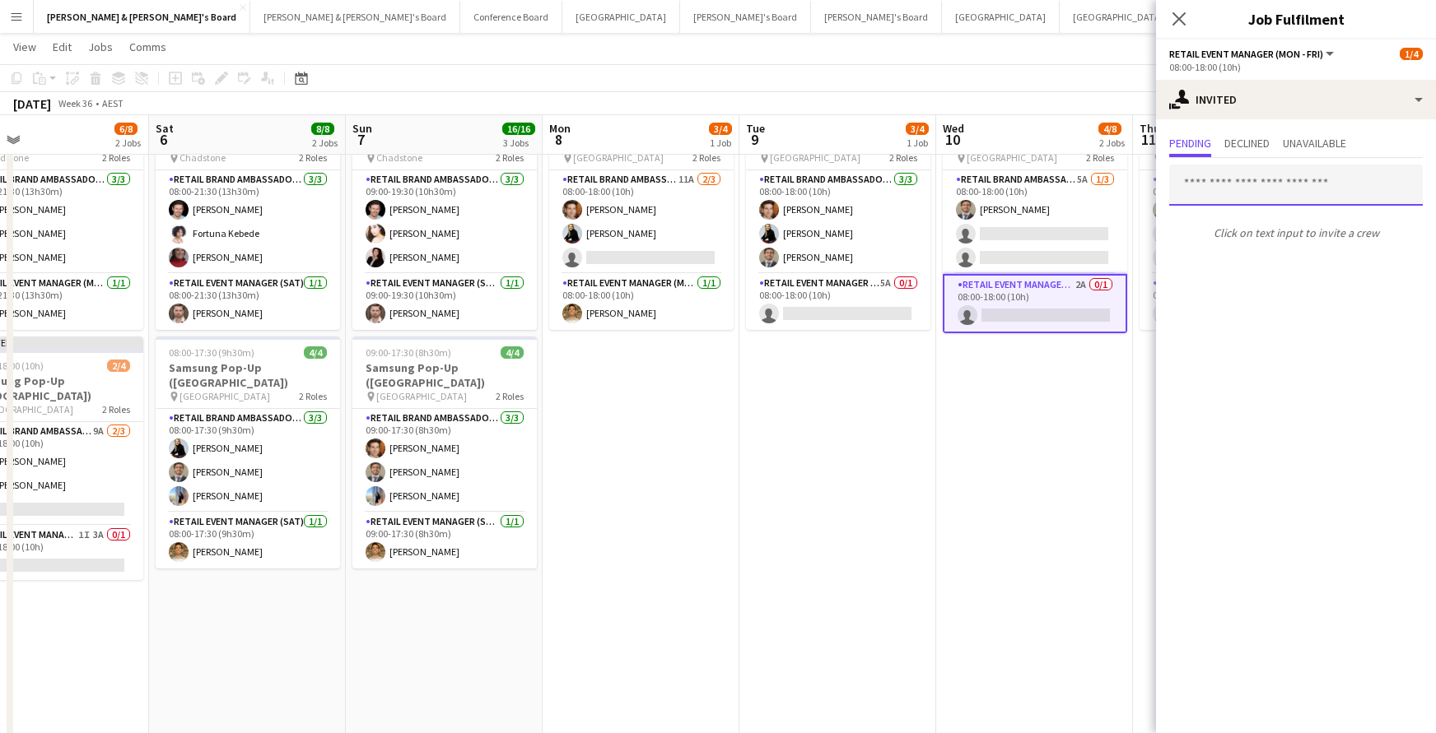
click at [1257, 184] on input "text" at bounding box center [1296, 185] width 254 height 41
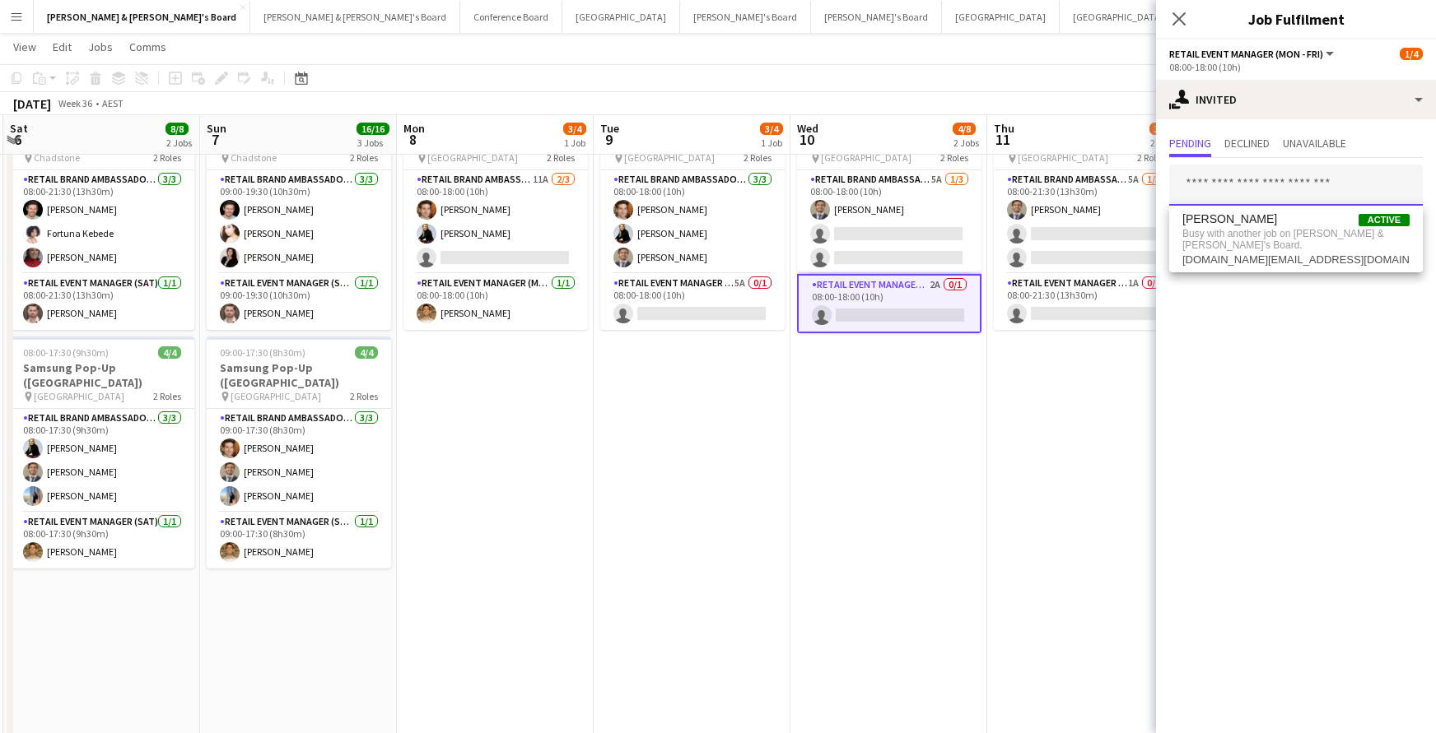
scroll to position [0, 786]
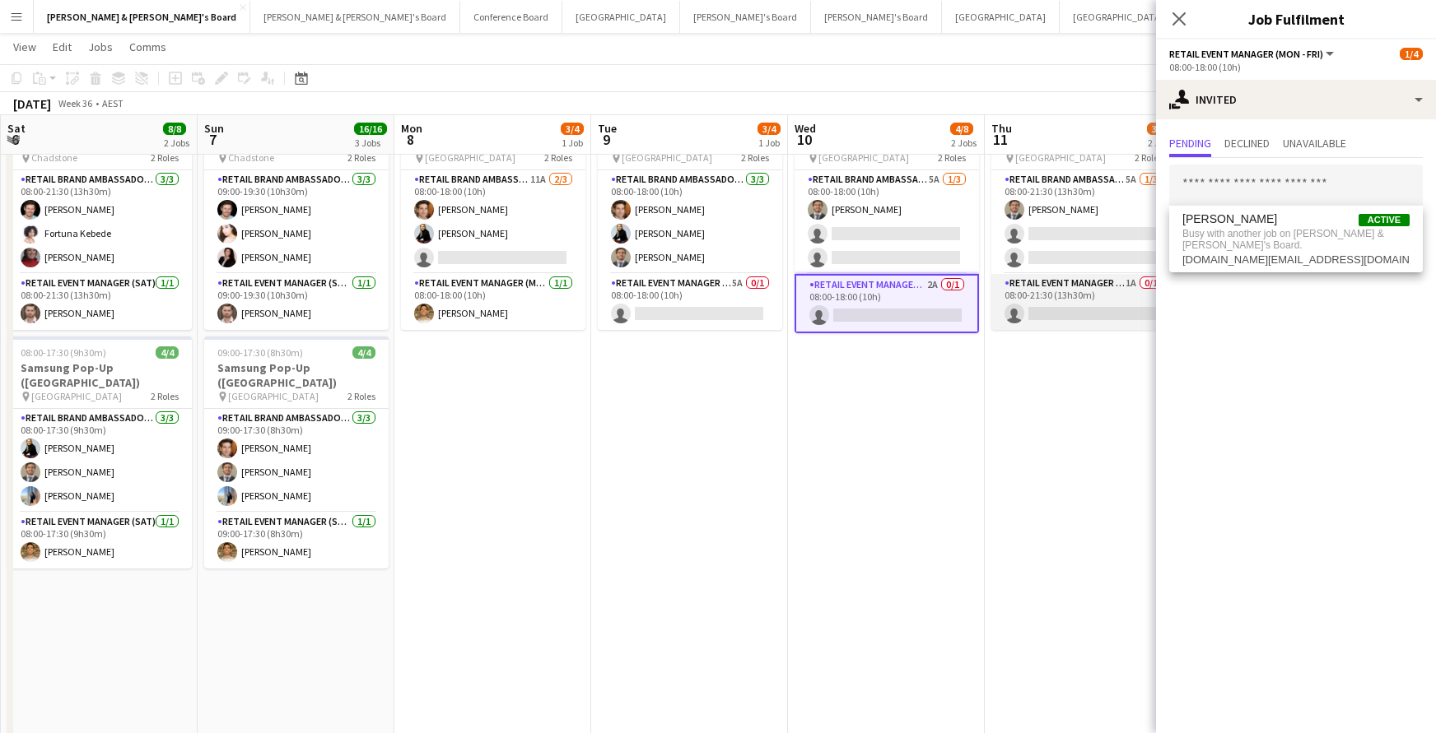
click at [1048, 304] on app-card-role "RETAIL Event Manager (Mon - Fri) 1A 0/1 08:00-21:30 (13h30m) single-neutral-act…" at bounding box center [1083, 302] width 184 height 56
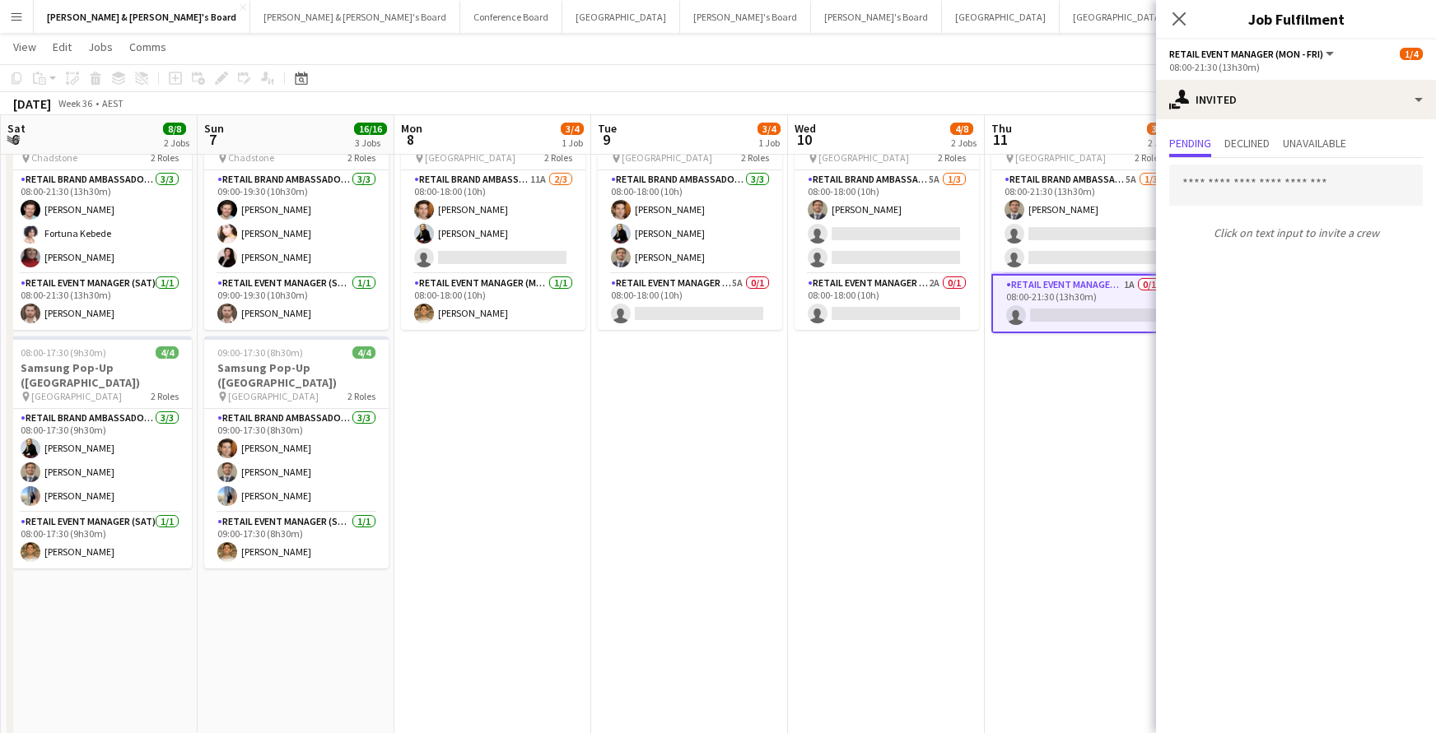
scroll to position [0, 785]
click at [1221, 186] on input "text" at bounding box center [1296, 185] width 254 height 41
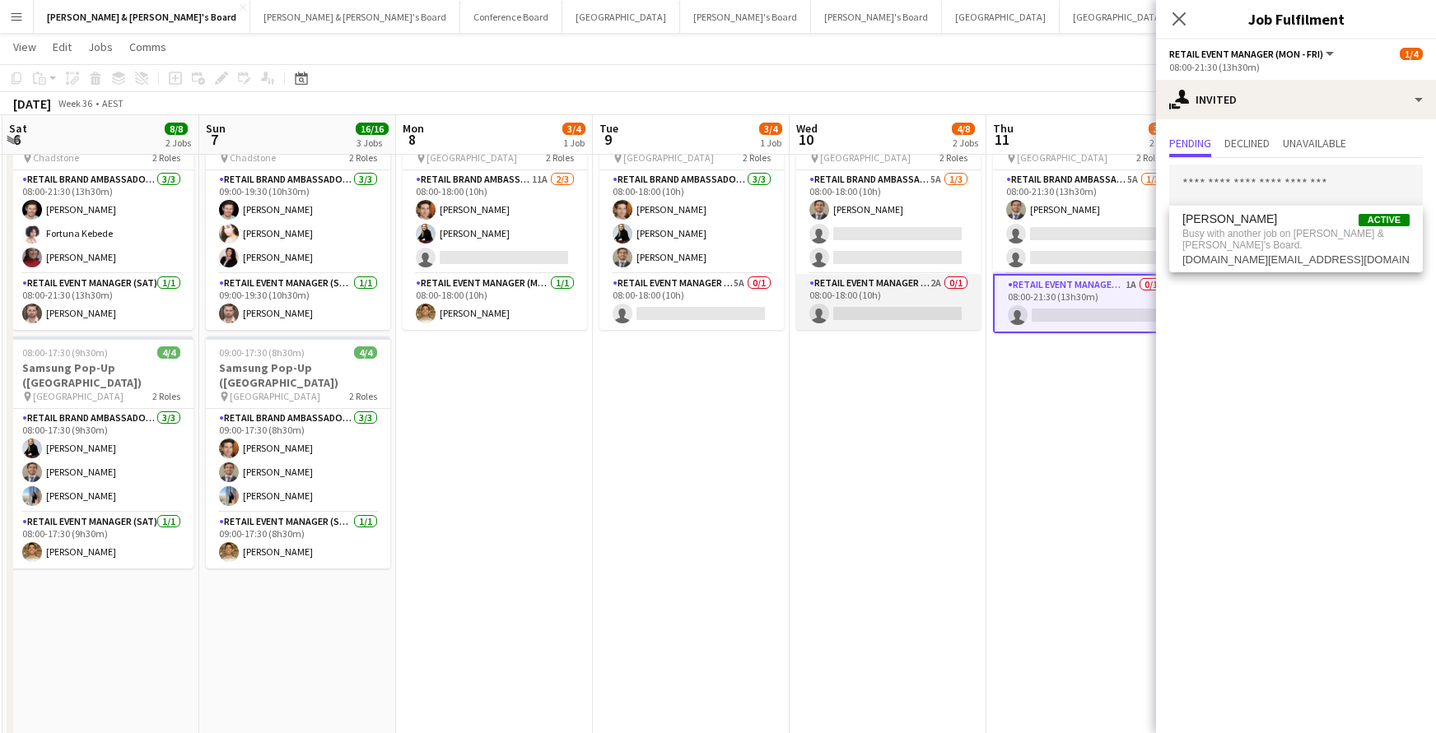
click at [910, 295] on app-card-role "RETAIL Event Manager (Mon - Fri) 2A 0/1 08:00-18:00 (10h) single-neutral-actions" at bounding box center [888, 302] width 184 height 56
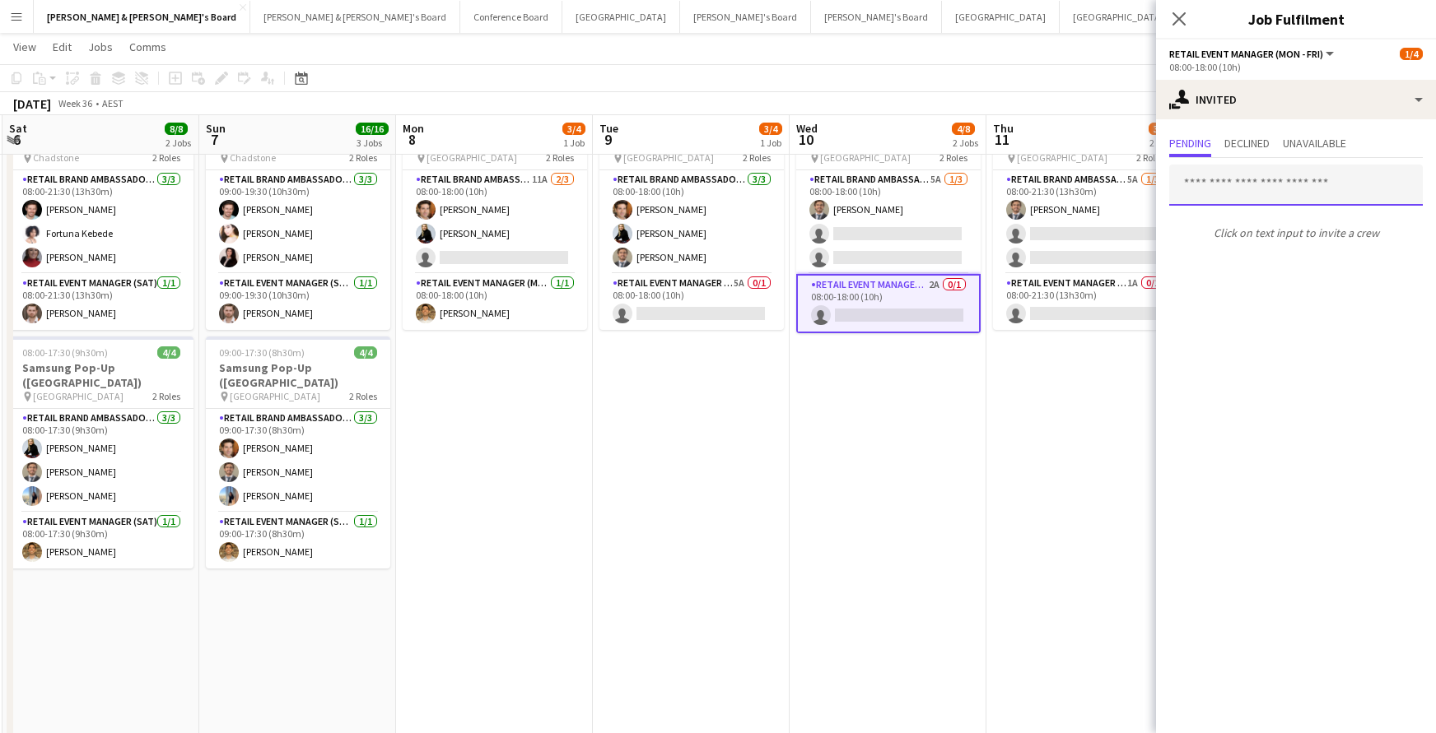
click at [1192, 183] on input "text" at bounding box center [1296, 185] width 254 height 41
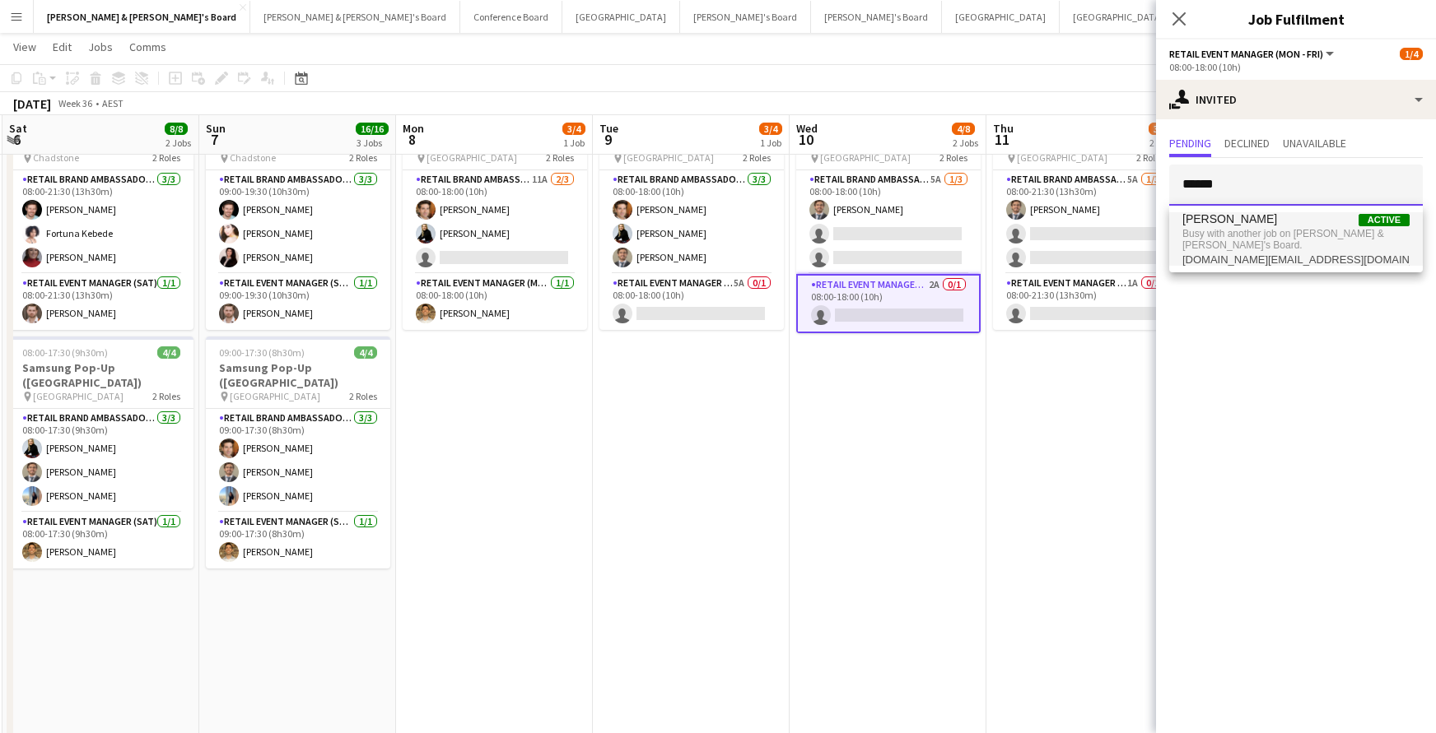
type input "******"
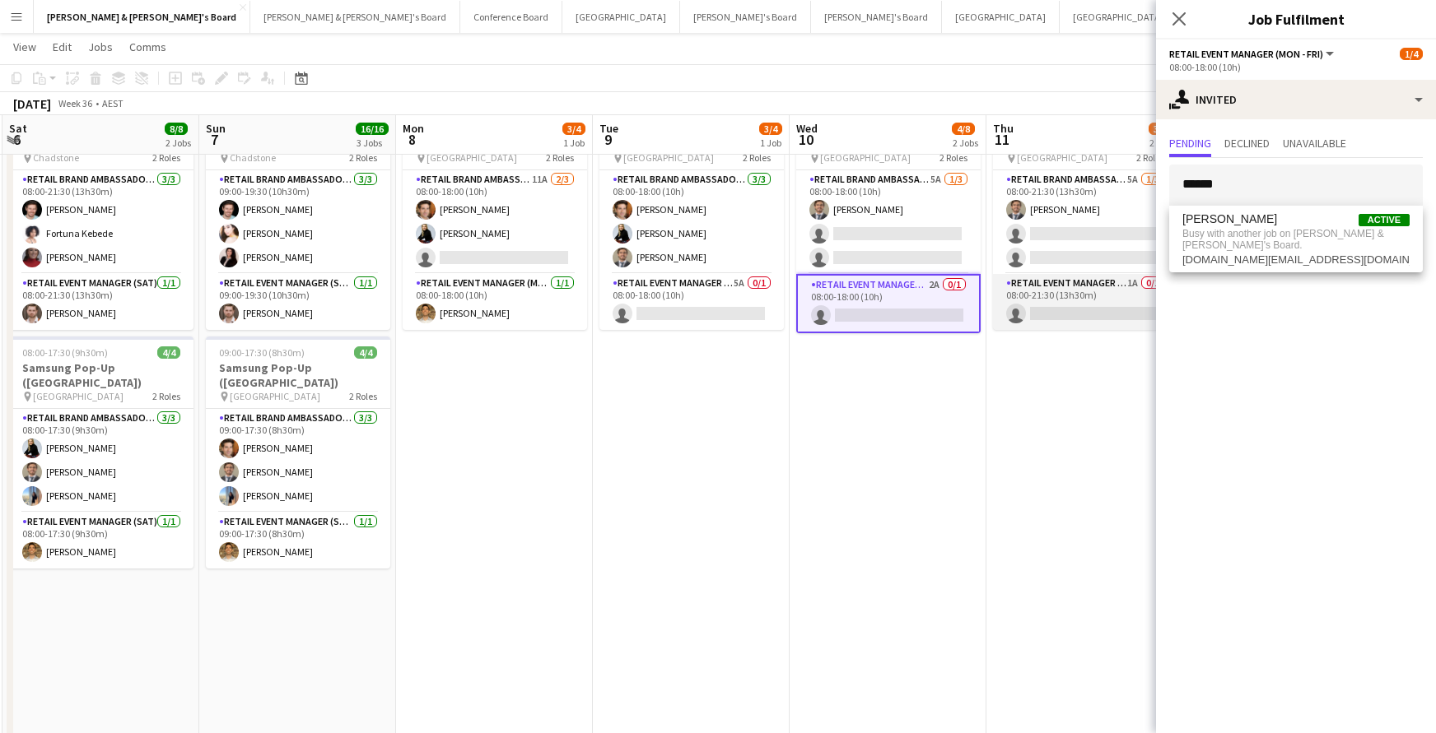
drag, startPoint x: 1185, startPoint y: 215, endPoint x: 1065, endPoint y: 293, distance: 143.4
click at [1065, 293] on app-card-role "RETAIL Event Manager (Mon - Fri) 1A 0/1 08:00-21:30 (13h30m) single-neutral-act…" at bounding box center [1085, 302] width 184 height 56
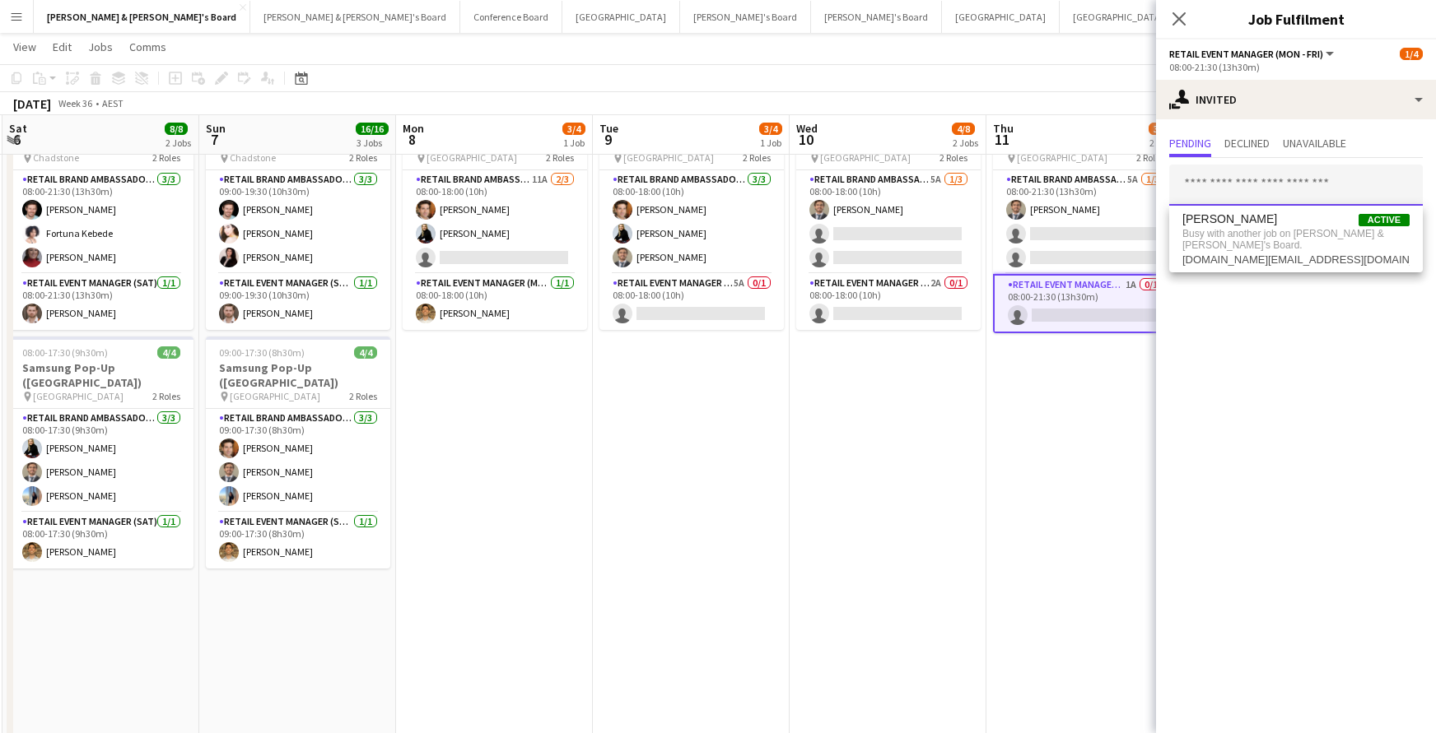
click at [1209, 186] on input "text" at bounding box center [1296, 185] width 254 height 41
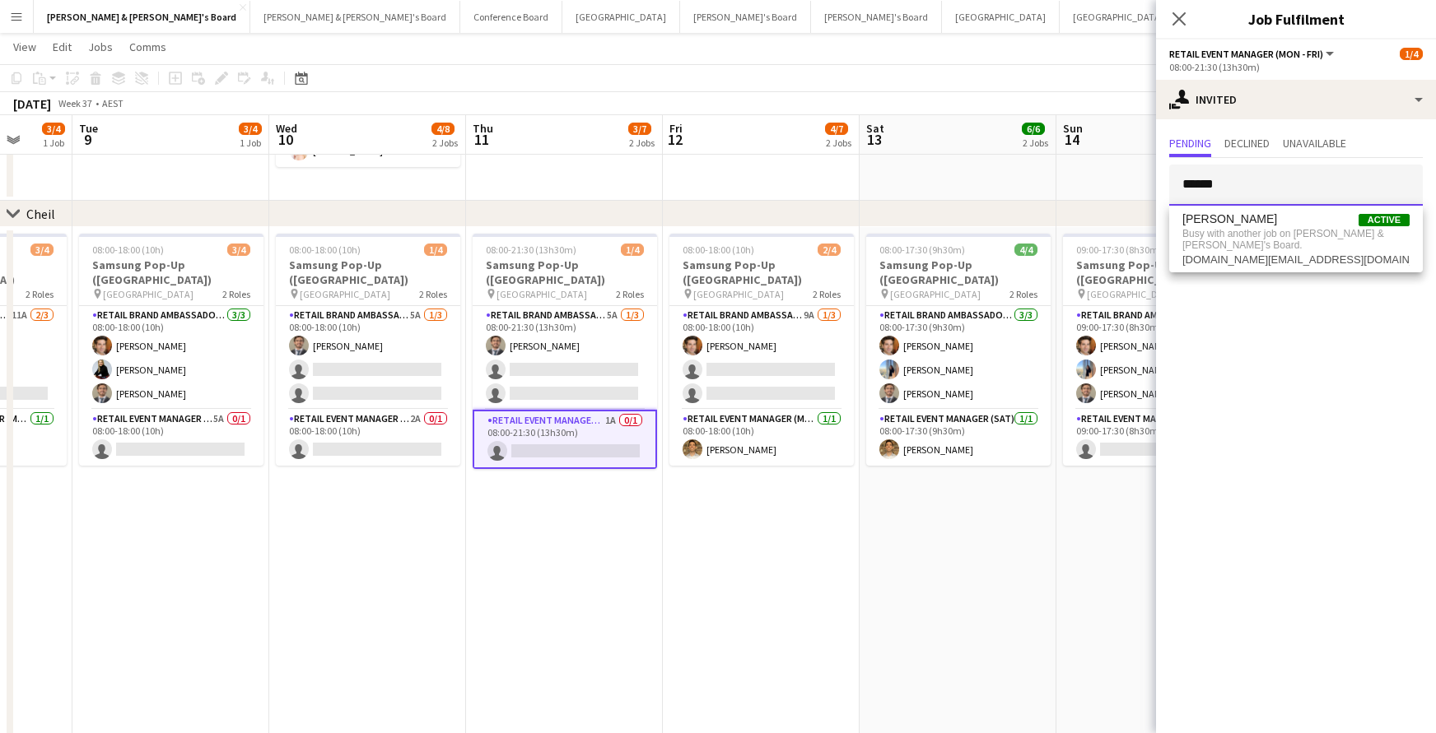
scroll to position [0, 542]
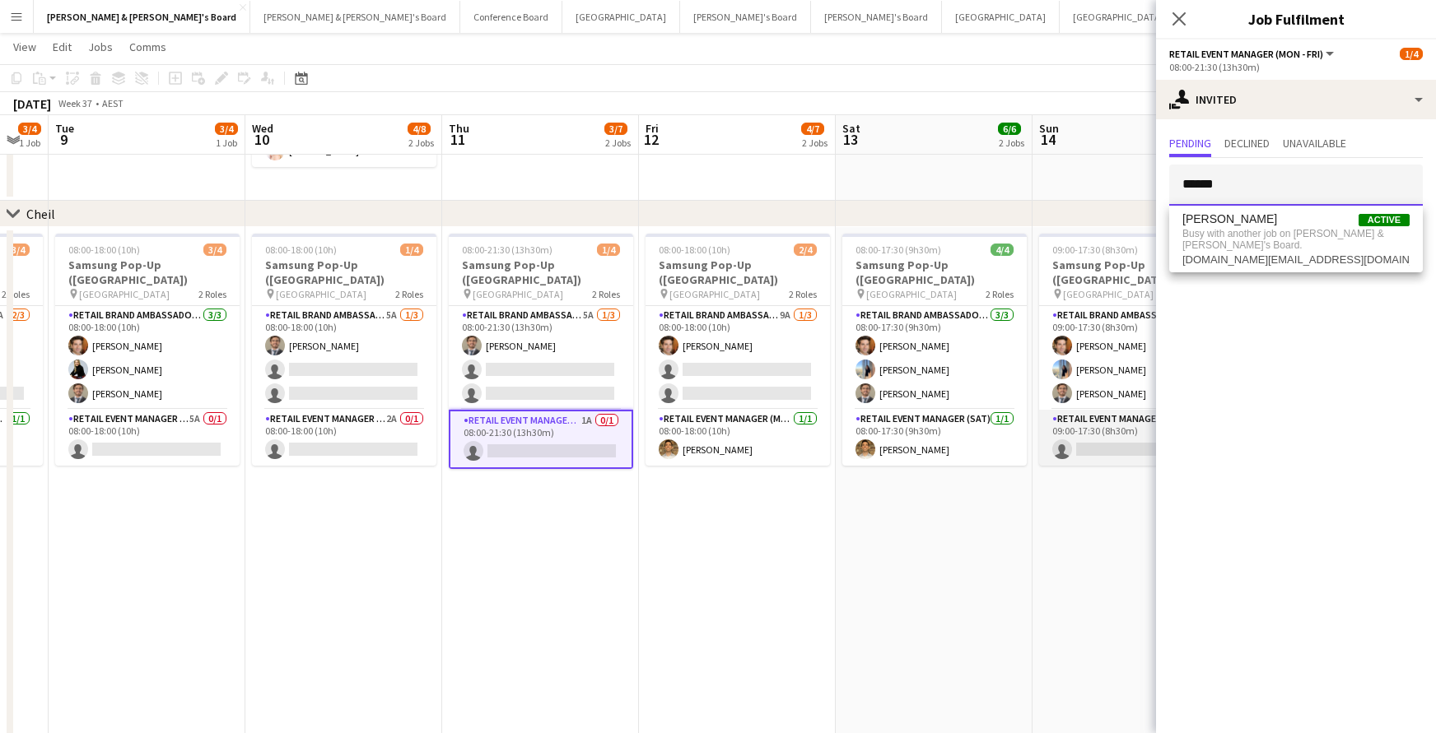
type input "******"
click at [1088, 428] on app-card-role "RETAIL Event Manager (Sun) 3A 0/1 09:00-17:30 (8h30m) single-neutral-actions" at bounding box center [1131, 438] width 184 height 56
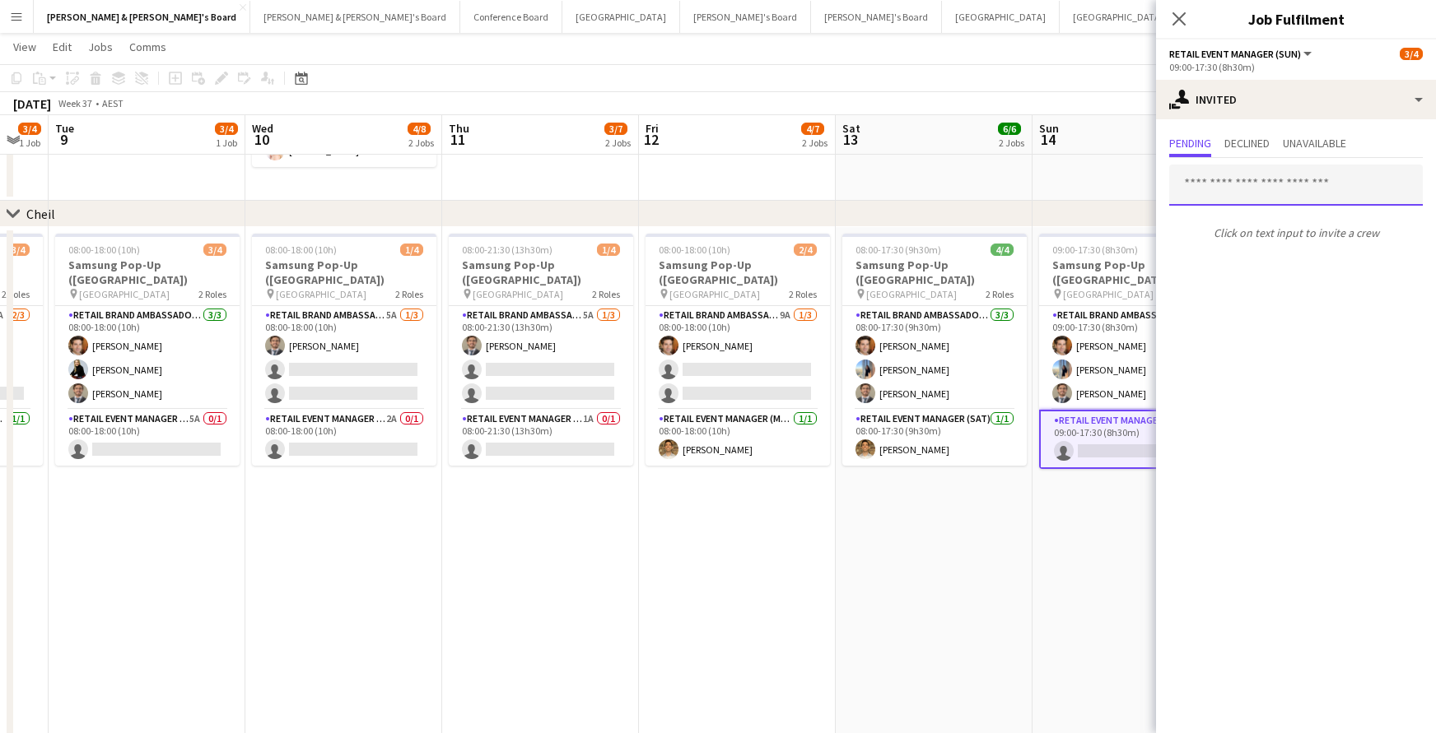
click at [1216, 187] on input "text" at bounding box center [1296, 185] width 254 height 41
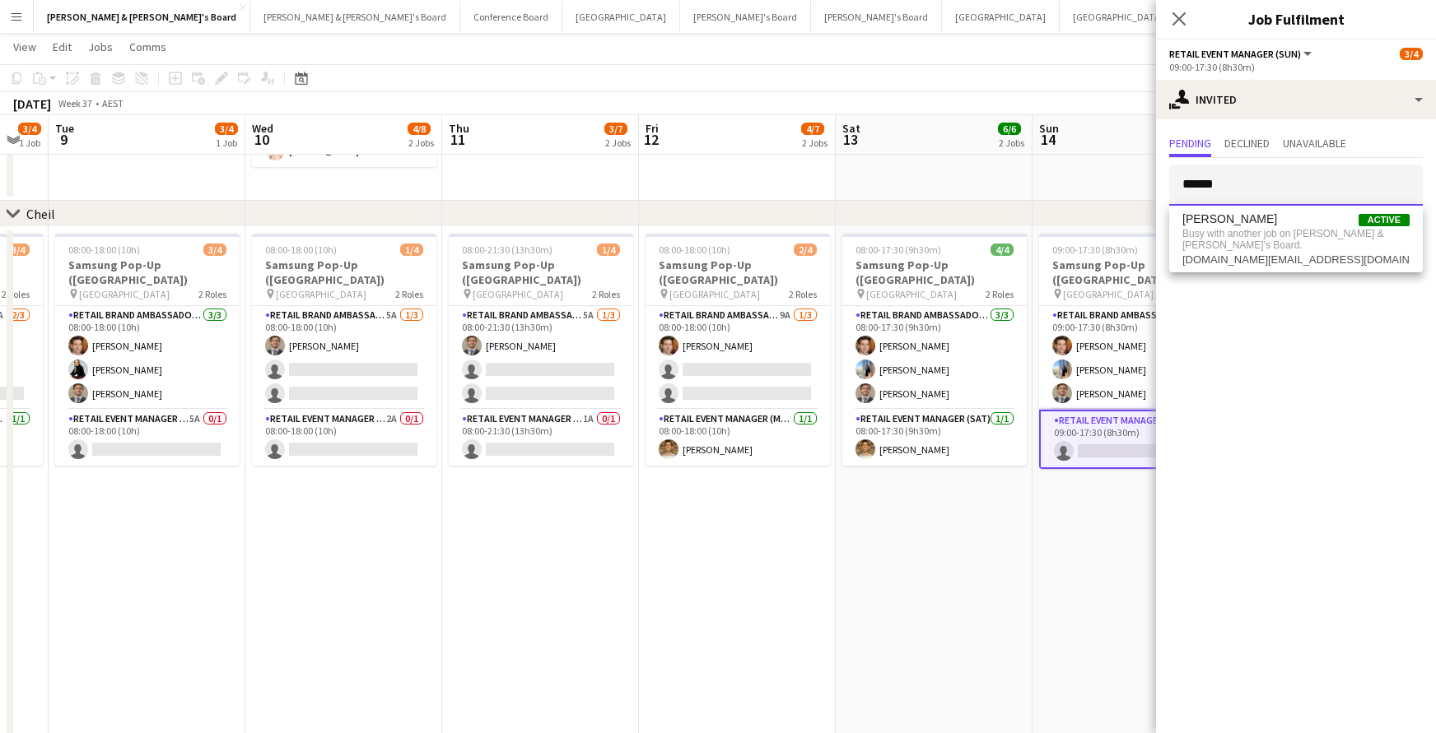
type input "******"
drag, startPoint x: 1198, startPoint y: 185, endPoint x: 1180, endPoint y: 17, distance: 168.9
click at [1180, 17] on icon at bounding box center [1179, 19] width 16 height 16
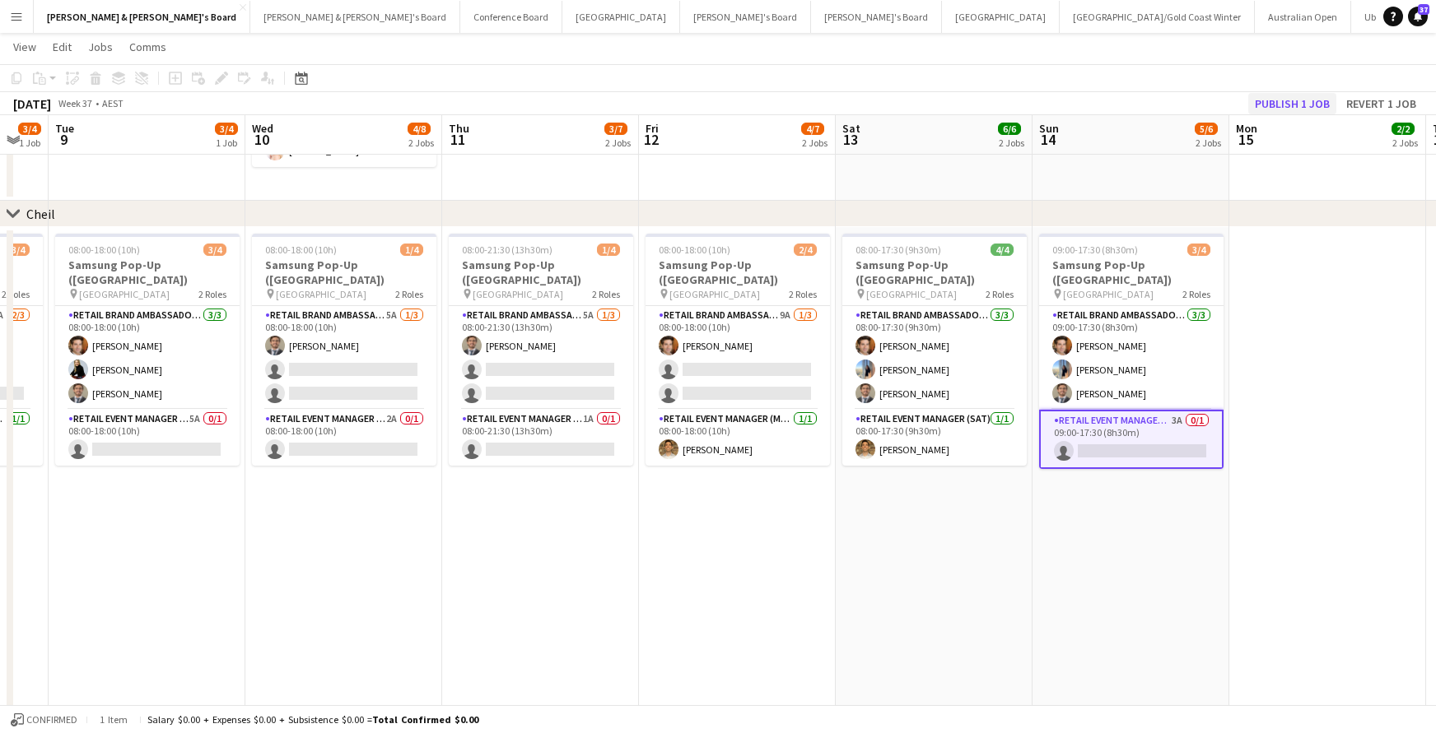
click at [1292, 96] on button "Publish 1 job" at bounding box center [1292, 103] width 88 height 21
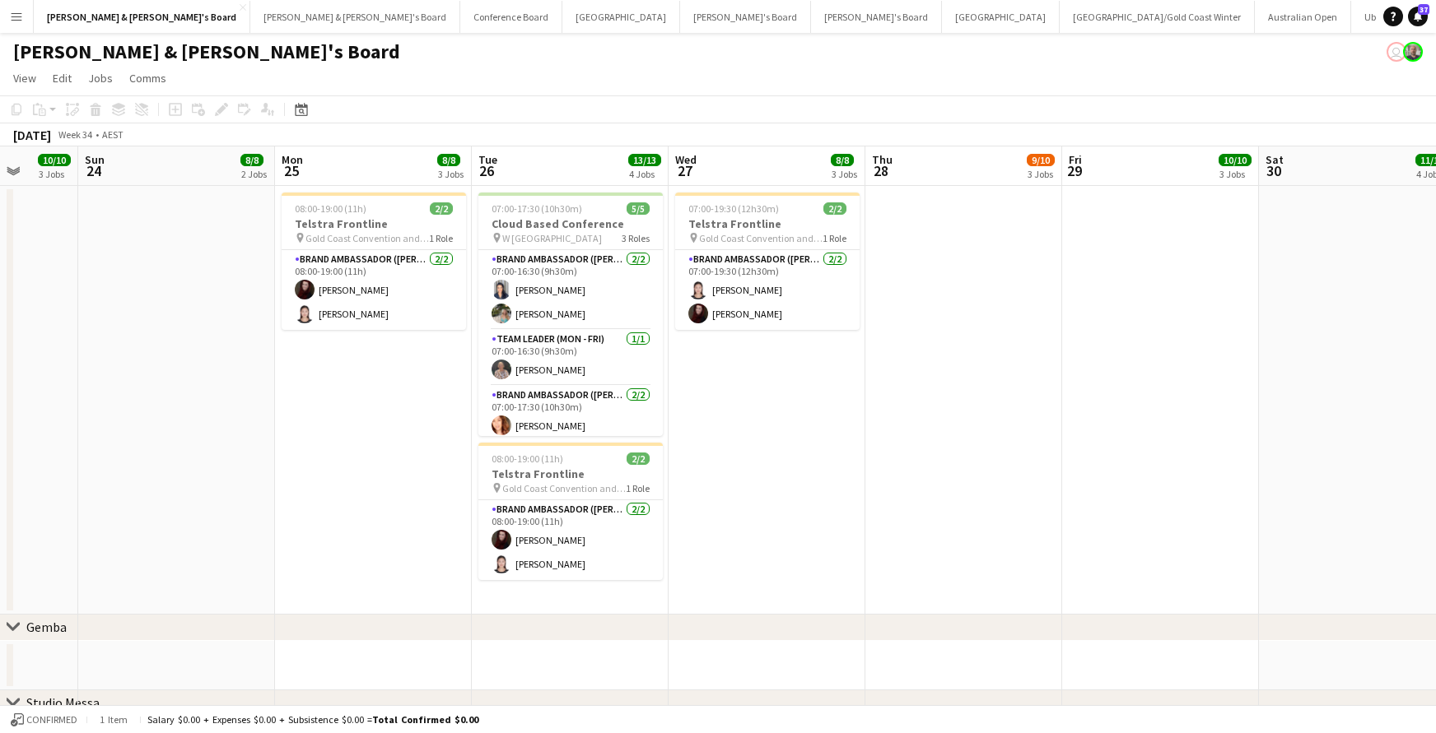
scroll to position [0, 511]
